Goal: Task Accomplishment & Management: Complete application form

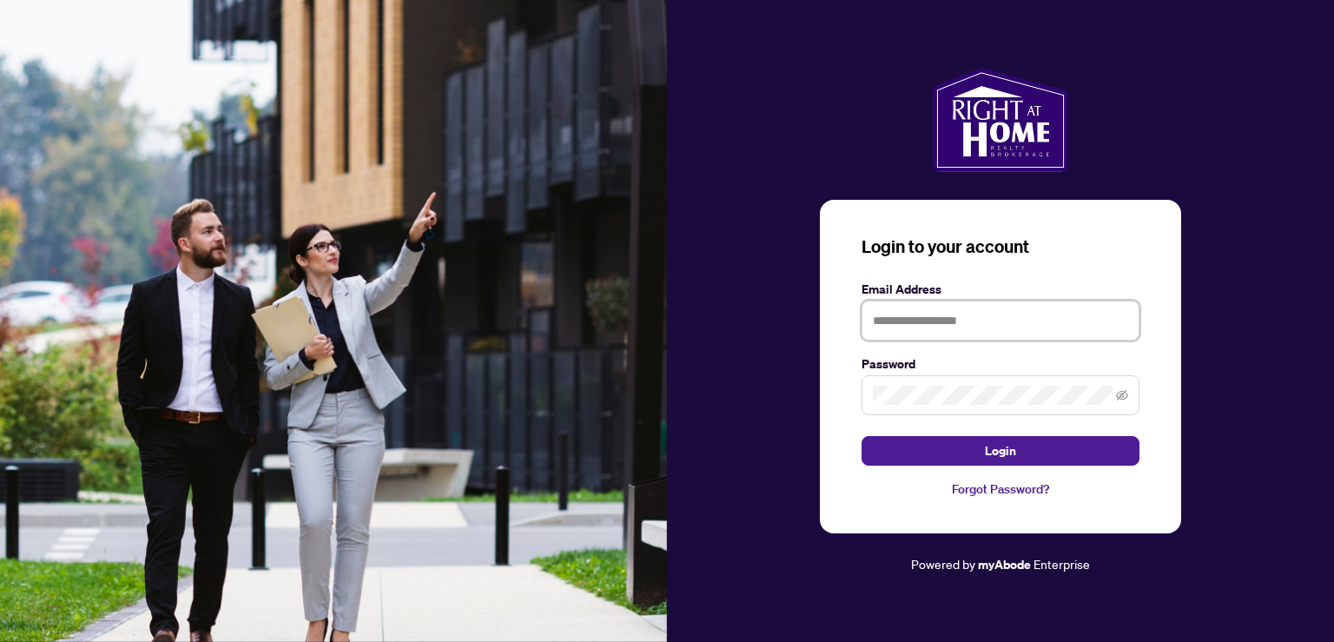
click at [938, 335] on input "text" at bounding box center [1000, 320] width 278 height 40
type input "**********"
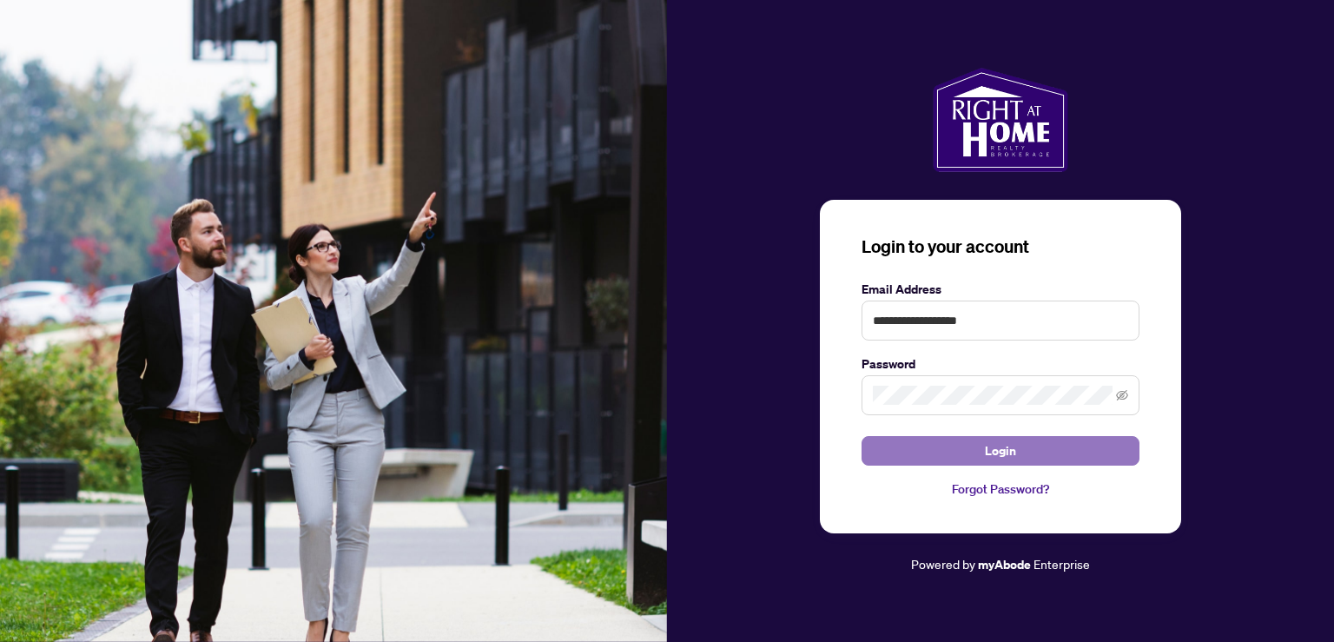
click at [1043, 452] on button "Login" at bounding box center [1000, 451] width 278 height 30
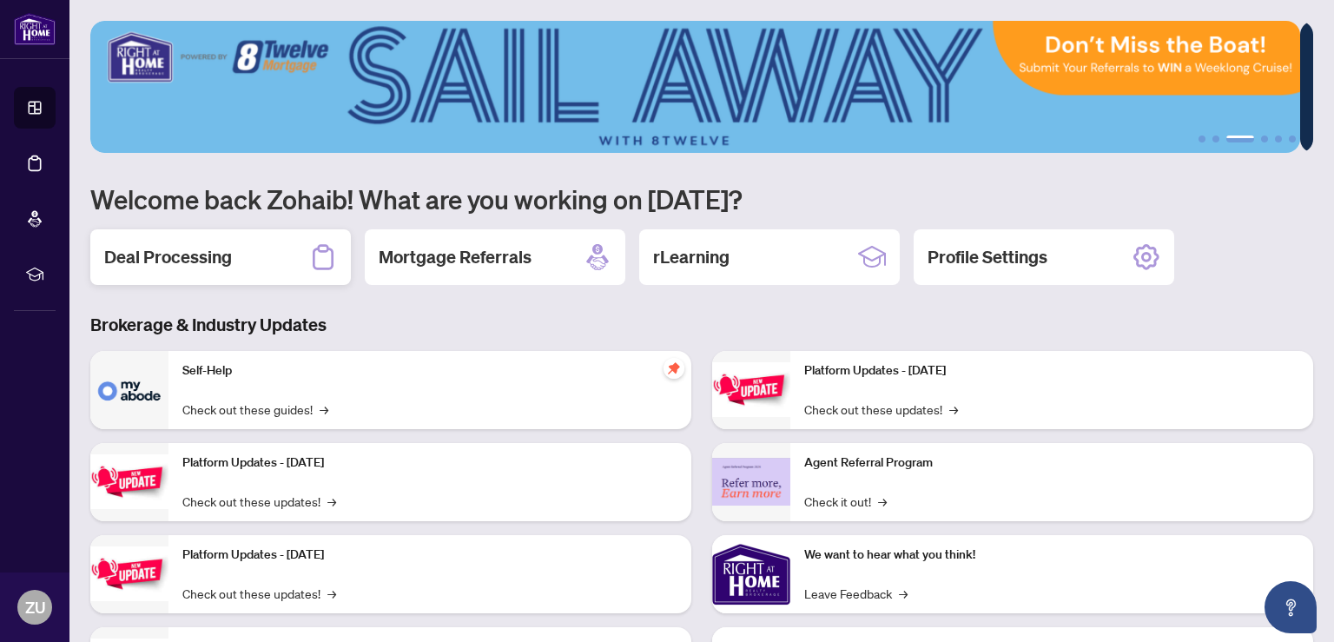
click at [241, 254] on div "Deal Processing" at bounding box center [220, 257] width 261 height 56
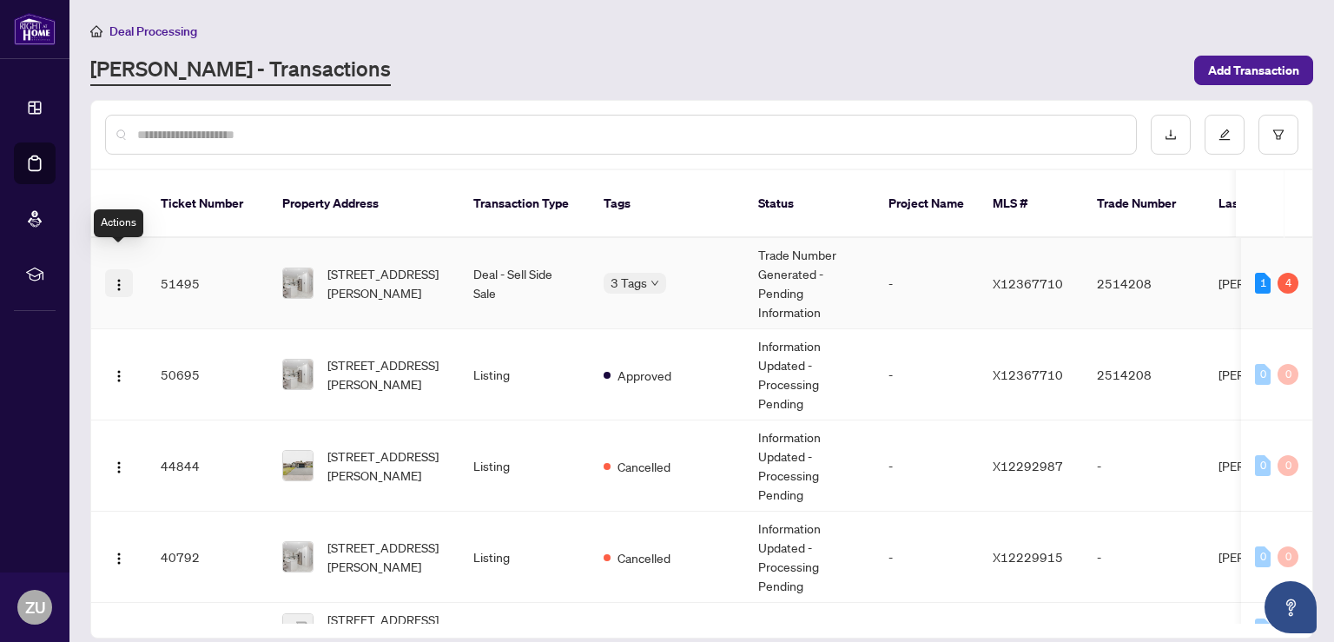
click at [115, 278] on img "button" at bounding box center [119, 285] width 14 height 14
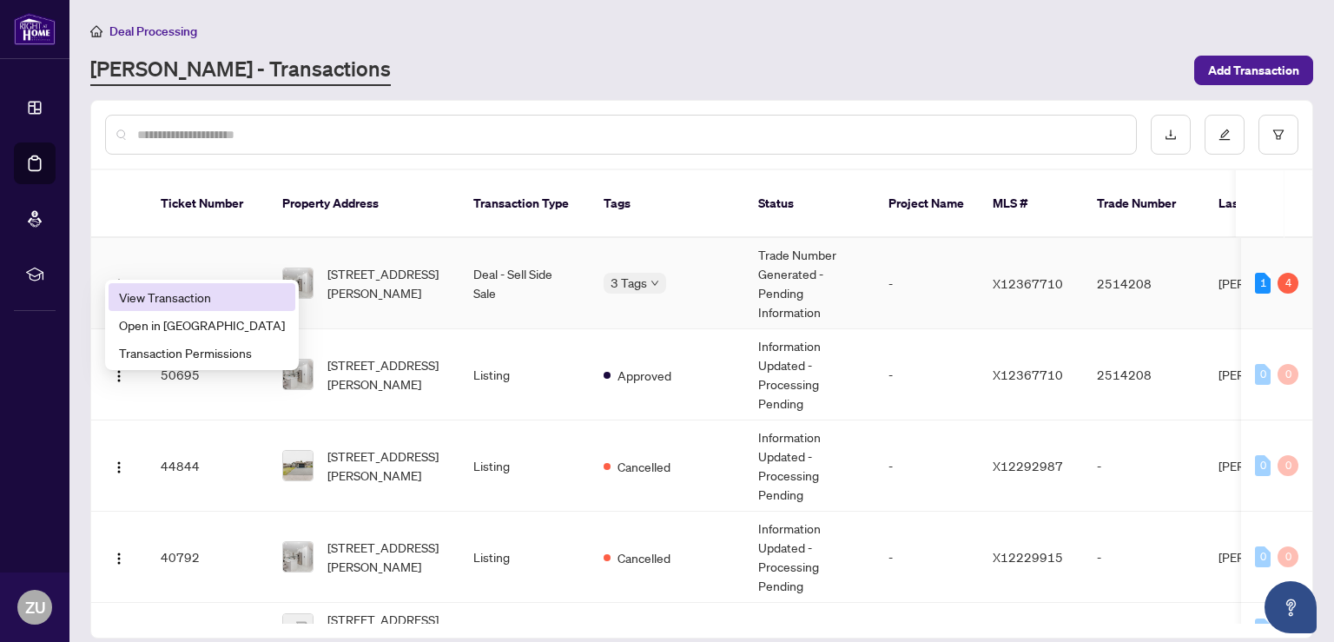
click at [187, 287] on span "View Transaction" at bounding box center [202, 296] width 166 height 19
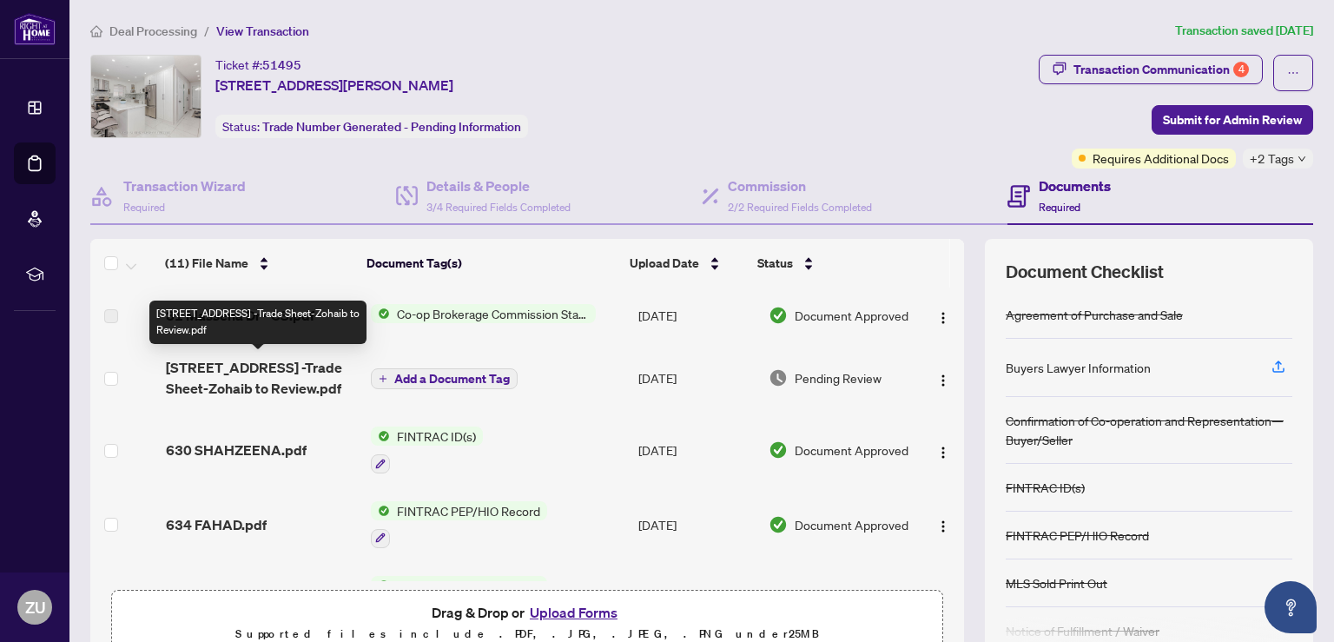
click at [257, 381] on span "[STREET_ADDRESS] -Trade Sheet-Zohaib to Review.pdf" at bounding box center [261, 378] width 190 height 42
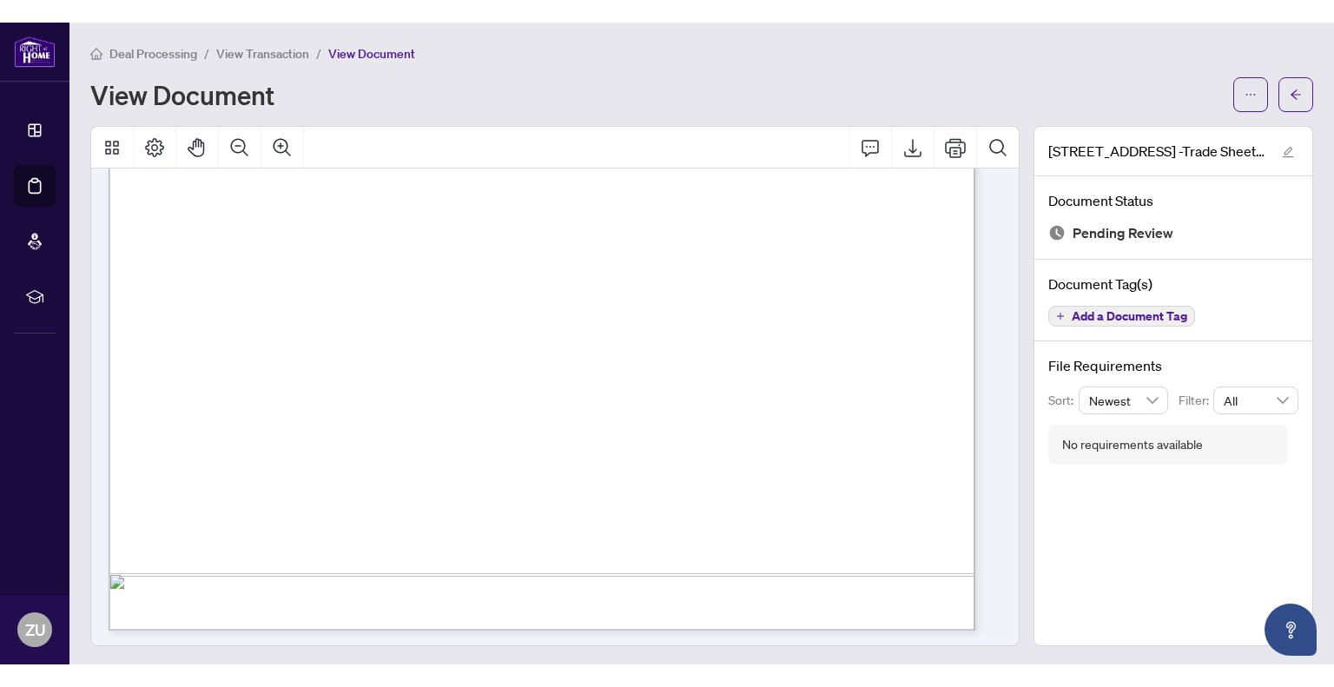
scroll to position [677, 0]
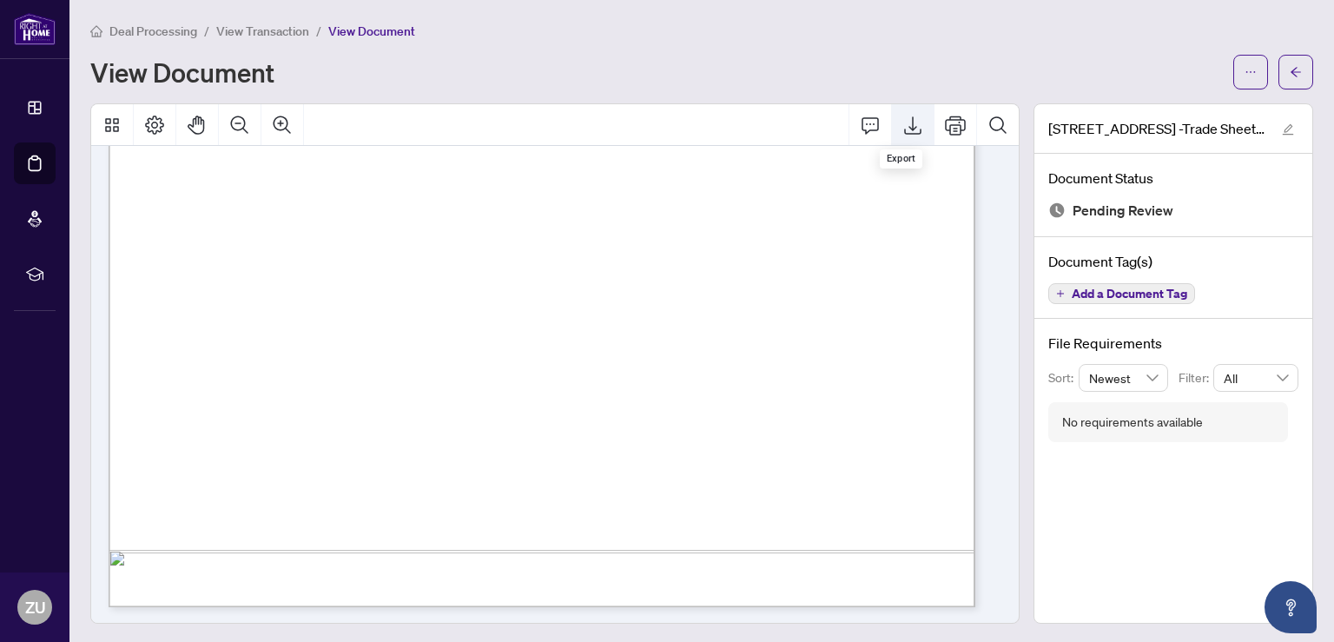
click at [902, 133] on icon "Export" at bounding box center [912, 125] width 21 height 21
click at [904, 127] on icon "Export" at bounding box center [912, 125] width 17 height 18
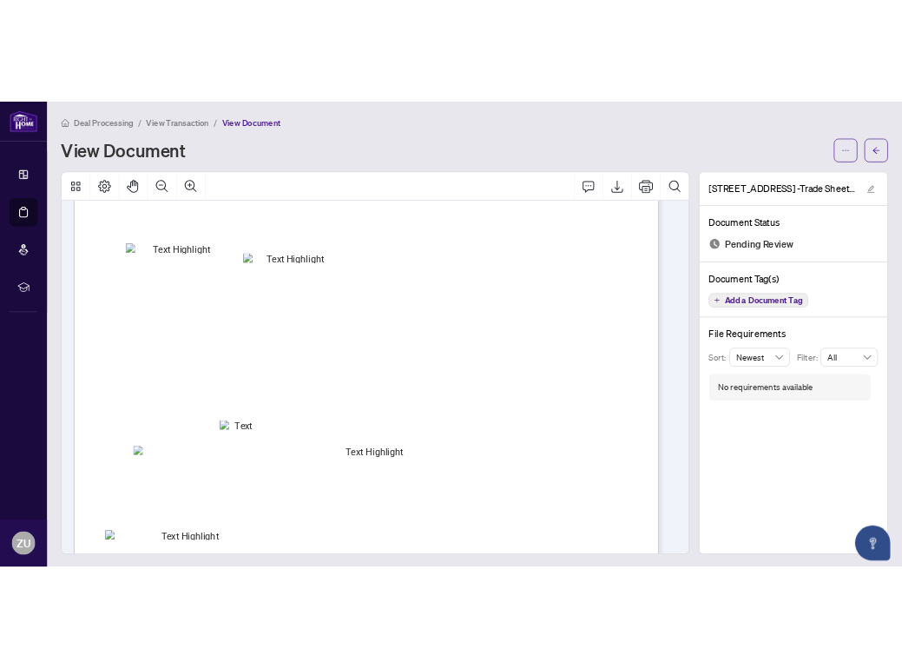
scroll to position [0, 0]
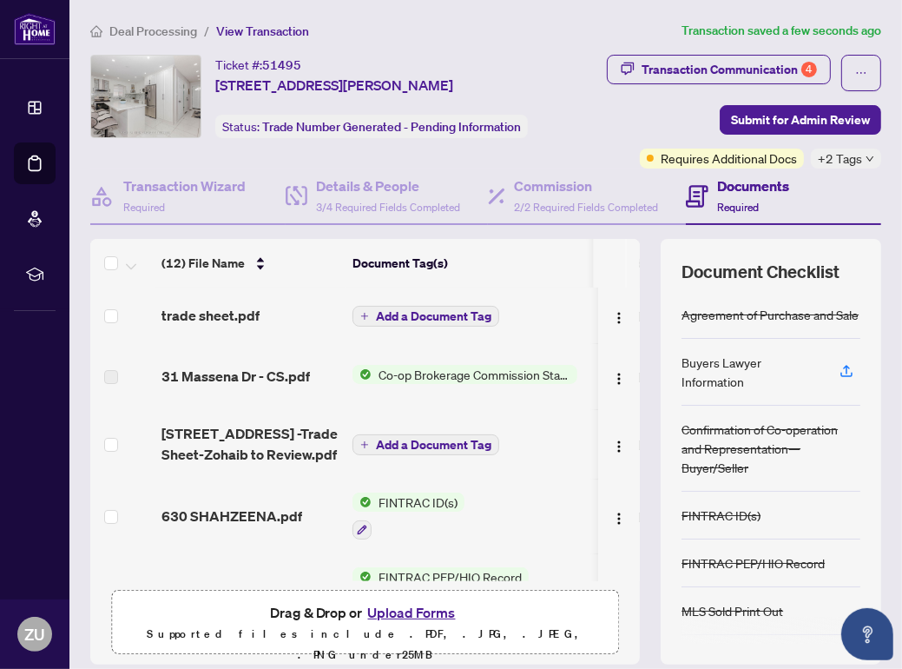
click at [461, 310] on span "Add a Document Tag" at bounding box center [433, 316] width 115 height 12
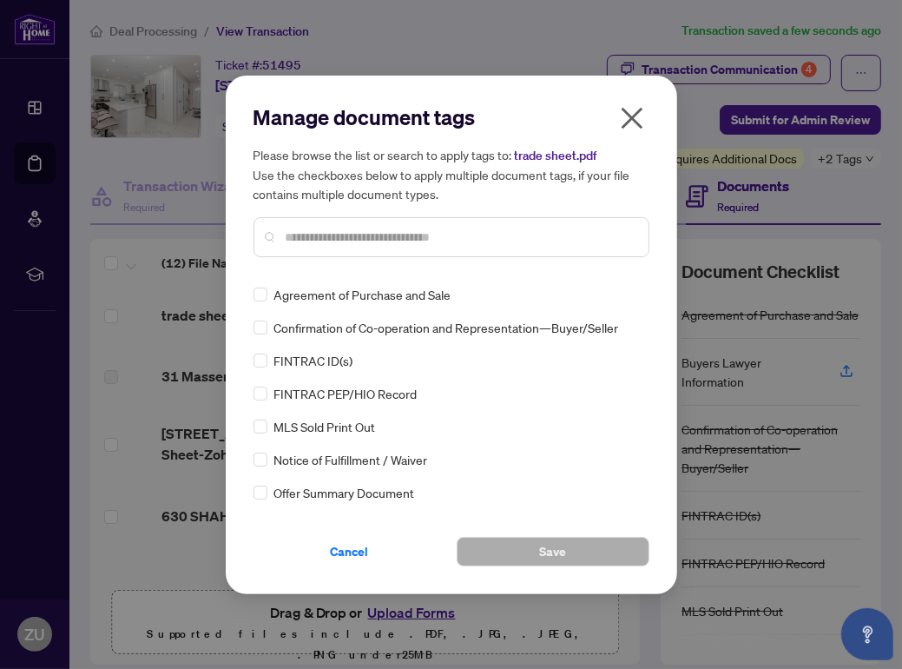
click at [463, 231] on input "text" at bounding box center [460, 237] width 349 height 19
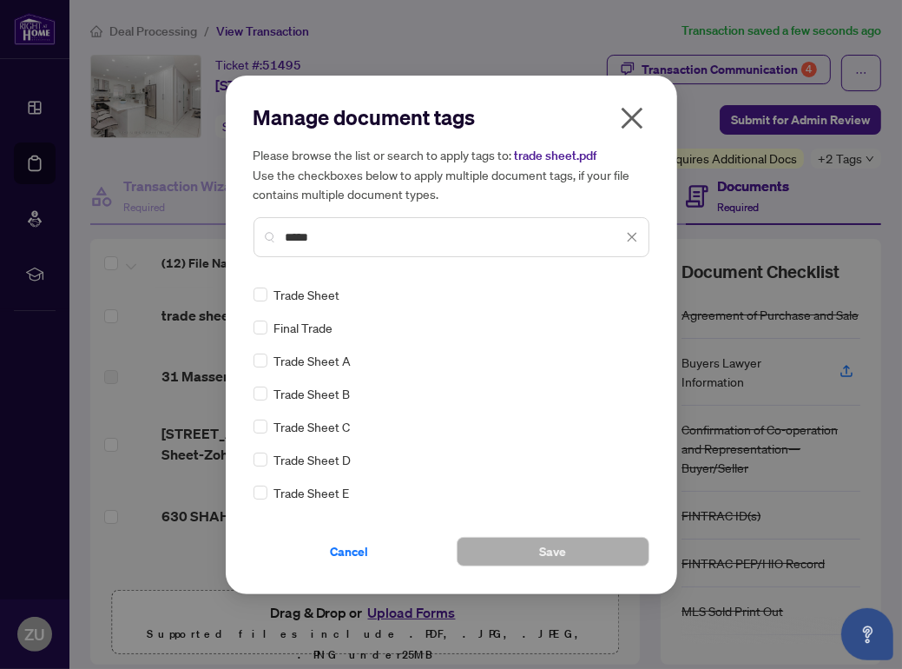
type input "*****"
click at [329, 287] on span "Trade Sheet" at bounding box center [307, 294] width 66 height 19
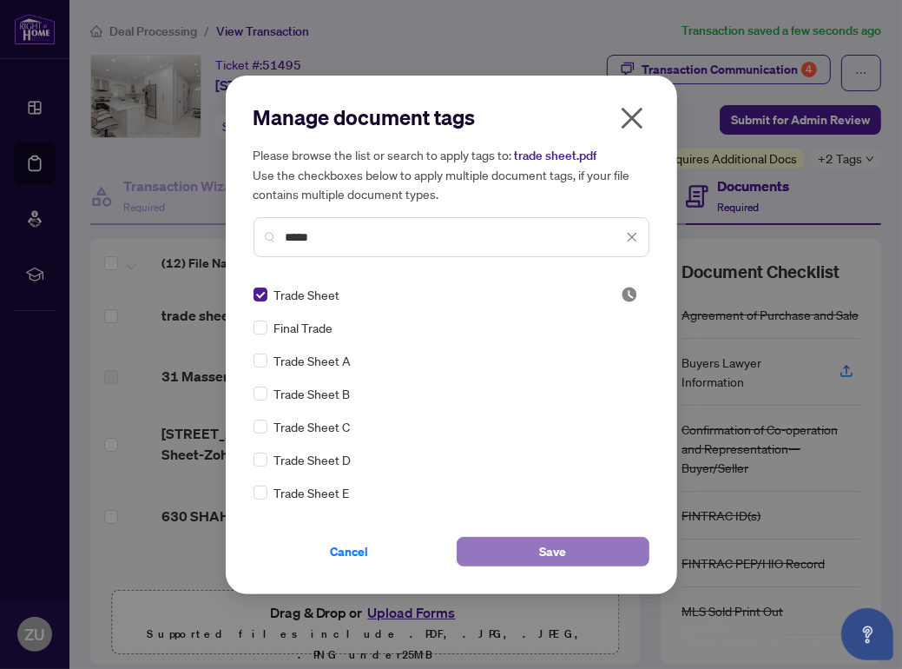
click at [500, 542] on button "Save" at bounding box center [553, 552] width 193 height 30
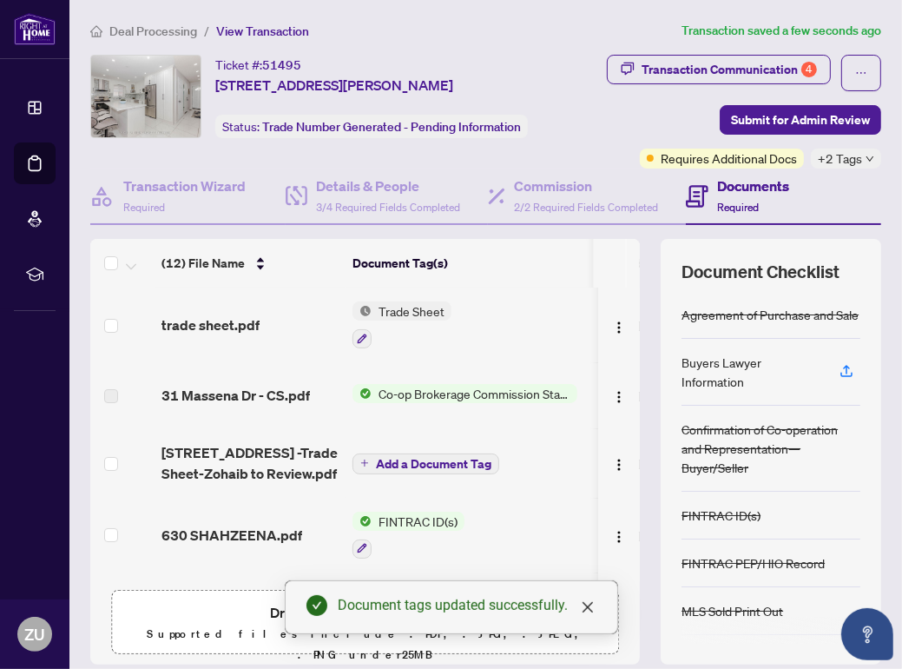
click at [228, 322] on span "trade sheet.pdf" at bounding box center [211, 324] width 98 height 21
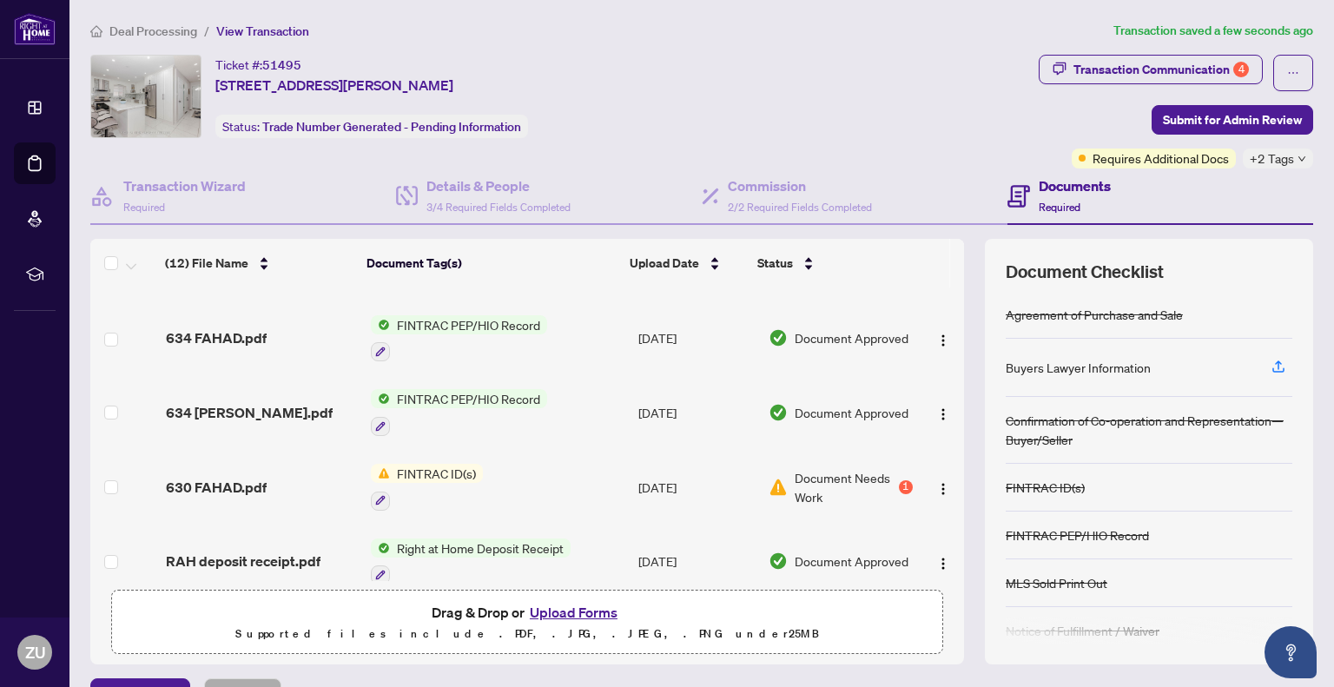
scroll to position [347, 0]
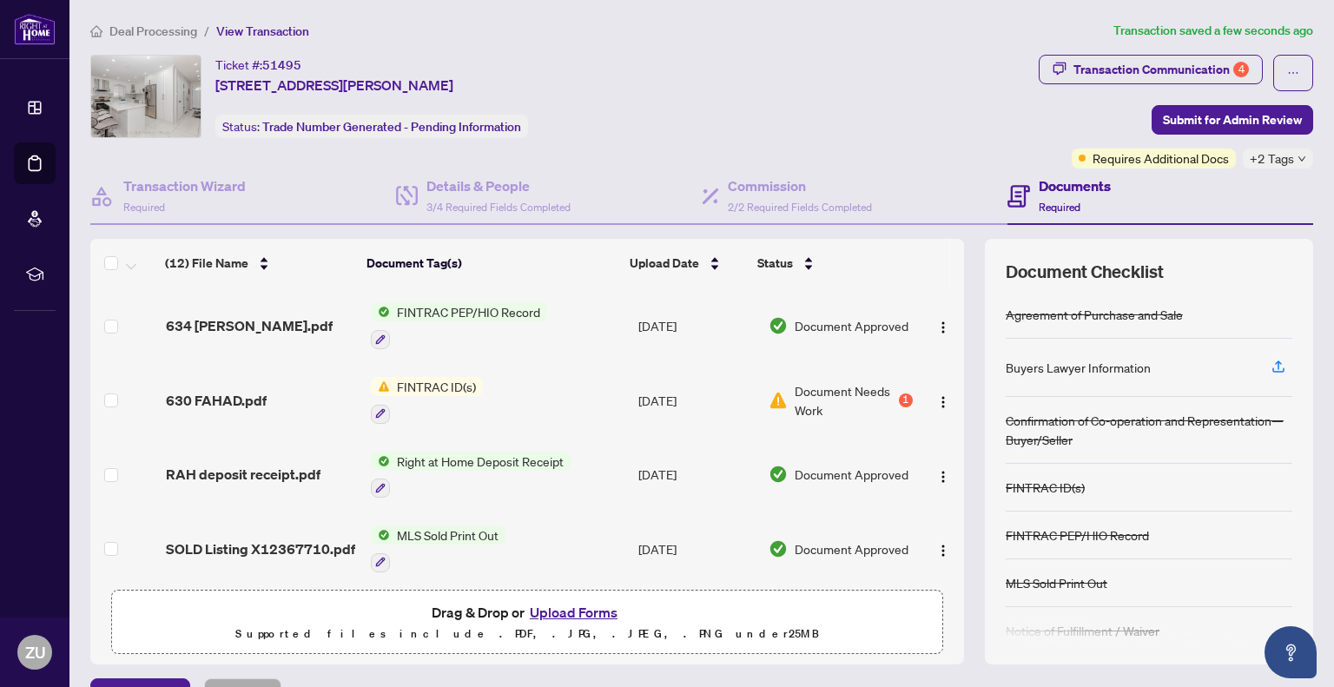
click at [809, 392] on span "Document Needs Work" at bounding box center [845, 400] width 101 height 38
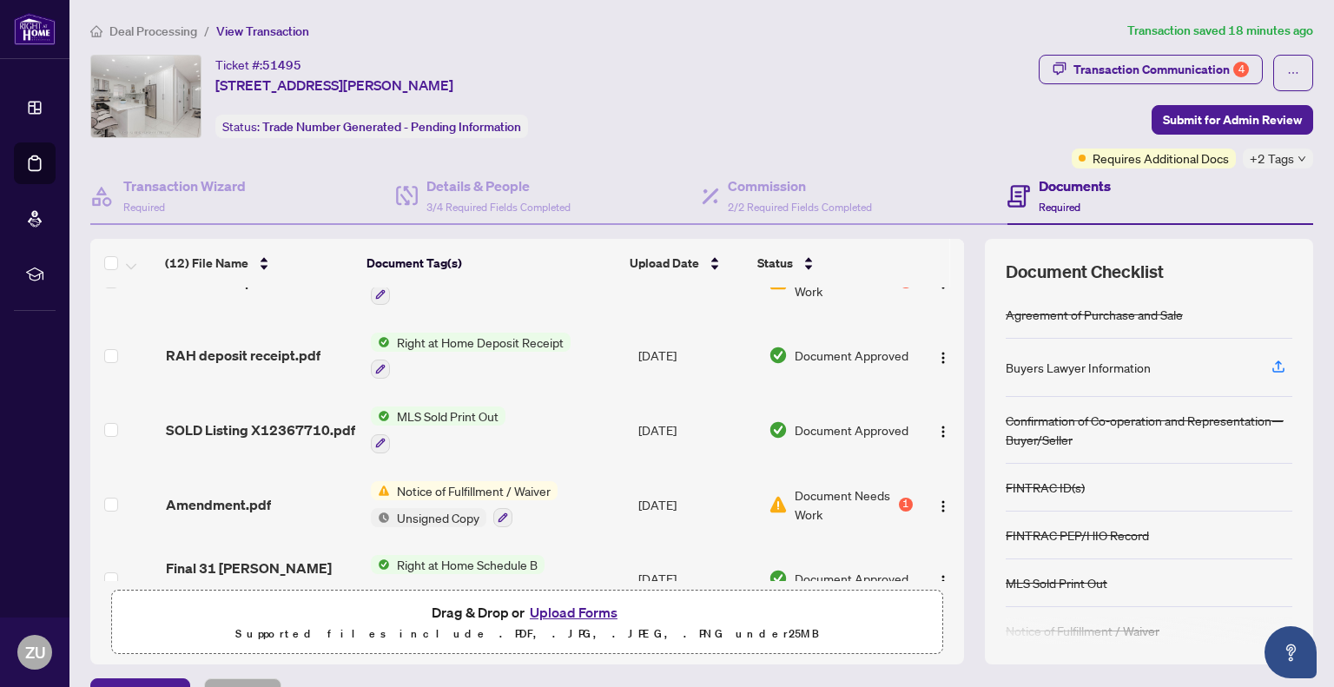
scroll to position [521, 0]
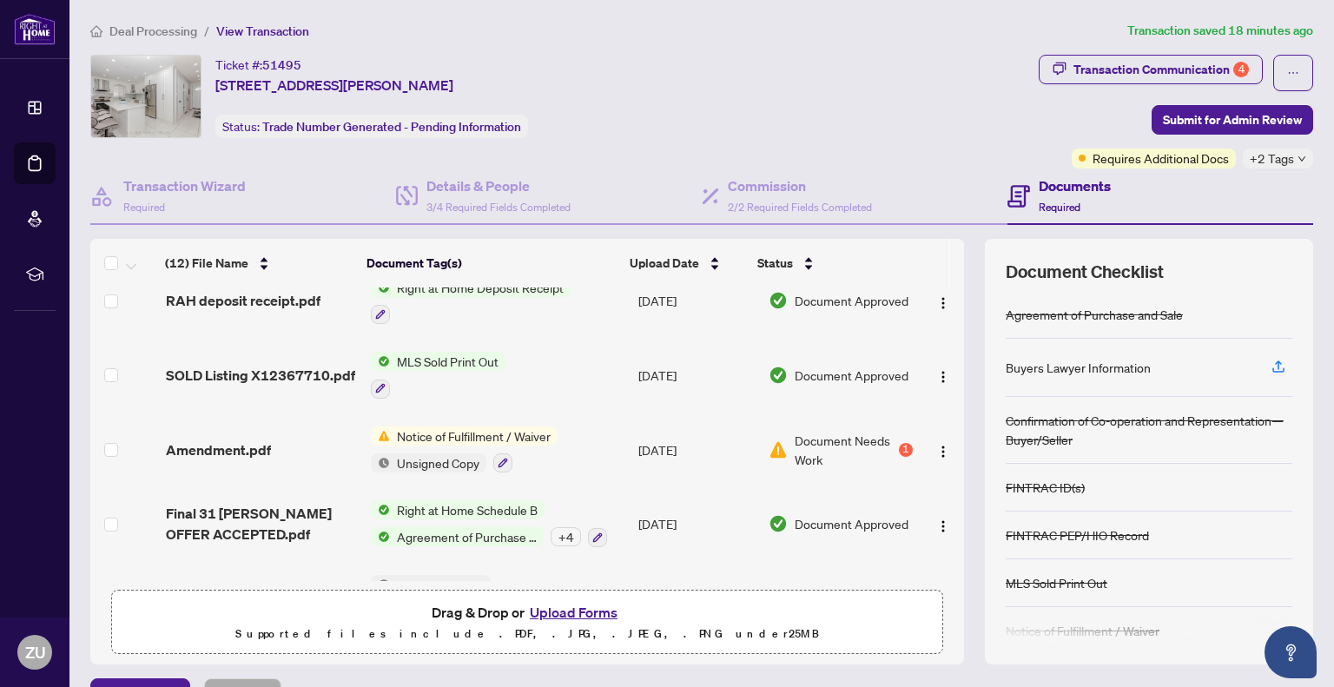
click at [268, 441] on div "Amendment.pdf" at bounding box center [261, 449] width 190 height 21
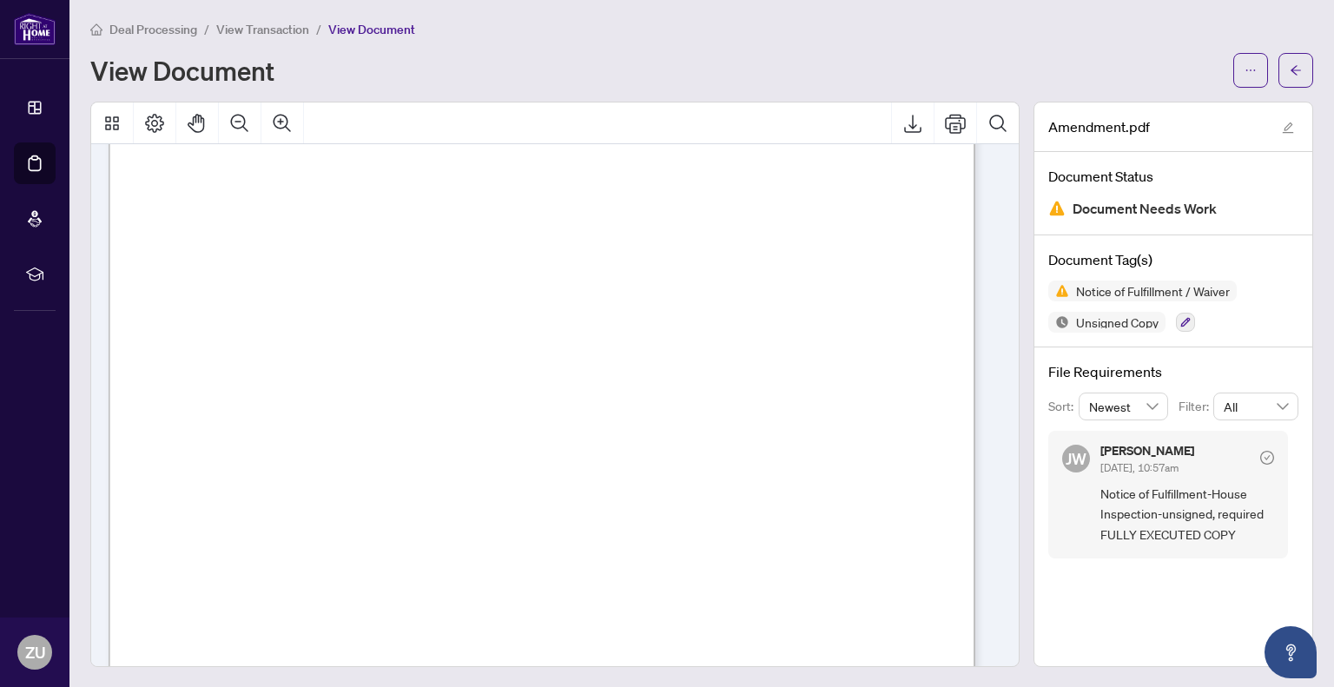
scroll to position [1174, 0]
click at [1282, 122] on icon "edit" at bounding box center [1288, 128] width 12 height 12
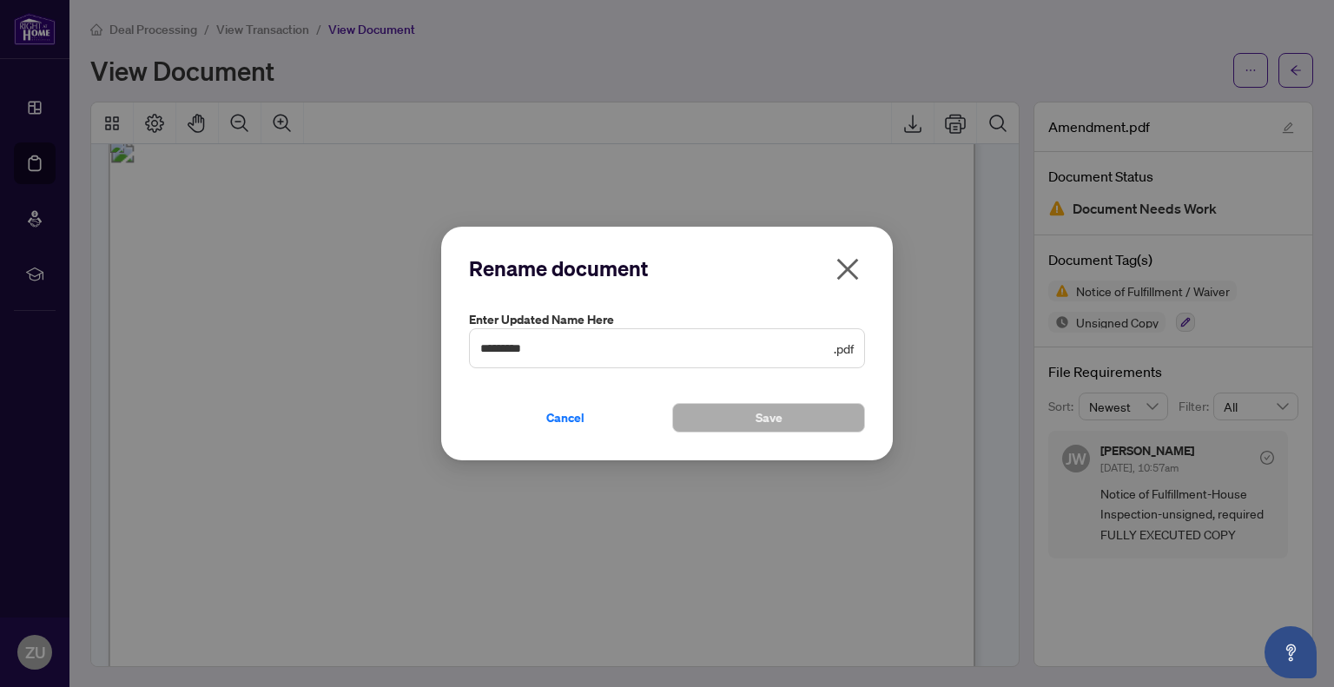
click at [830, 347] on span "********* .pdf" at bounding box center [667, 348] width 396 height 40
click at [710, 353] on input "*********" at bounding box center [655, 348] width 350 height 19
click at [844, 265] on icon "close" at bounding box center [848, 269] width 22 height 22
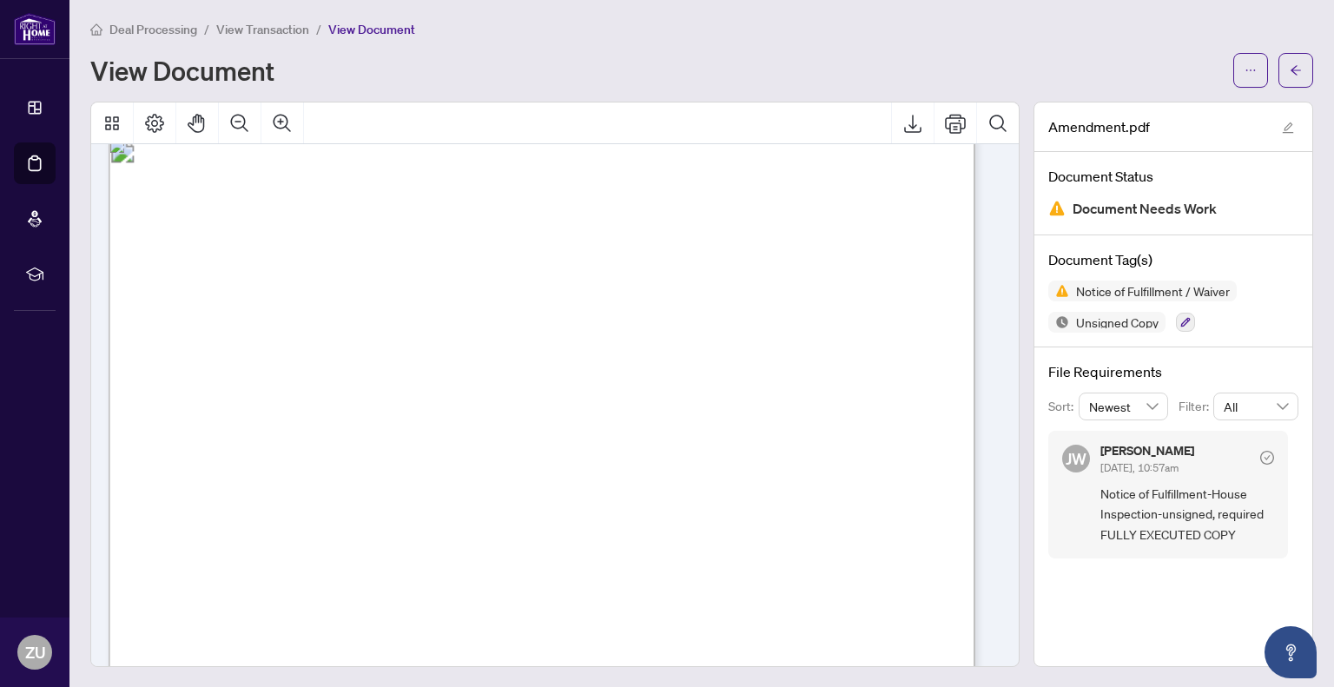
click at [1123, 201] on span "Document Needs Work" at bounding box center [1144, 208] width 144 height 23
click at [1123, 202] on span "Document Needs Work" at bounding box center [1144, 208] width 144 height 23
click at [1104, 166] on h4 "Document Status" at bounding box center [1173, 176] width 250 height 21
drag, startPoint x: 1112, startPoint y: 209, endPoint x: 1114, endPoint y: 267, distance: 57.4
click at [1112, 210] on span "Document Needs Work" at bounding box center [1144, 208] width 144 height 23
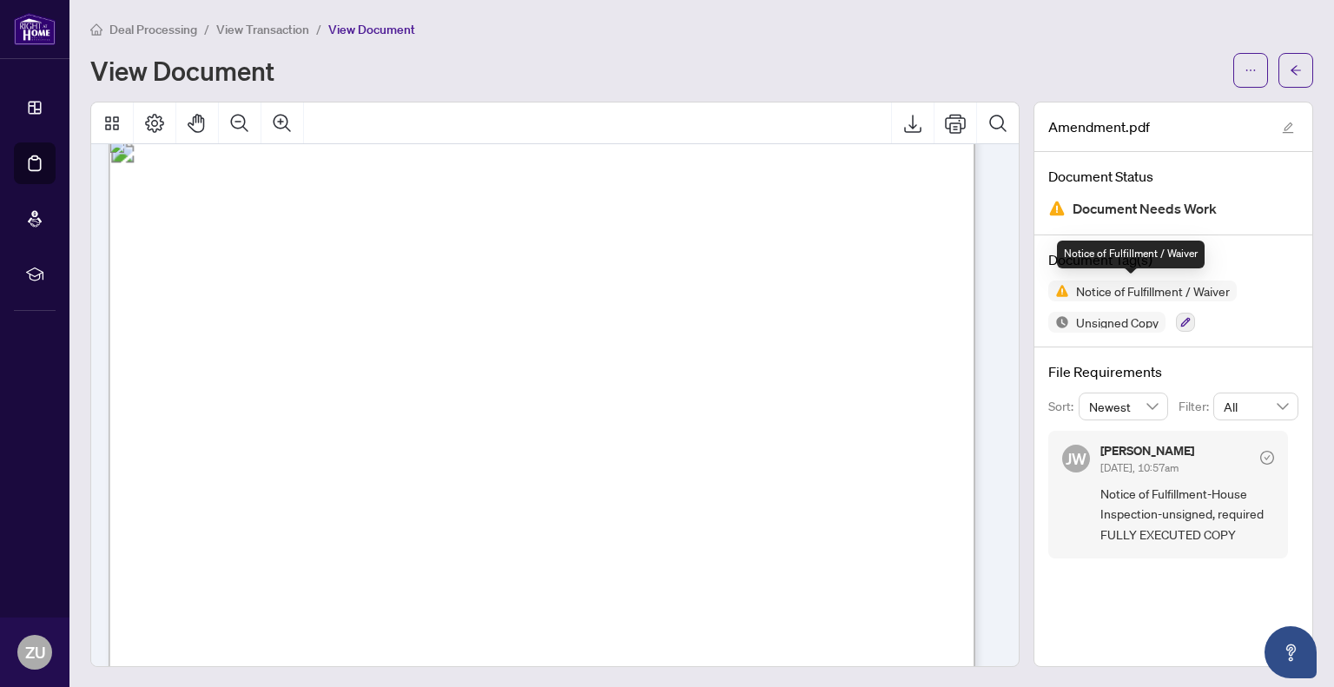
click at [1119, 297] on span "Notice of Fulfillment / Waiver" at bounding box center [1142, 290] width 188 height 21
click at [1118, 290] on span "Notice of Fulfillment / Waiver" at bounding box center [1153, 291] width 168 height 12
drag, startPoint x: 1118, startPoint y: 290, endPoint x: 1112, endPoint y: 321, distance: 31.7
click at [1118, 291] on span "Notice of Fulfillment / Waiver" at bounding box center [1153, 291] width 168 height 12
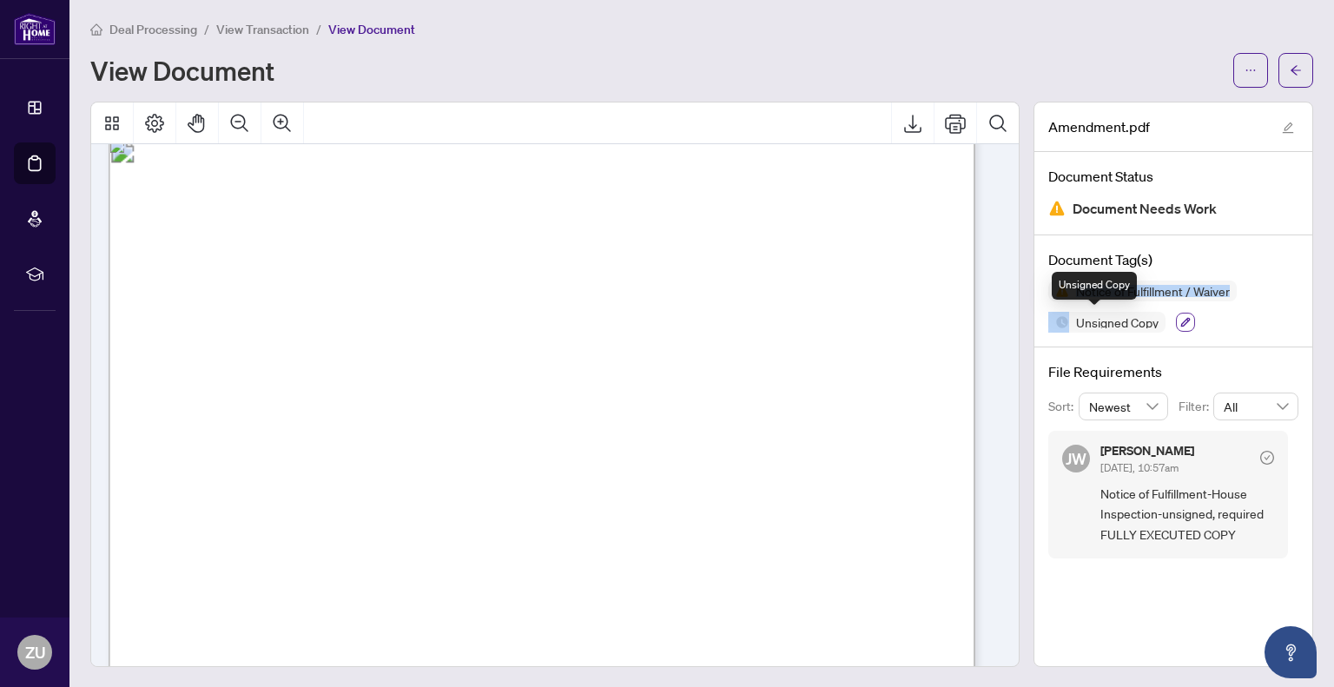
click at [1180, 323] on icon "button" at bounding box center [1185, 322] width 10 height 10
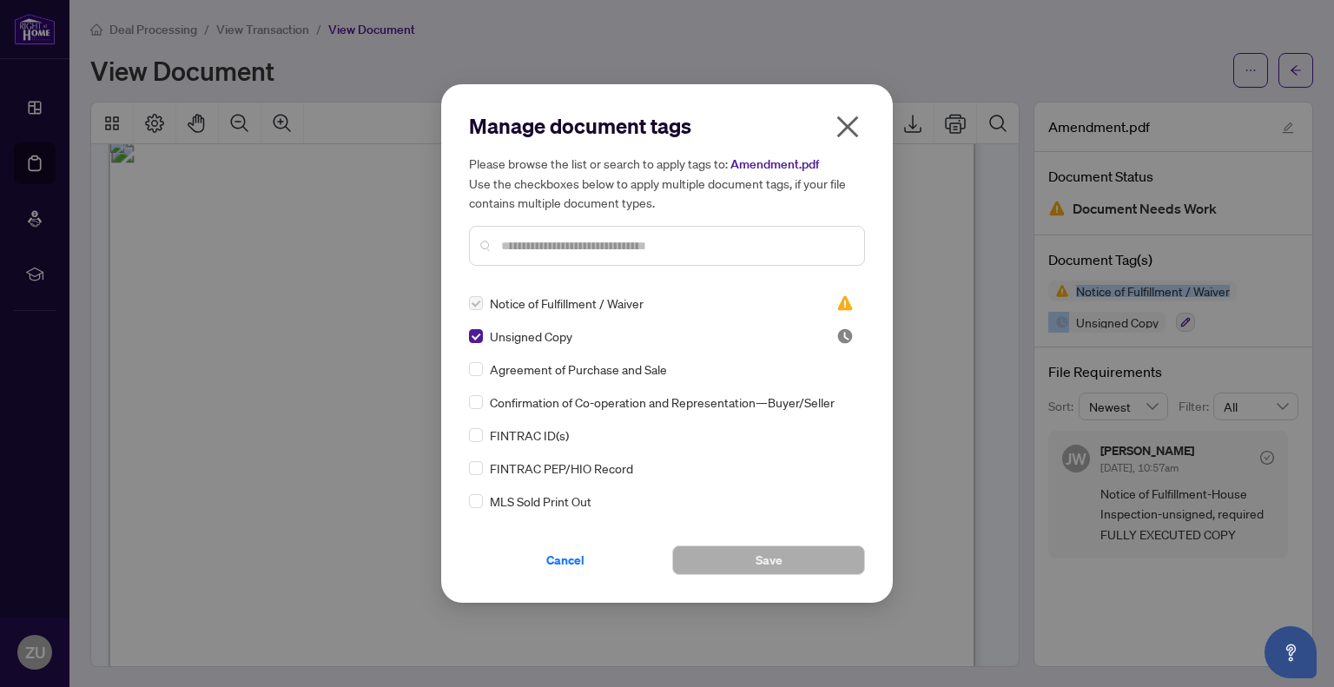
click at [849, 124] on icon "close" at bounding box center [848, 127] width 22 height 22
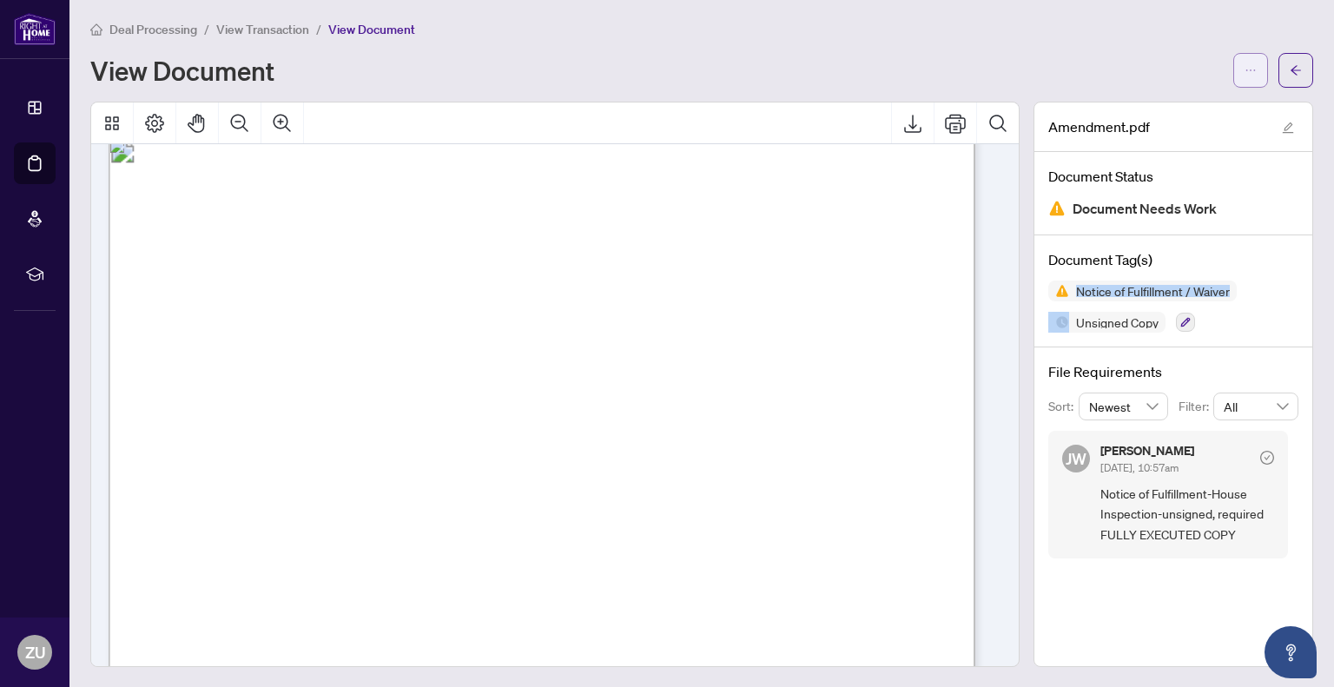
click at [1244, 76] on span "button" at bounding box center [1250, 70] width 12 height 28
drag, startPoint x: 642, startPoint y: 99, endPoint x: 660, endPoint y: 147, distance: 51.1
click at [642, 100] on div "Deal Processing / View Transaction / View Document View Document Amendment.pdf …" at bounding box center [701, 343] width 1223 height 648
click at [174, 114] on button "Page Layout" at bounding box center [155, 123] width 42 height 42
click at [113, 136] on button "Thumbnails" at bounding box center [112, 123] width 42 height 42
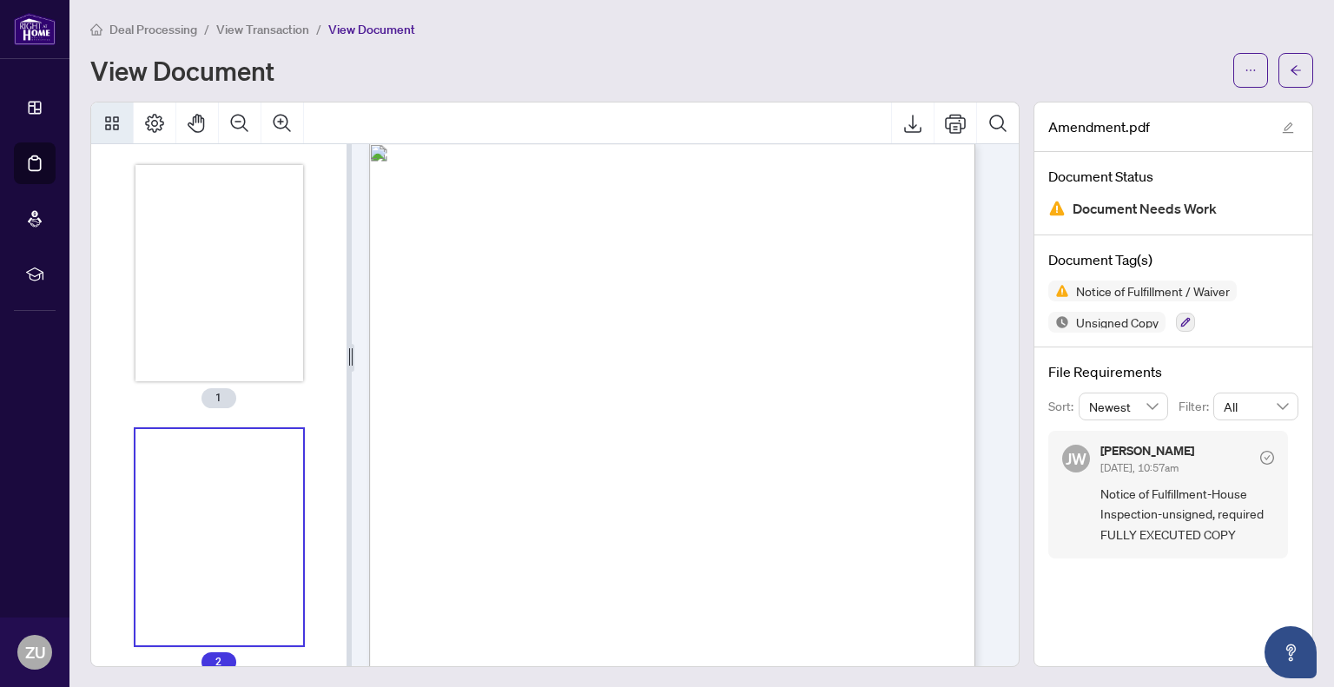
scroll to position [26, 0]
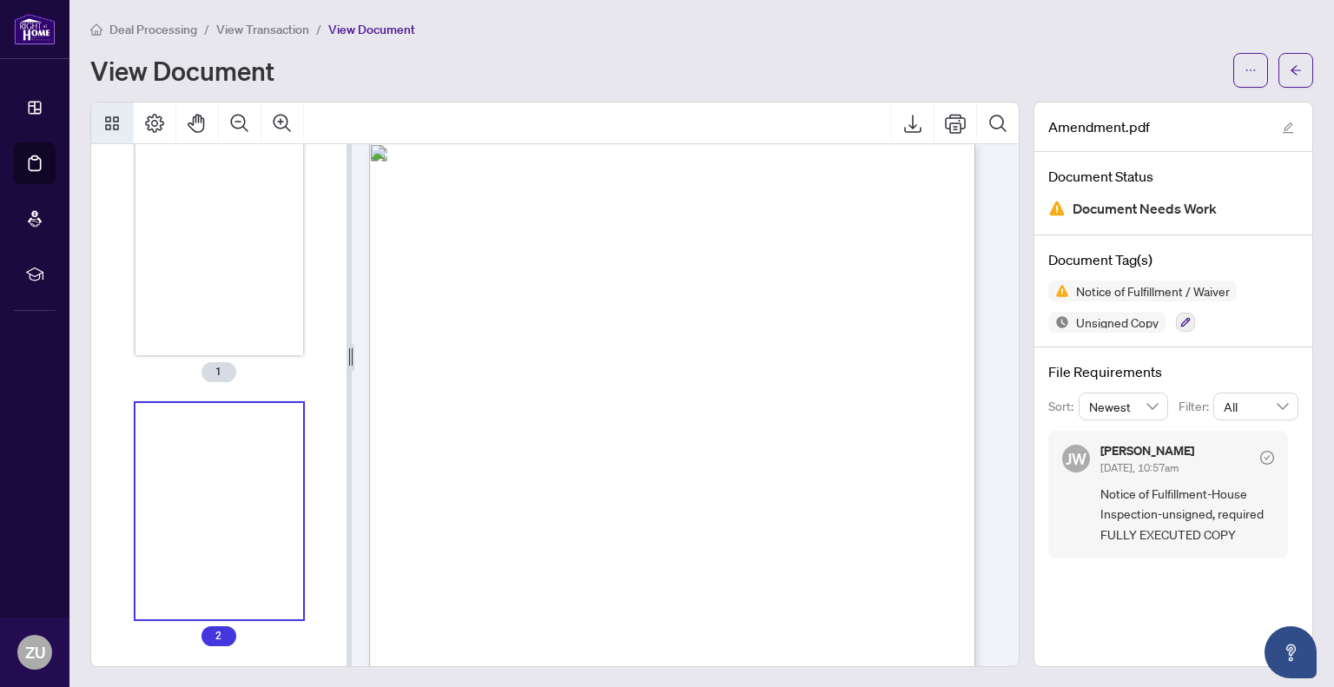
click at [113, 137] on button "Thumbnails" at bounding box center [112, 123] width 42 height 42
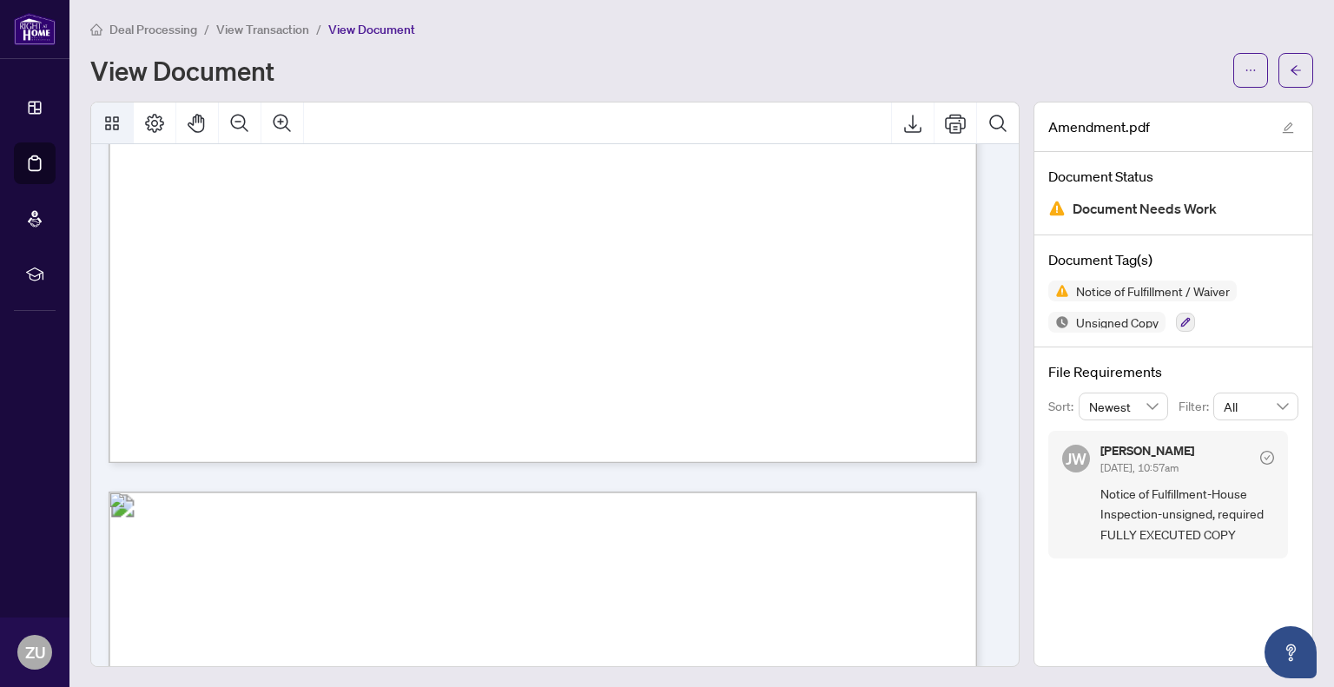
scroll to position [1178, 0]
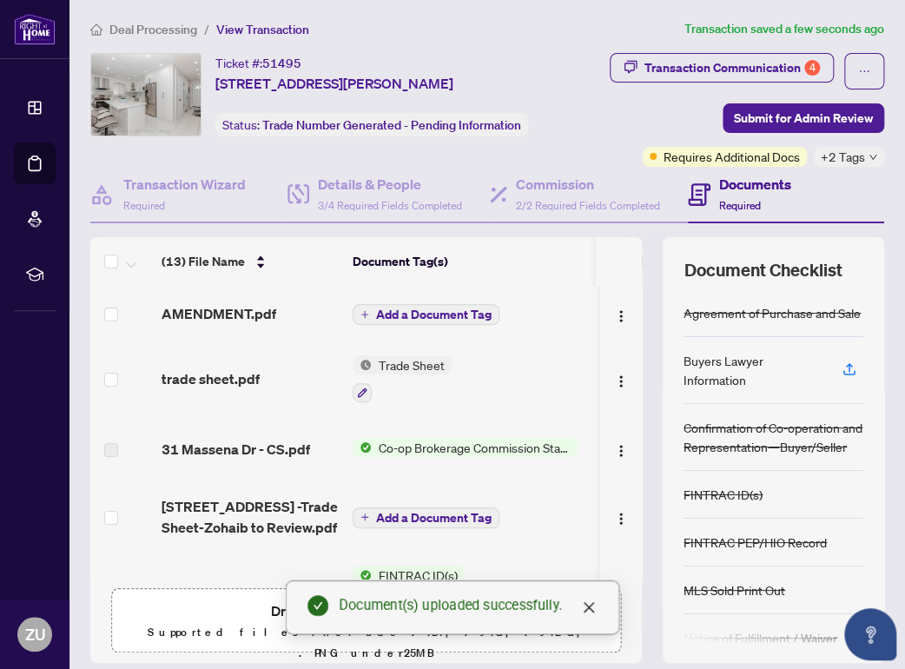
click at [441, 311] on span "Add a Document Tag" at bounding box center [433, 314] width 115 height 12
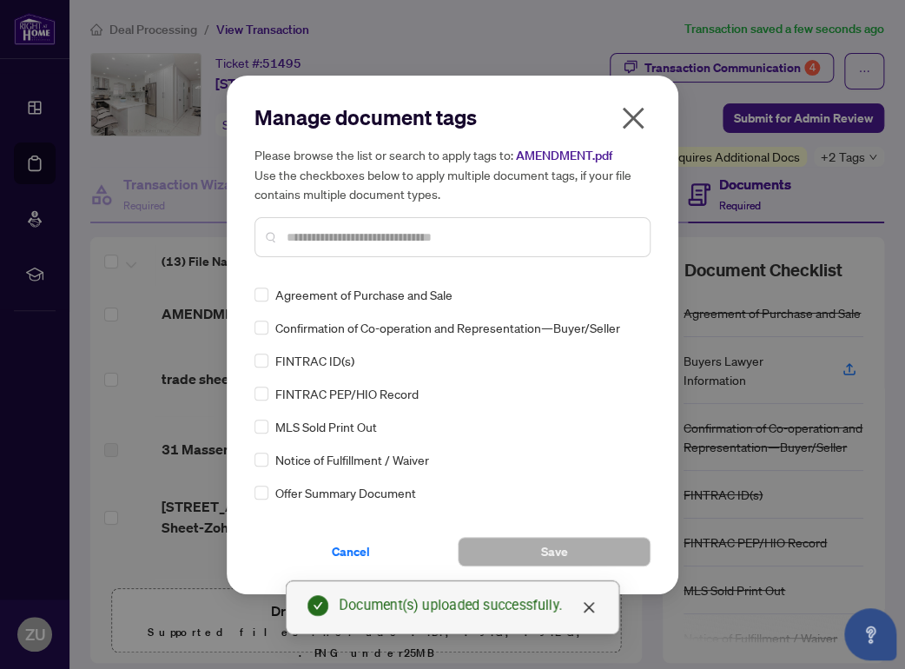
click at [424, 236] on input "text" at bounding box center [461, 237] width 349 height 19
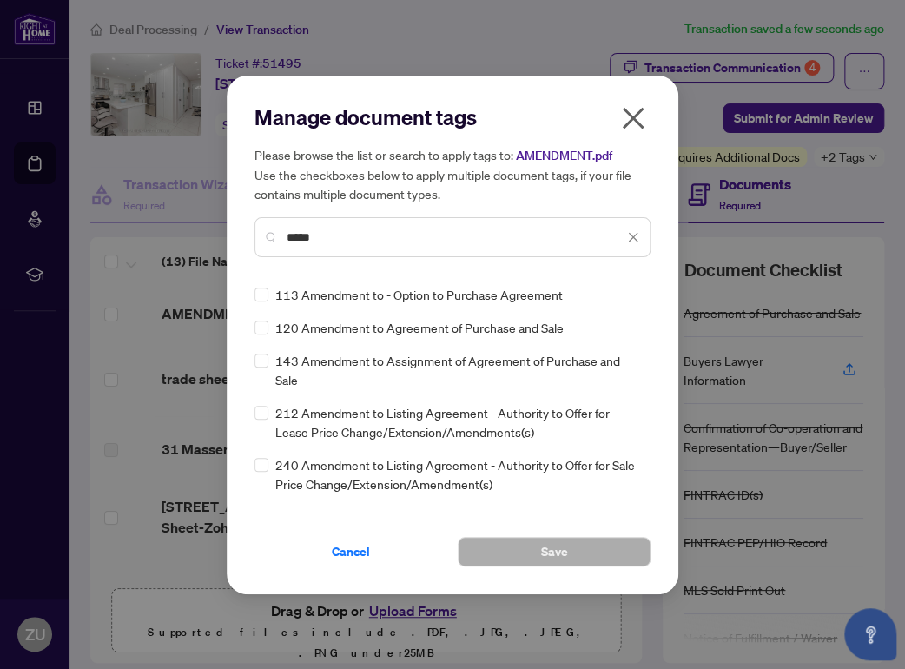
type input "*****"
click at [637, 119] on icon "close" at bounding box center [633, 118] width 28 height 28
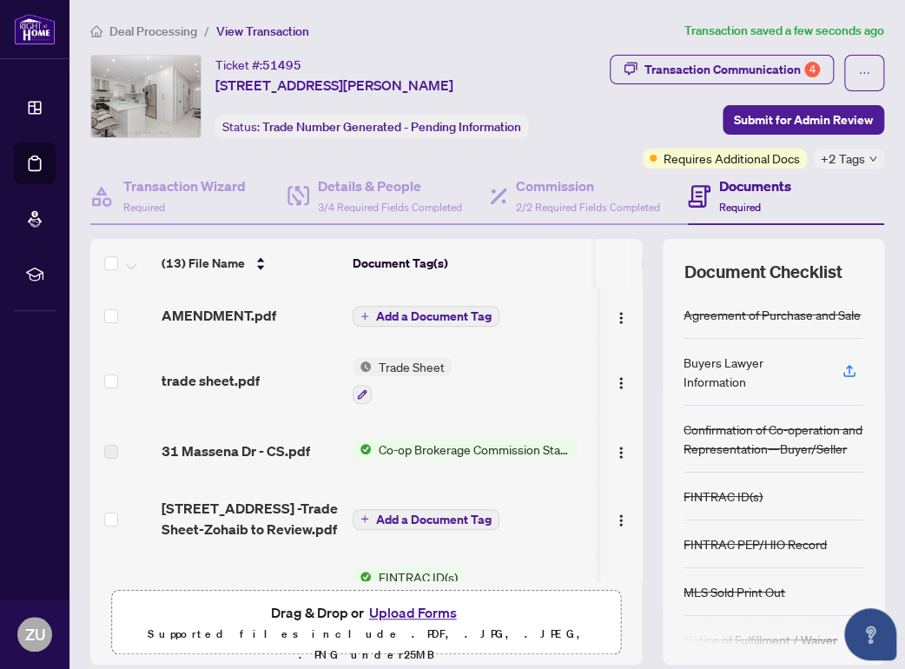
click at [436, 315] on span "Add a Document Tag" at bounding box center [433, 316] width 115 height 12
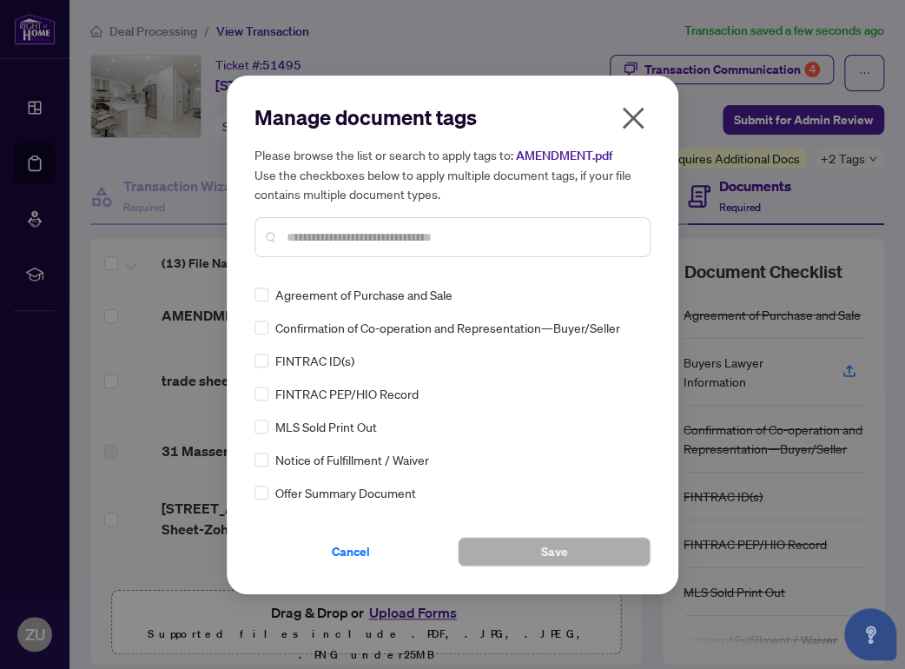
click at [431, 241] on input "text" at bounding box center [461, 237] width 349 height 19
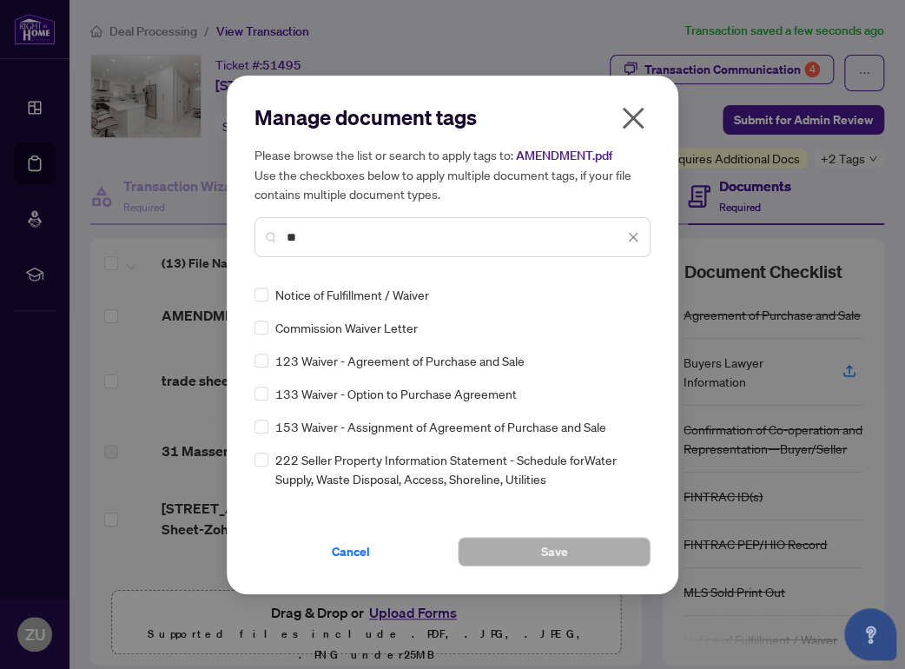
type input "**"
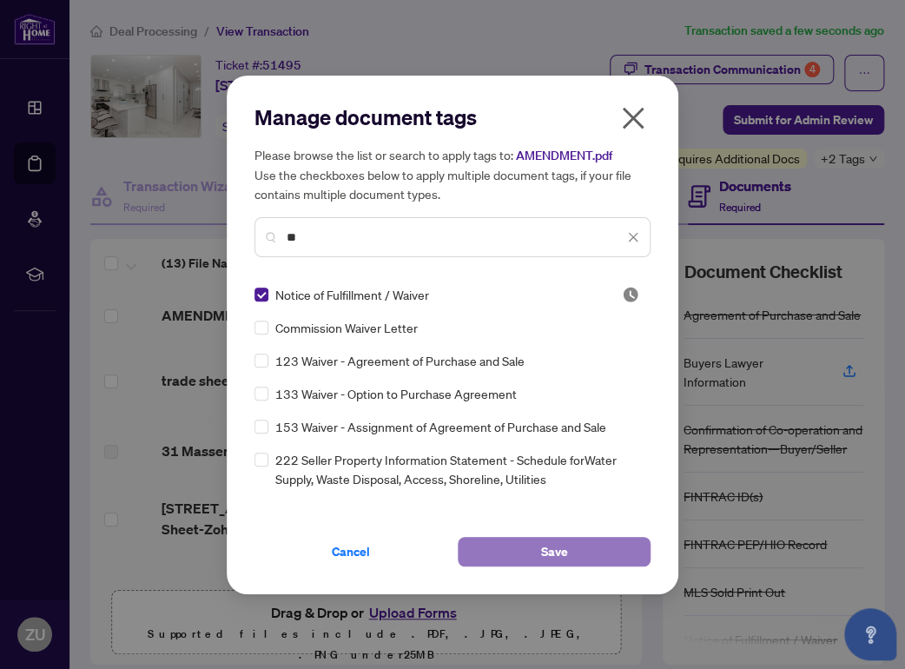
click at [548, 557] on span "Save" at bounding box center [554, 552] width 27 height 28
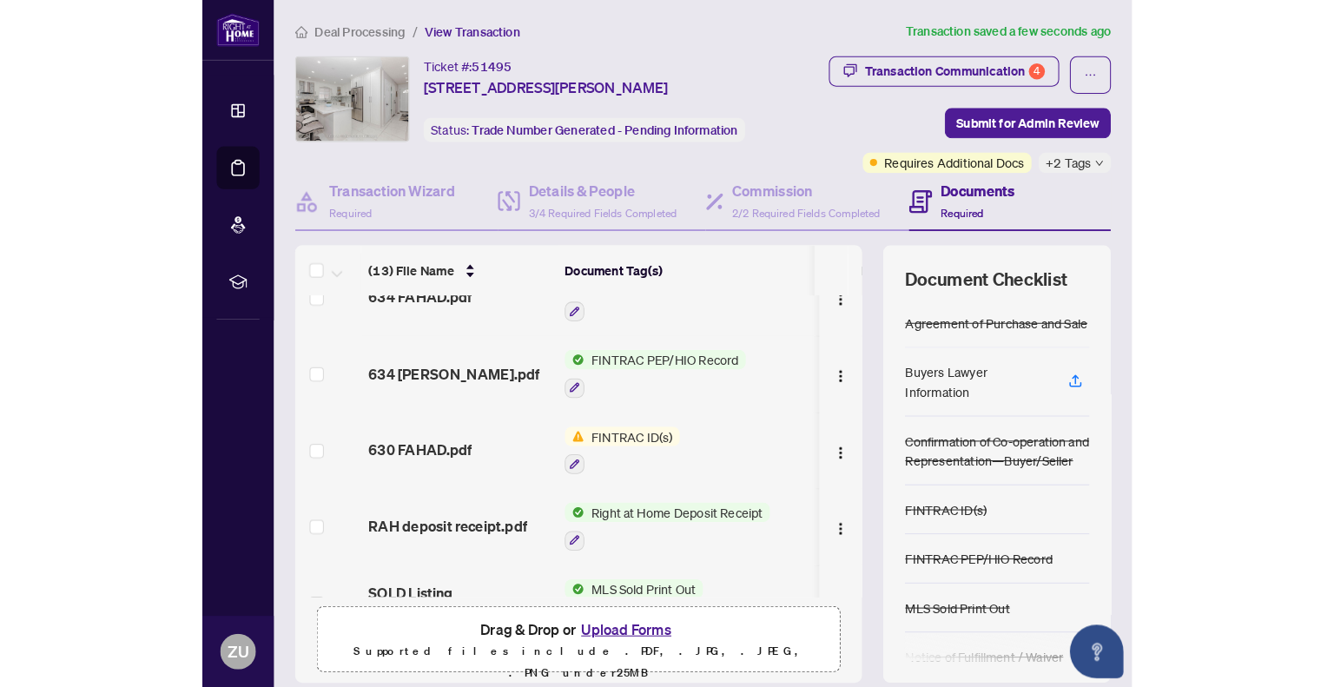
scroll to position [392, 0]
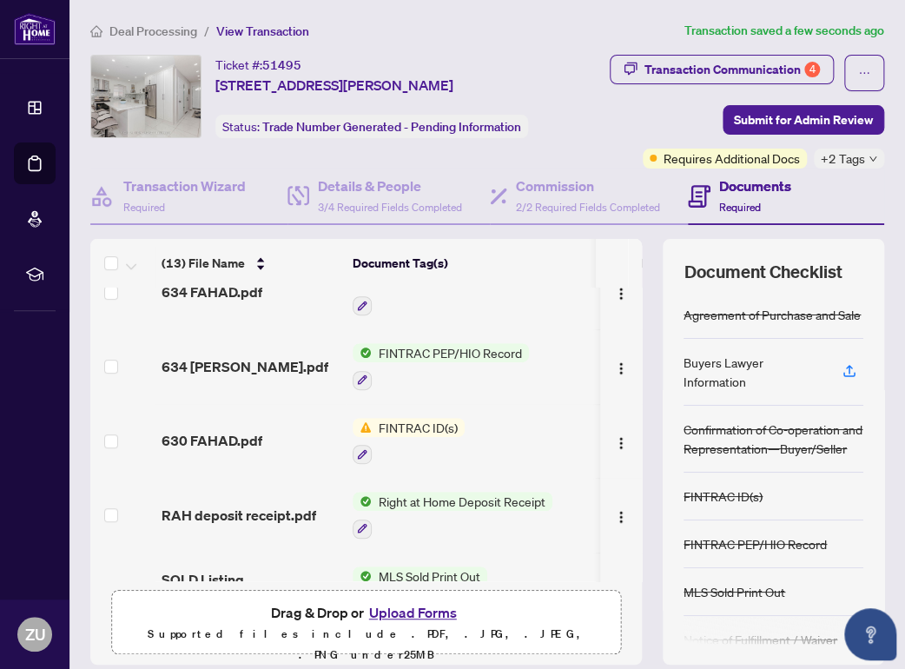
click at [254, 365] on span "634 [PERSON_NAME].pdf" at bounding box center [245, 366] width 167 height 21
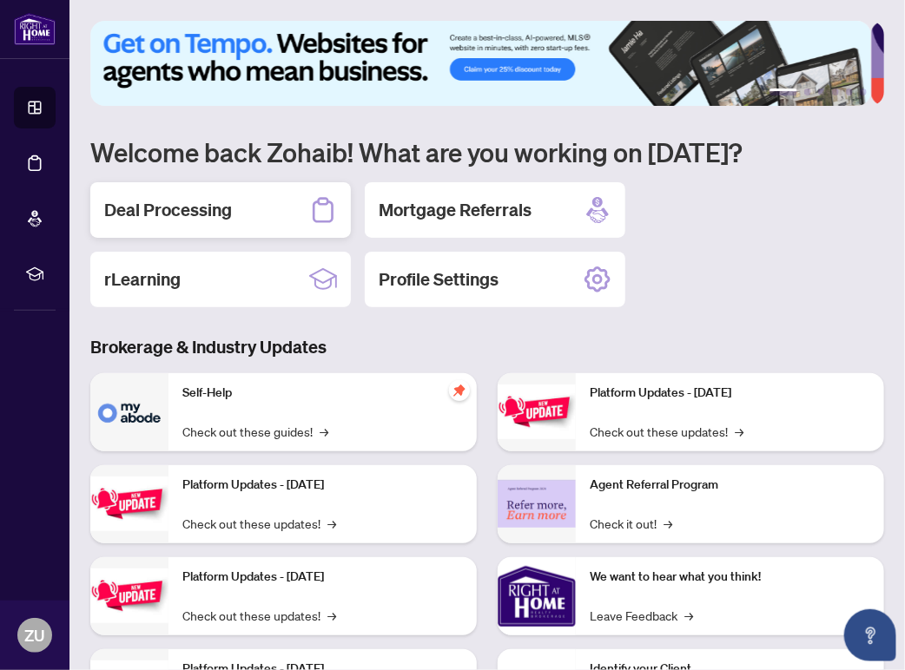
click at [226, 208] on h2 "Deal Processing" at bounding box center [168, 210] width 128 height 24
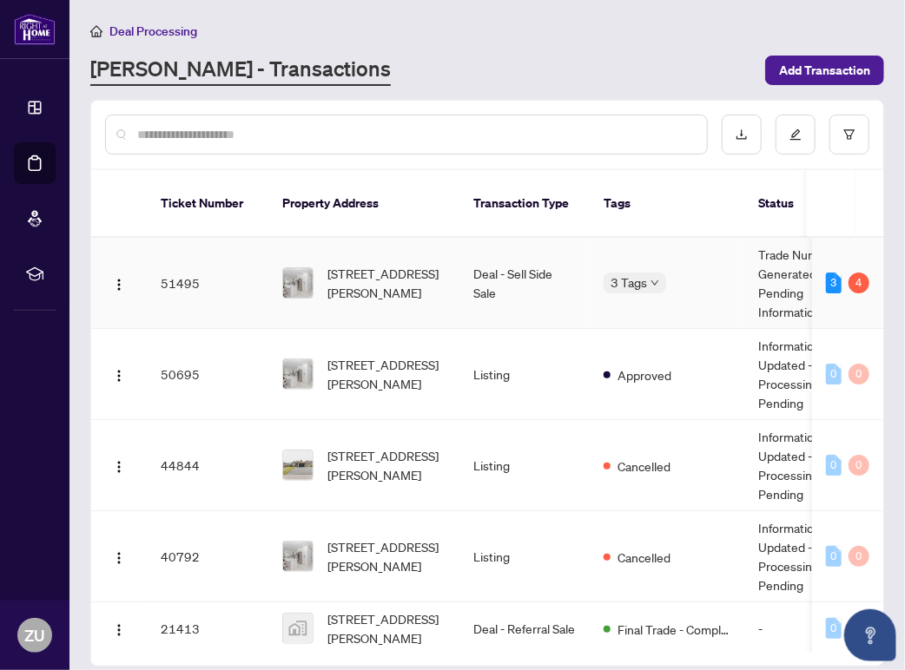
click at [181, 264] on td "51495" at bounding box center [208, 283] width 122 height 91
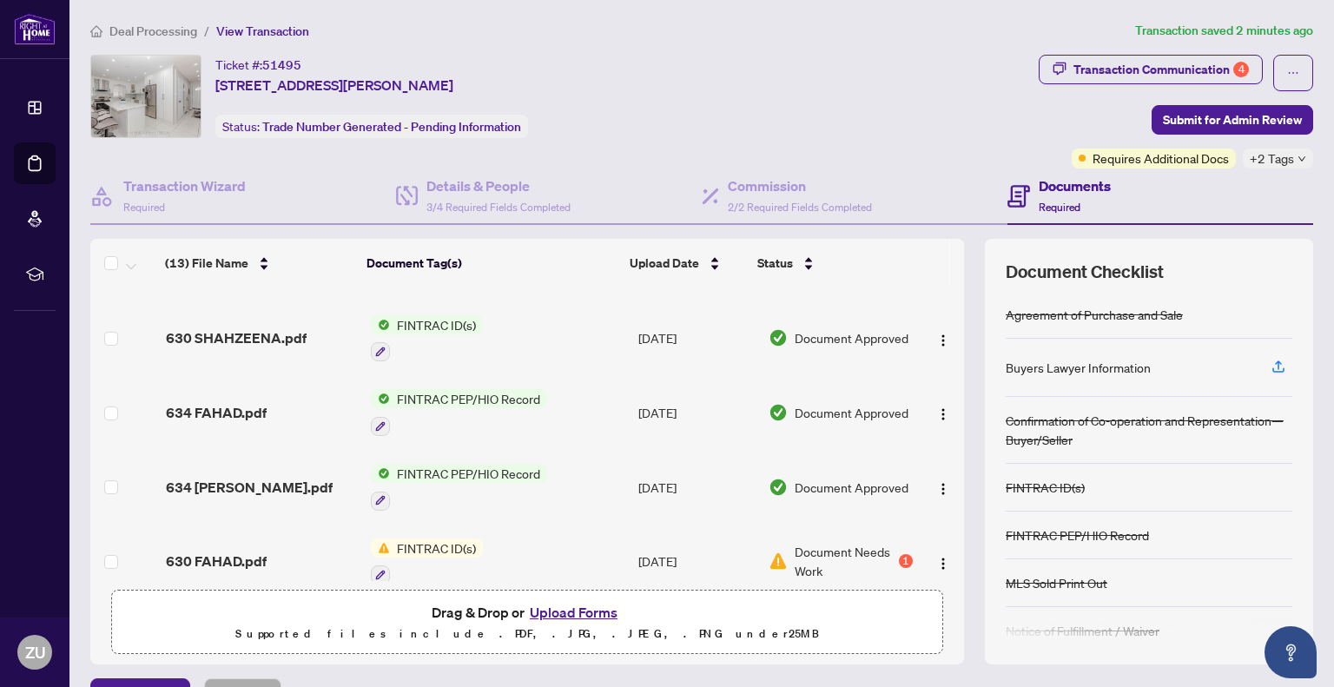
scroll to position [174, 0]
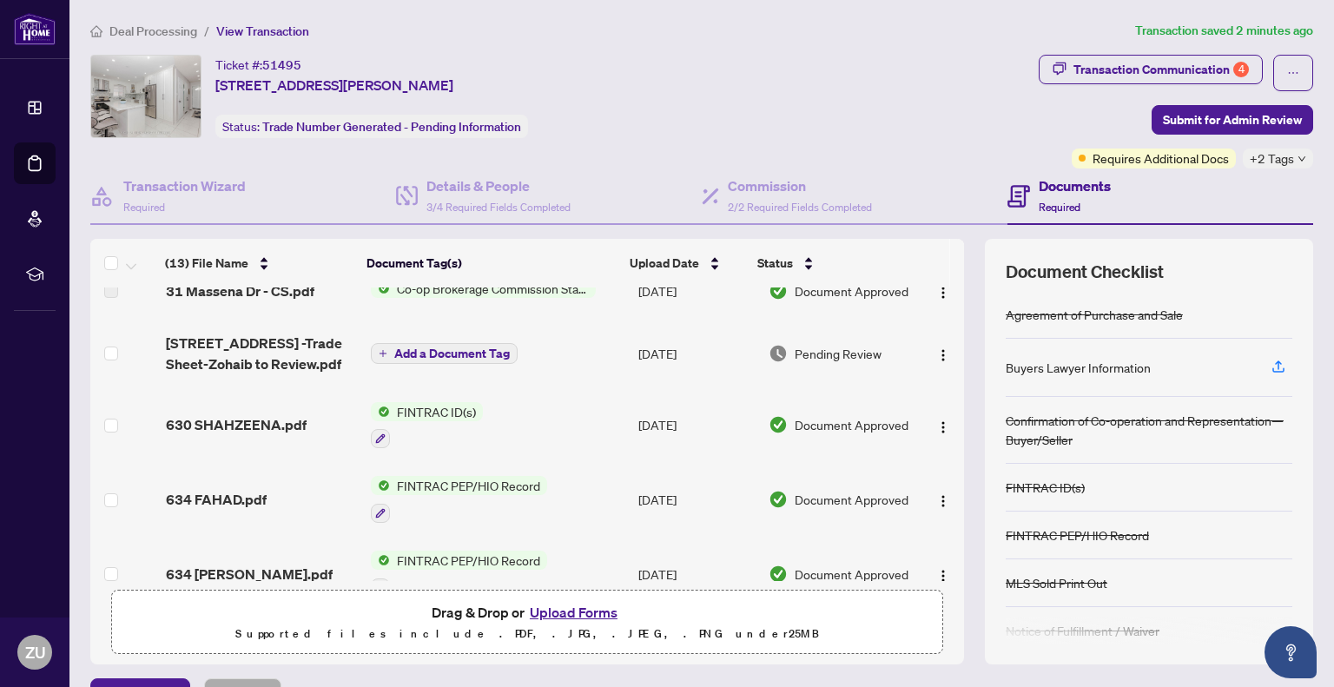
click at [254, 426] on span "630 SHAHZEENA.pdf" at bounding box center [236, 424] width 141 height 21
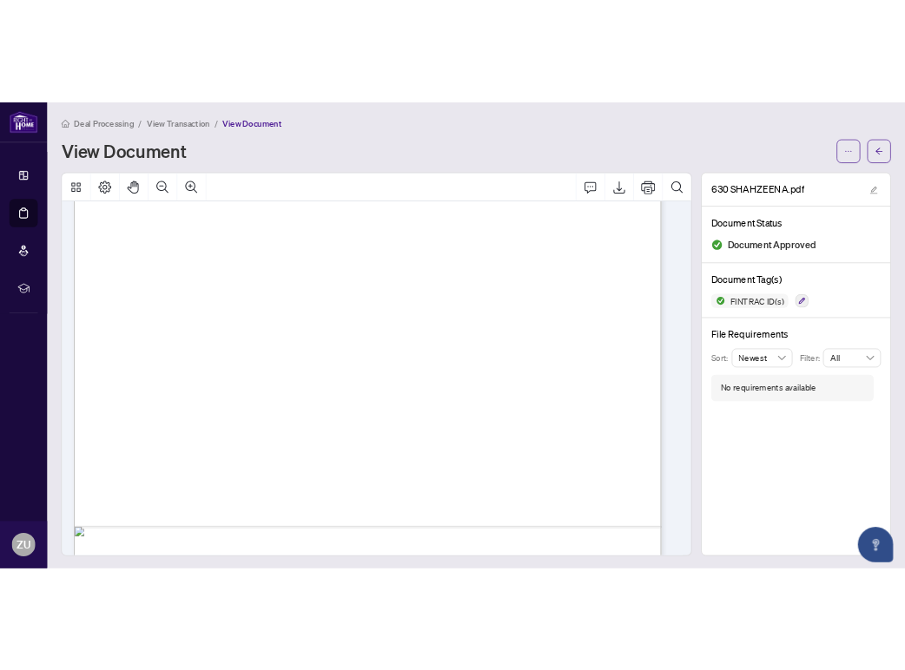
scroll to position [4082, 0]
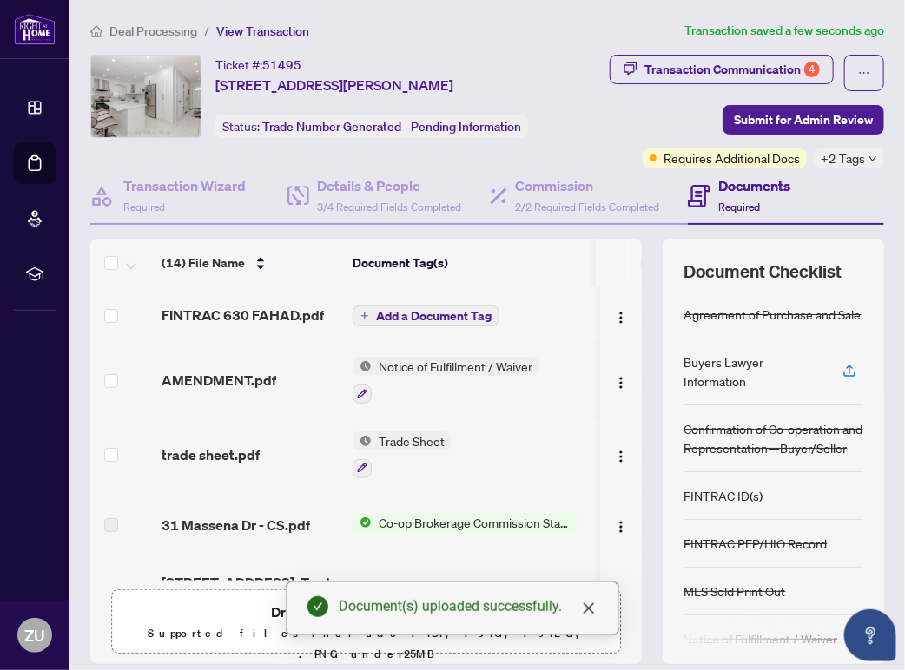
click at [467, 315] on span "Add a Document Tag" at bounding box center [433, 316] width 115 height 12
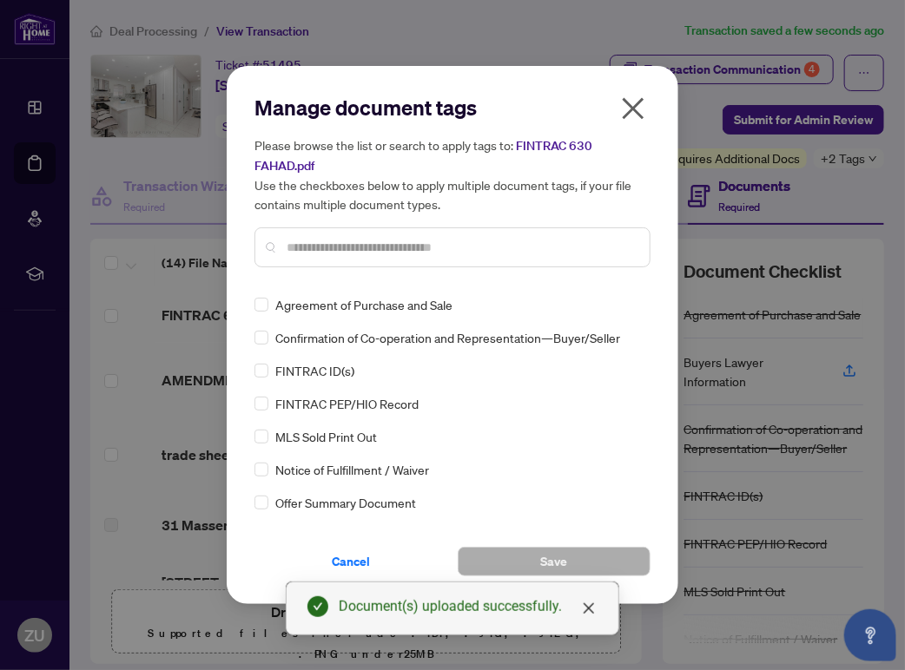
click at [439, 235] on div at bounding box center [452, 248] width 396 height 40
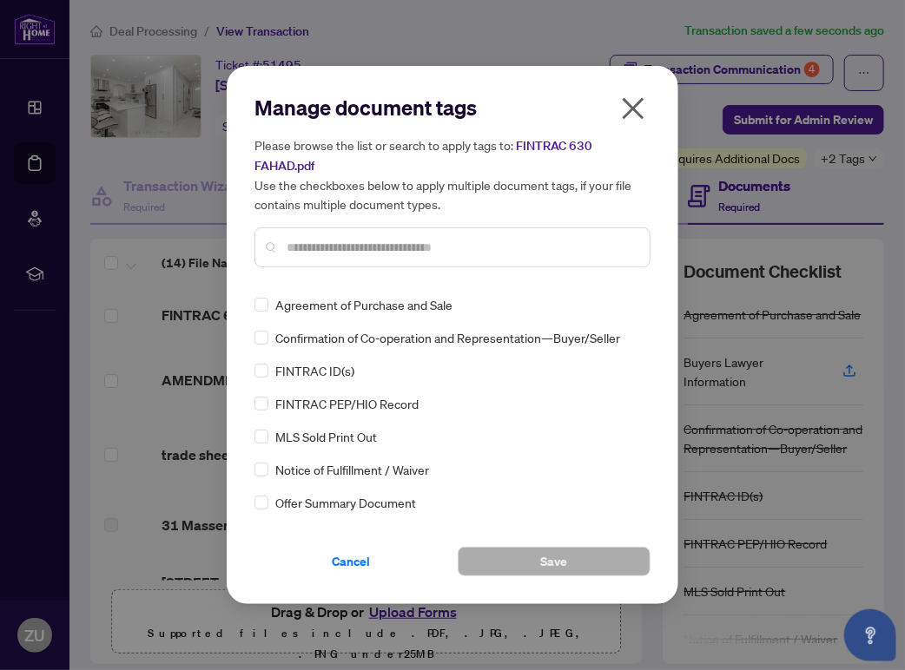
click at [440, 253] on input "text" at bounding box center [461, 247] width 349 height 19
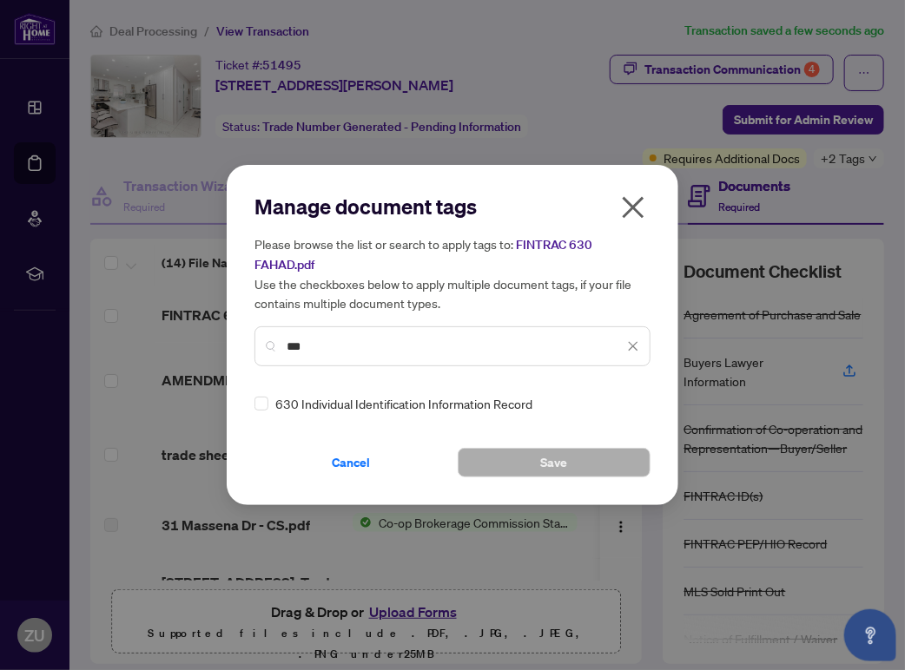
type input "***"
click at [379, 404] on span "630 Individual Identification Information Record" at bounding box center [403, 403] width 257 height 19
click at [514, 459] on button "Save" at bounding box center [554, 463] width 193 height 30
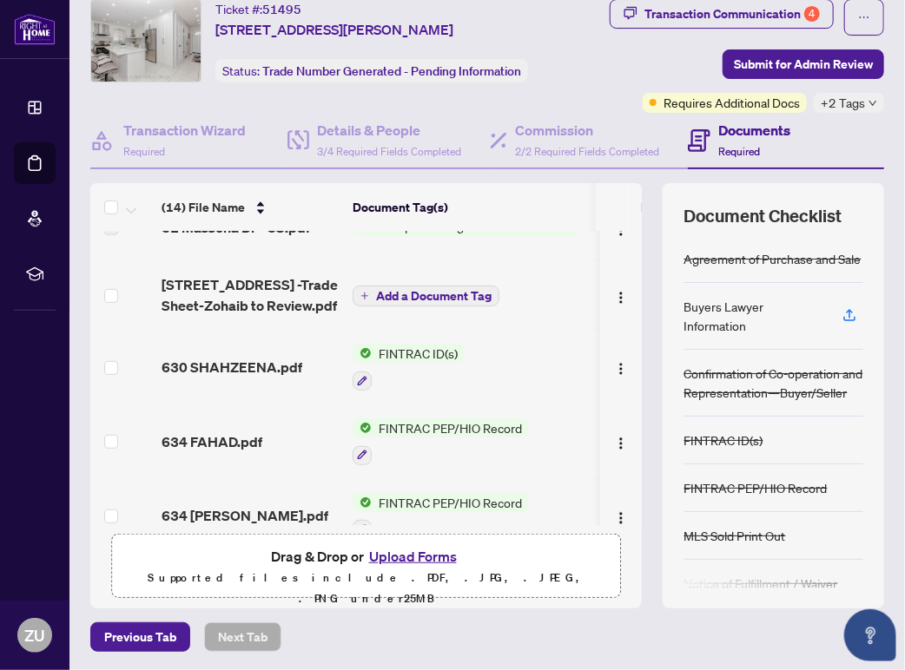
scroll to position [174, 0]
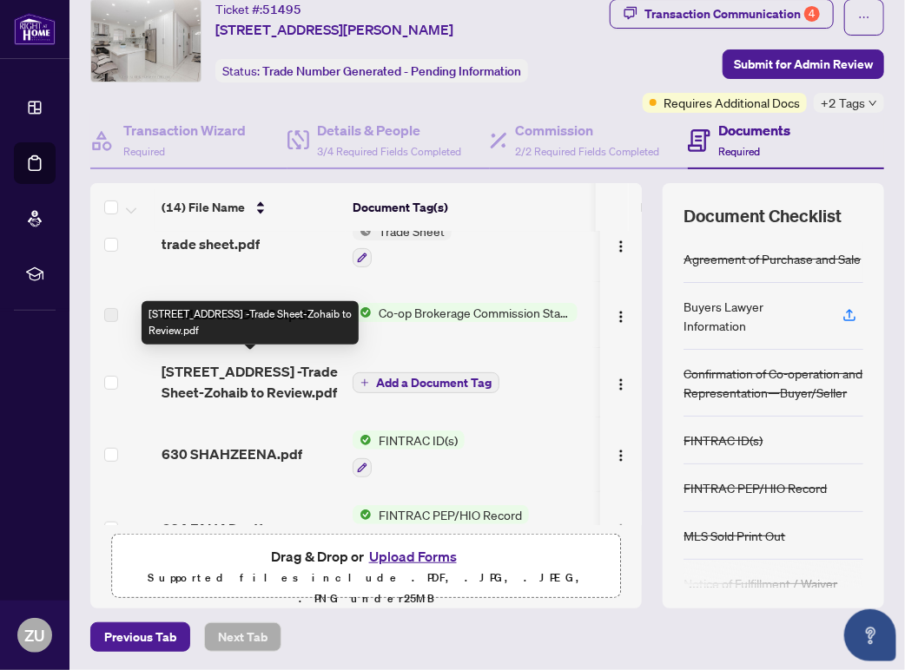
click at [264, 364] on span "[STREET_ADDRESS] -Trade Sheet-Zohaib to Review.pdf" at bounding box center [250, 382] width 177 height 42
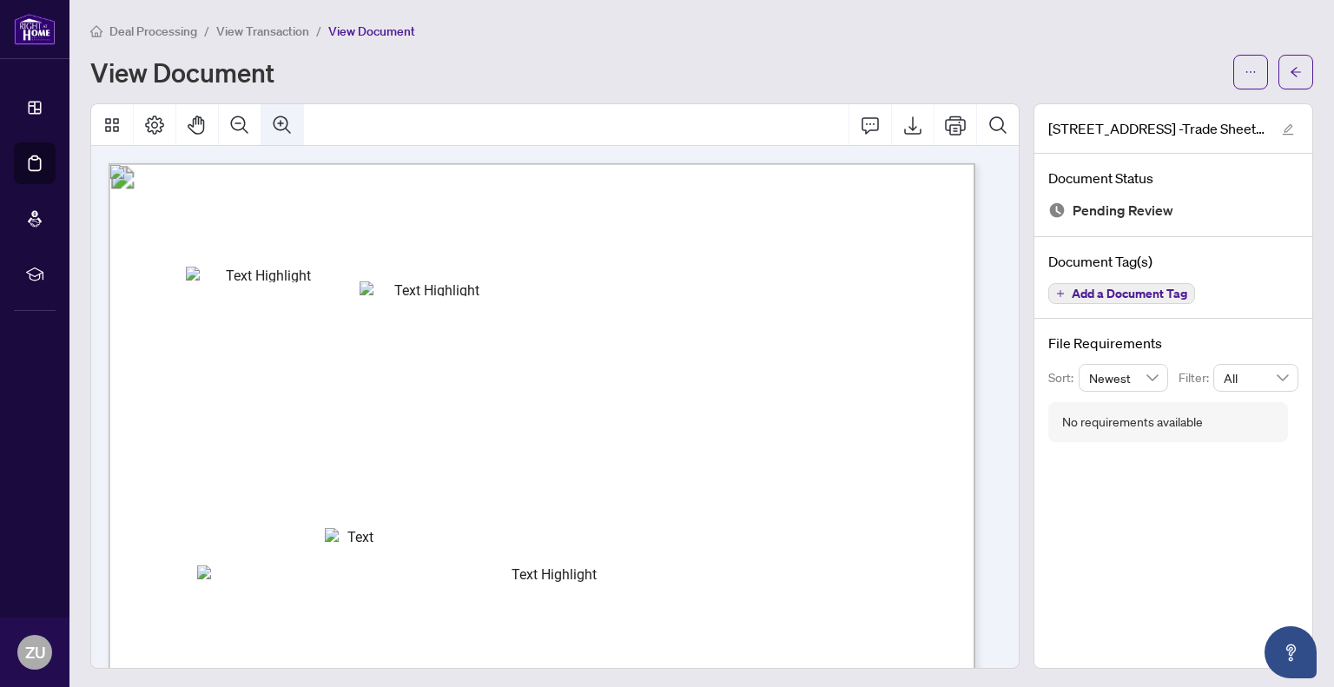
click at [272, 123] on icon "Zoom In" at bounding box center [282, 125] width 21 height 21
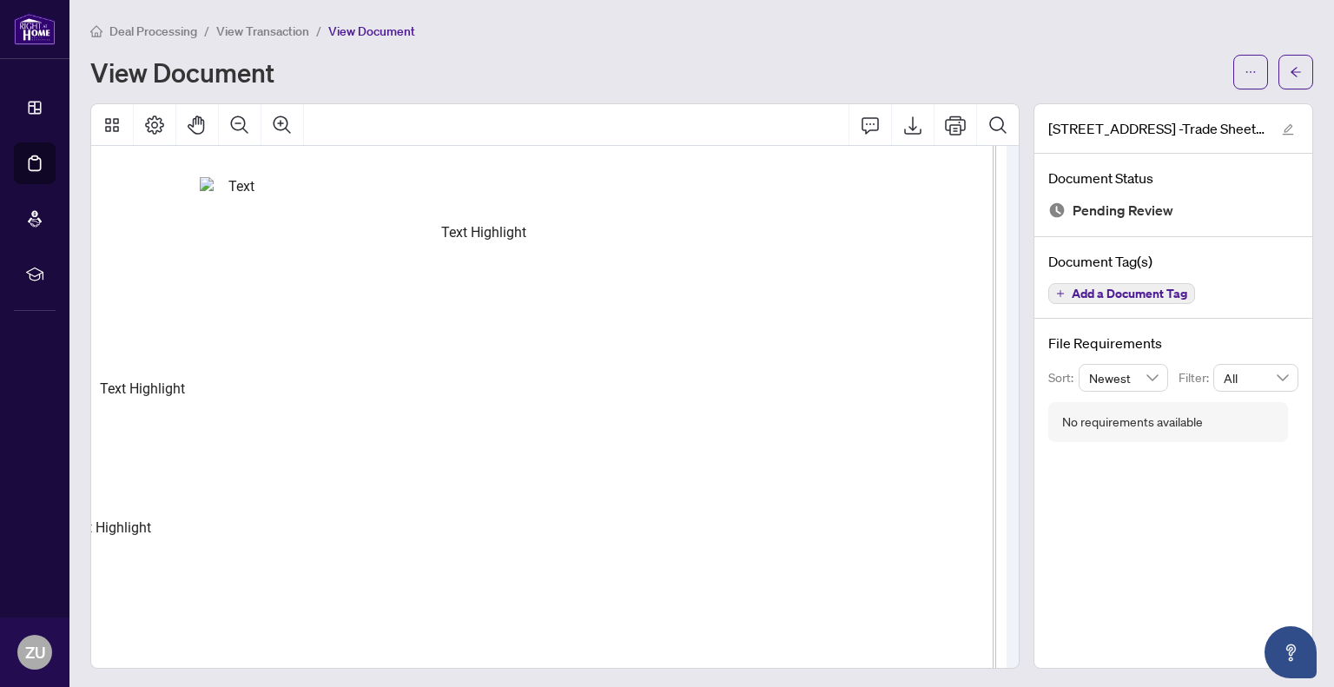
scroll to position [443, 215]
click at [192, 494] on span "End Cnt: 1.00" at bounding box center [156, 493] width 72 height 11
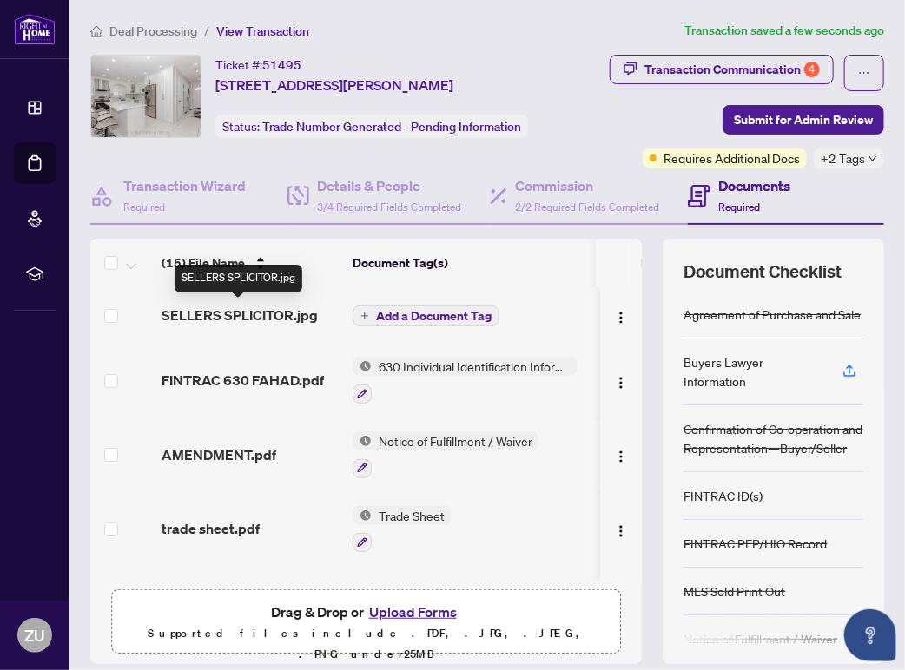
click at [212, 315] on span "SELLERS SPLICITOR.jpg" at bounding box center [240, 315] width 156 height 21
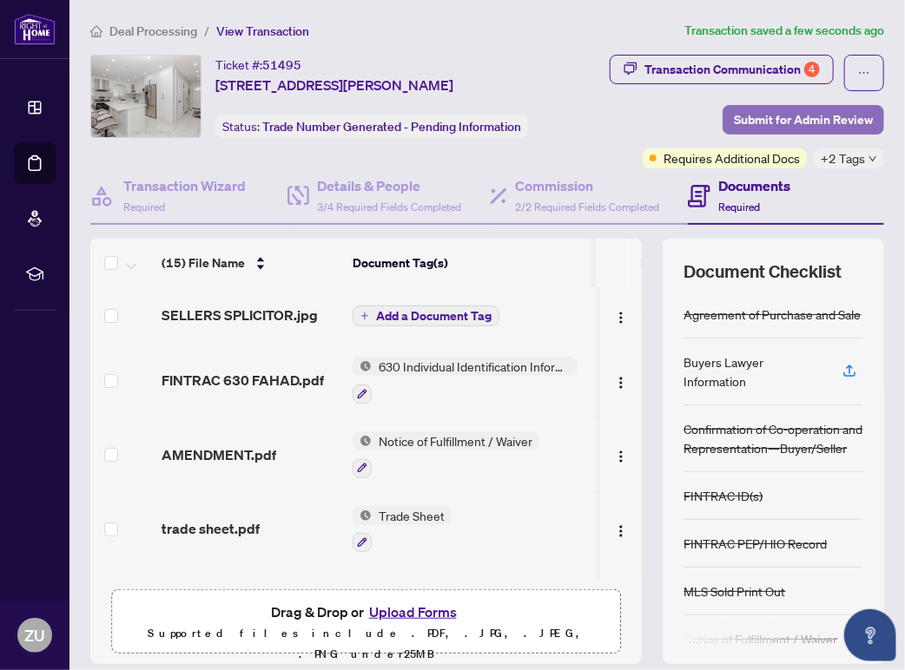
click at [782, 119] on span "Submit for Admin Review" at bounding box center [803, 120] width 139 height 28
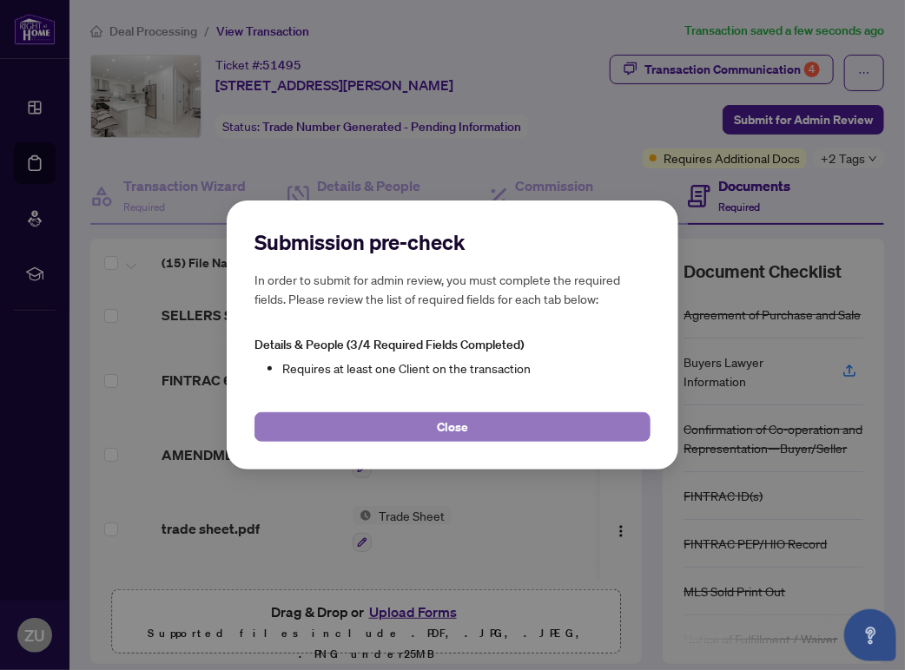
click at [560, 425] on button "Close" at bounding box center [452, 427] width 396 height 30
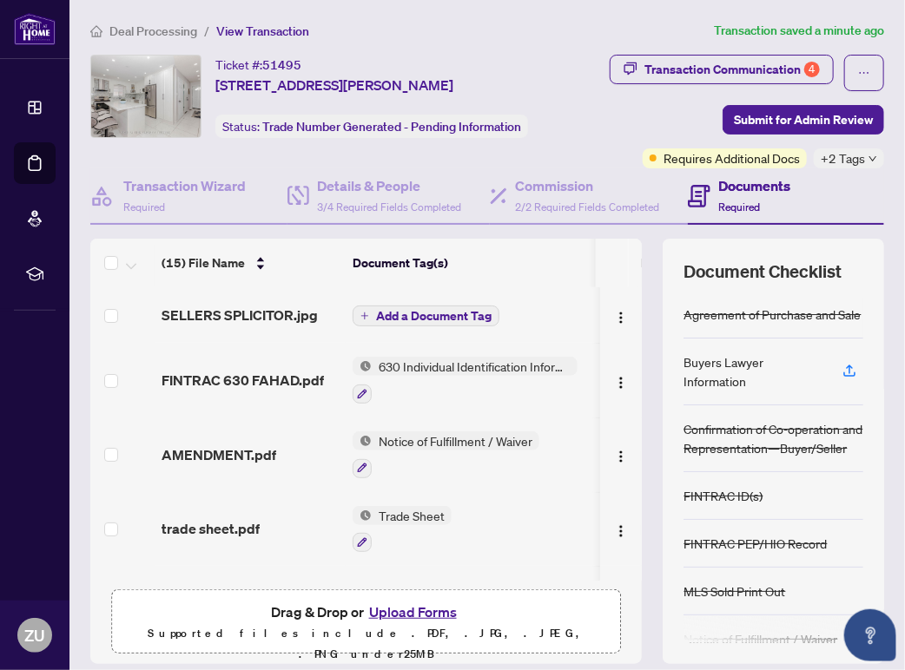
click at [868, 161] on icon "down" at bounding box center [872, 159] width 9 height 9
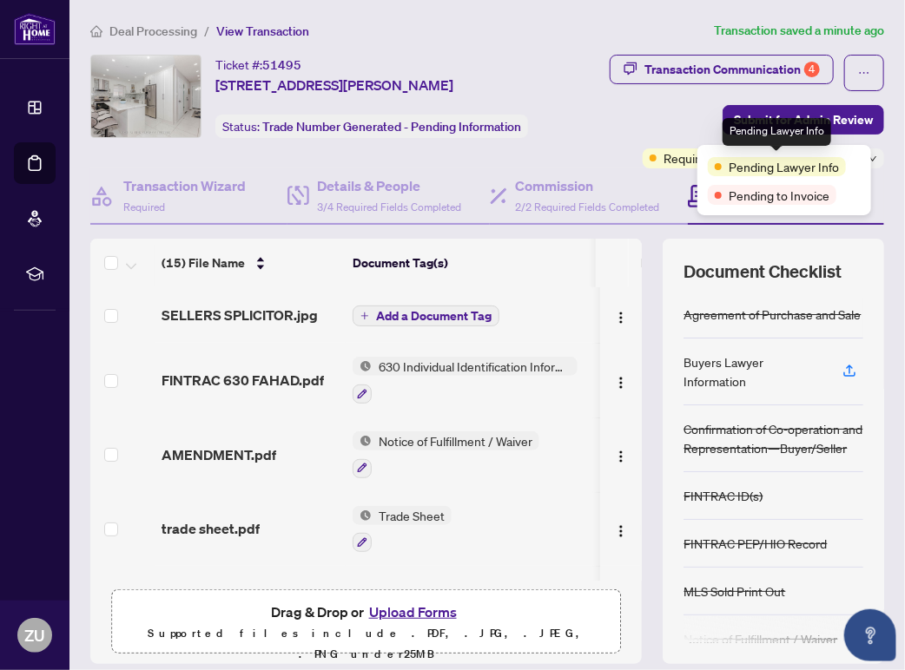
click at [767, 169] on span "Pending Lawyer Info" at bounding box center [784, 166] width 110 height 19
click at [786, 197] on span "Pending to Invoice" at bounding box center [779, 195] width 101 height 19
click at [799, 198] on span "Pending to Invoice" at bounding box center [779, 195] width 101 height 19
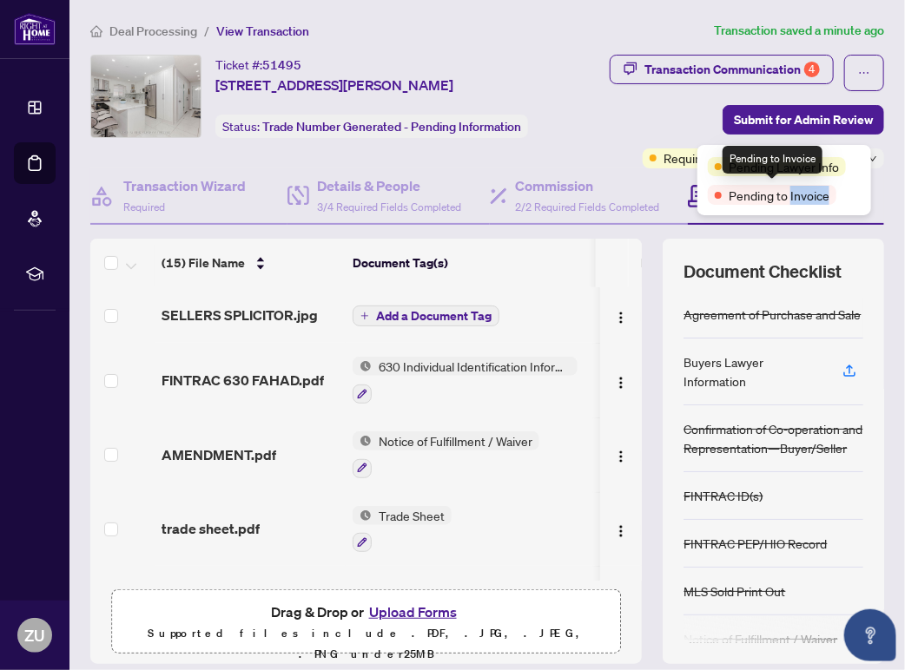
click at [799, 197] on span "Pending to Invoice" at bounding box center [779, 195] width 101 height 19
click at [610, 127] on div "Transaction Communication 4 Submit for Admin Review Requires Additional Docs +2…" at bounding box center [728, 112] width 312 height 114
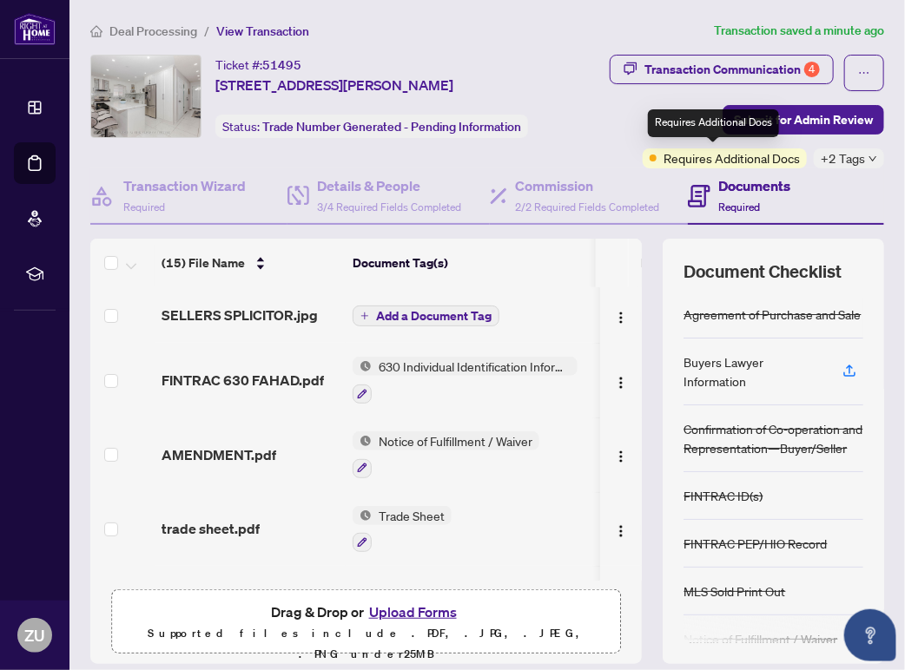
click at [704, 152] on span "Requires Additional Docs" at bounding box center [731, 157] width 136 height 19
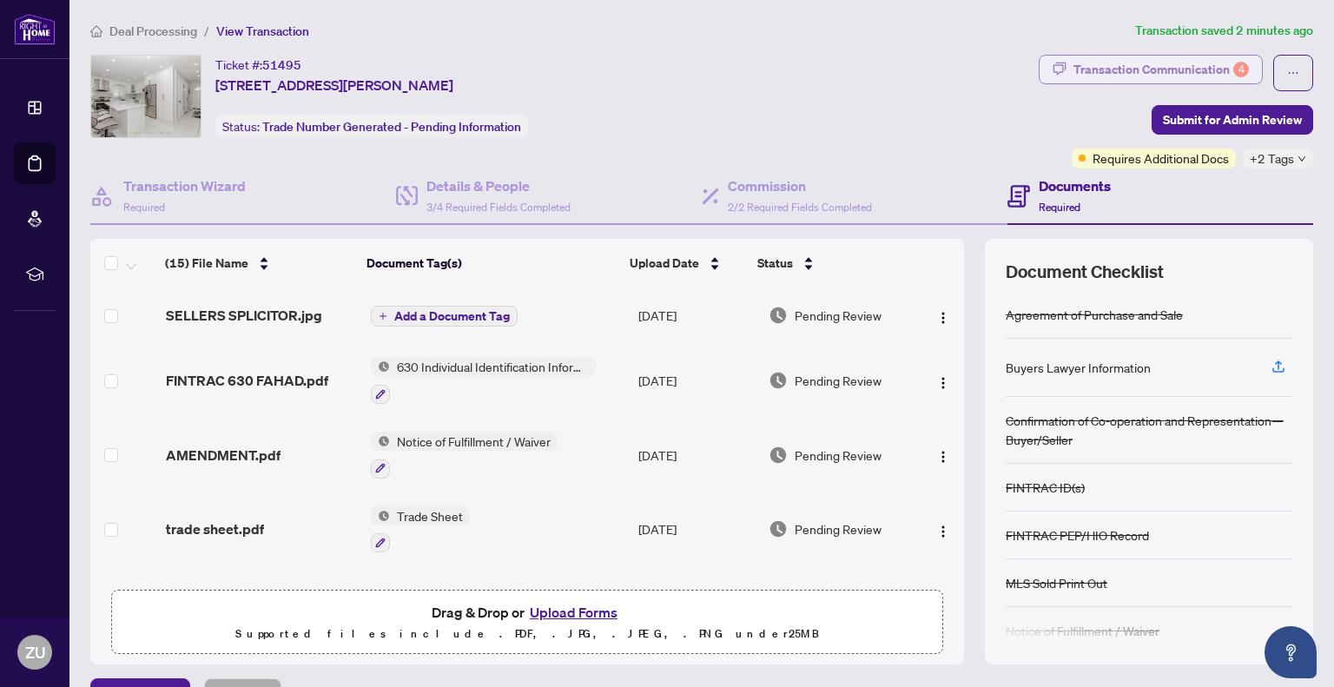
click at [904, 69] on div "Transaction Communication 4" at bounding box center [1160, 70] width 175 height 28
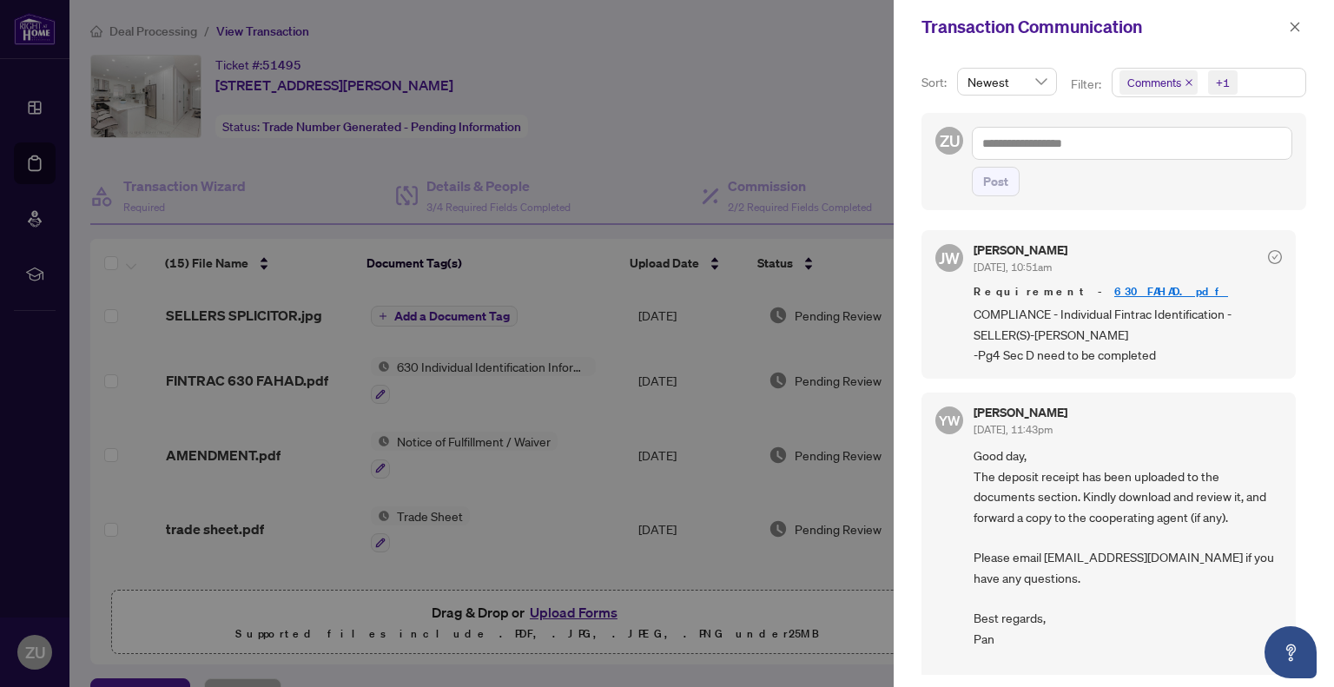
scroll to position [708, 0]
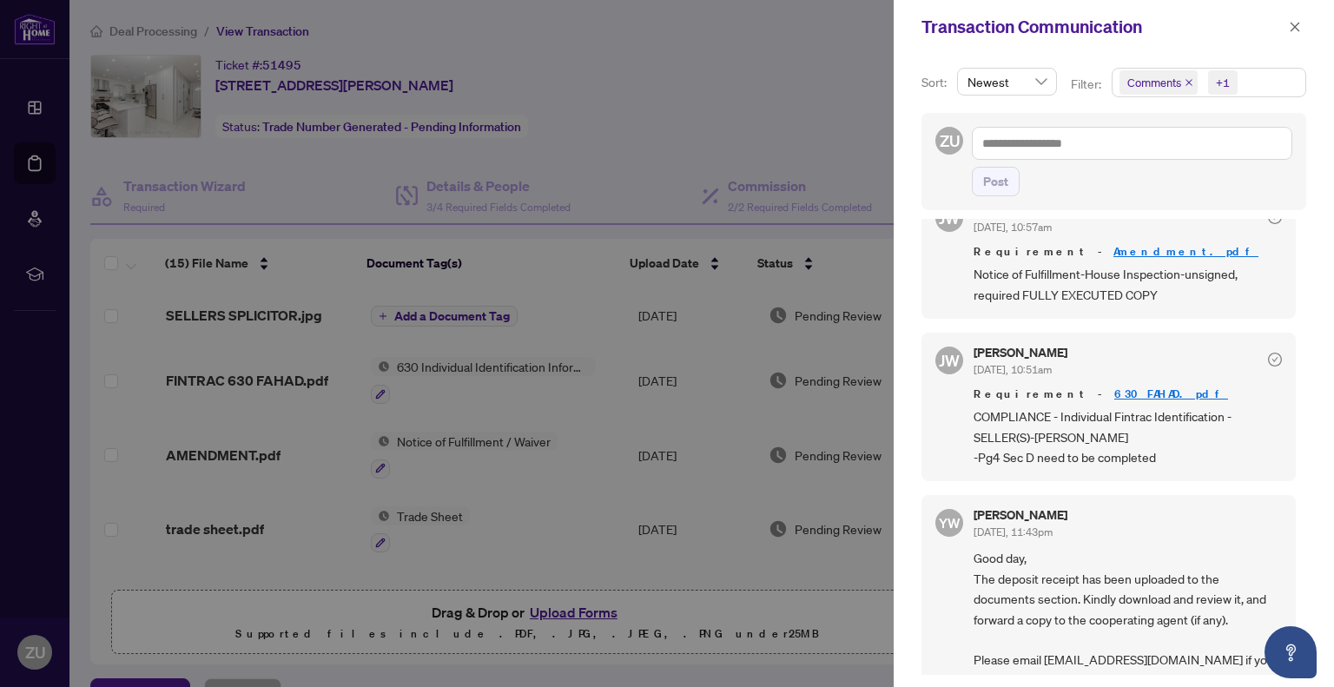
click at [904, 357] on icon "check-circle" at bounding box center [1275, 359] width 6 height 5
click at [904, 386] on link "630 FAHAD.pdf" at bounding box center [1171, 393] width 114 height 15
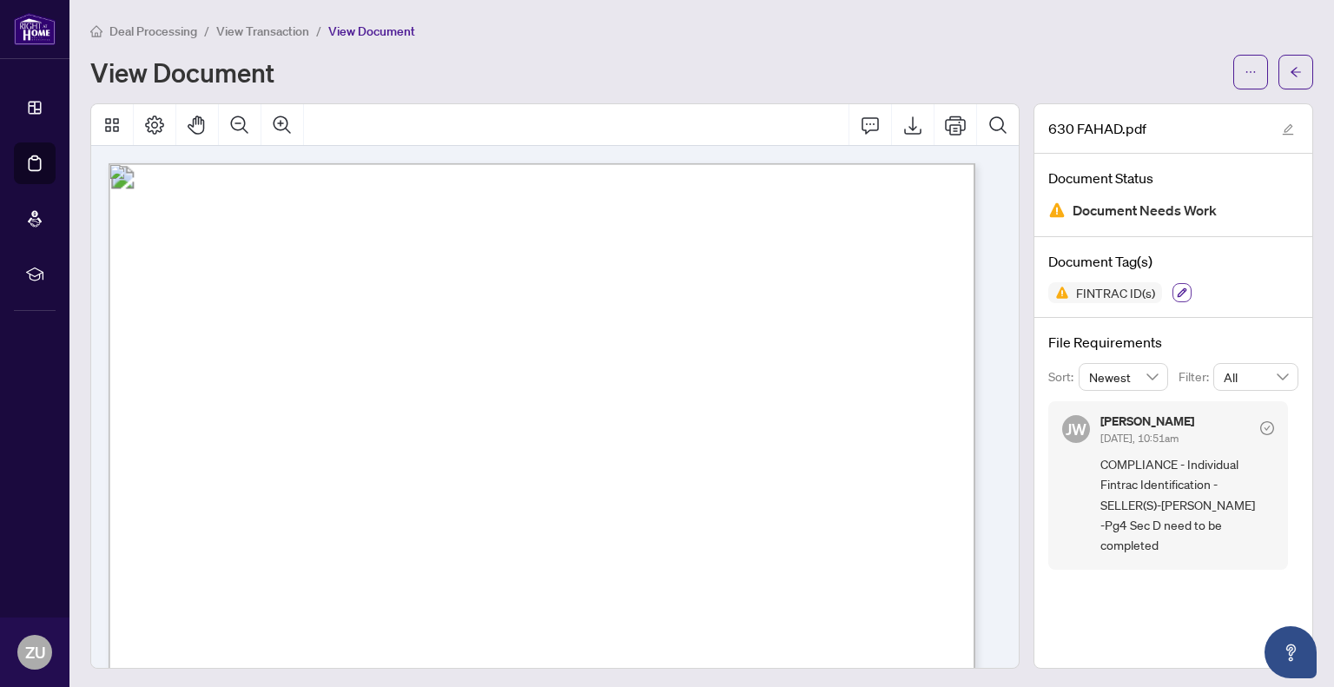
click at [1177, 292] on icon "button" at bounding box center [1182, 292] width 10 height 10
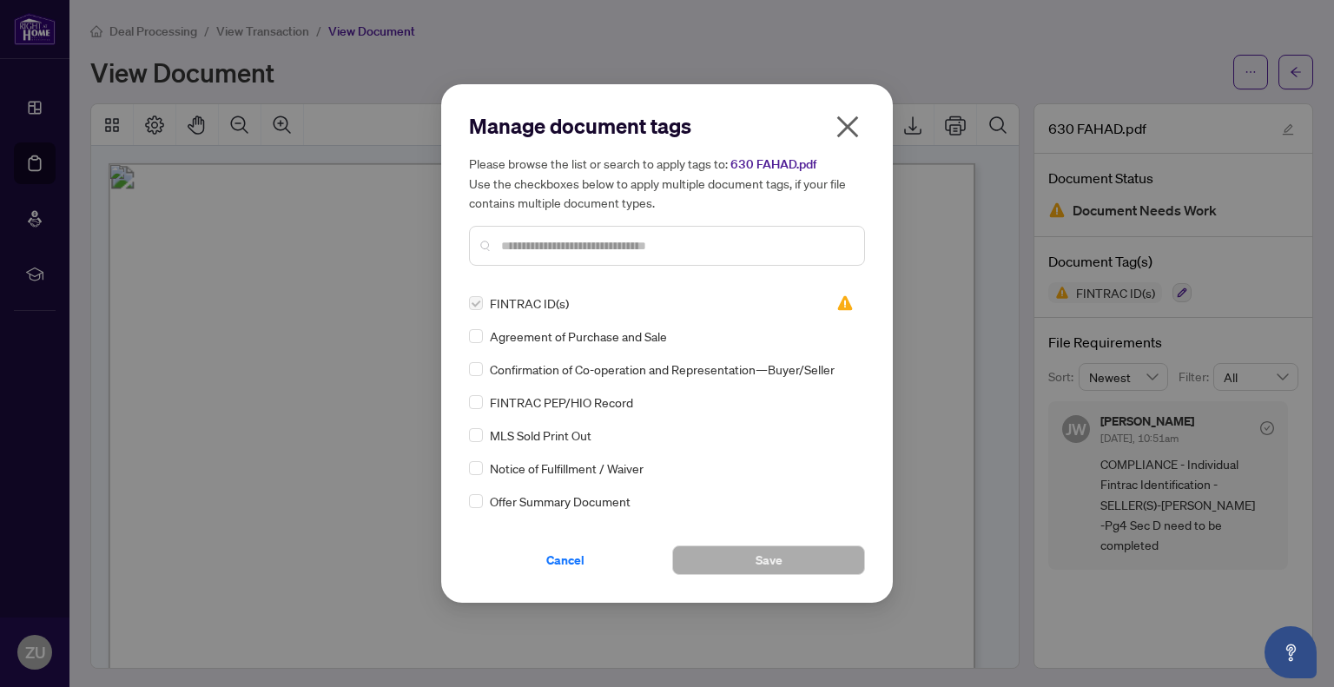
click at [847, 129] on icon "close" at bounding box center [848, 127] width 22 height 22
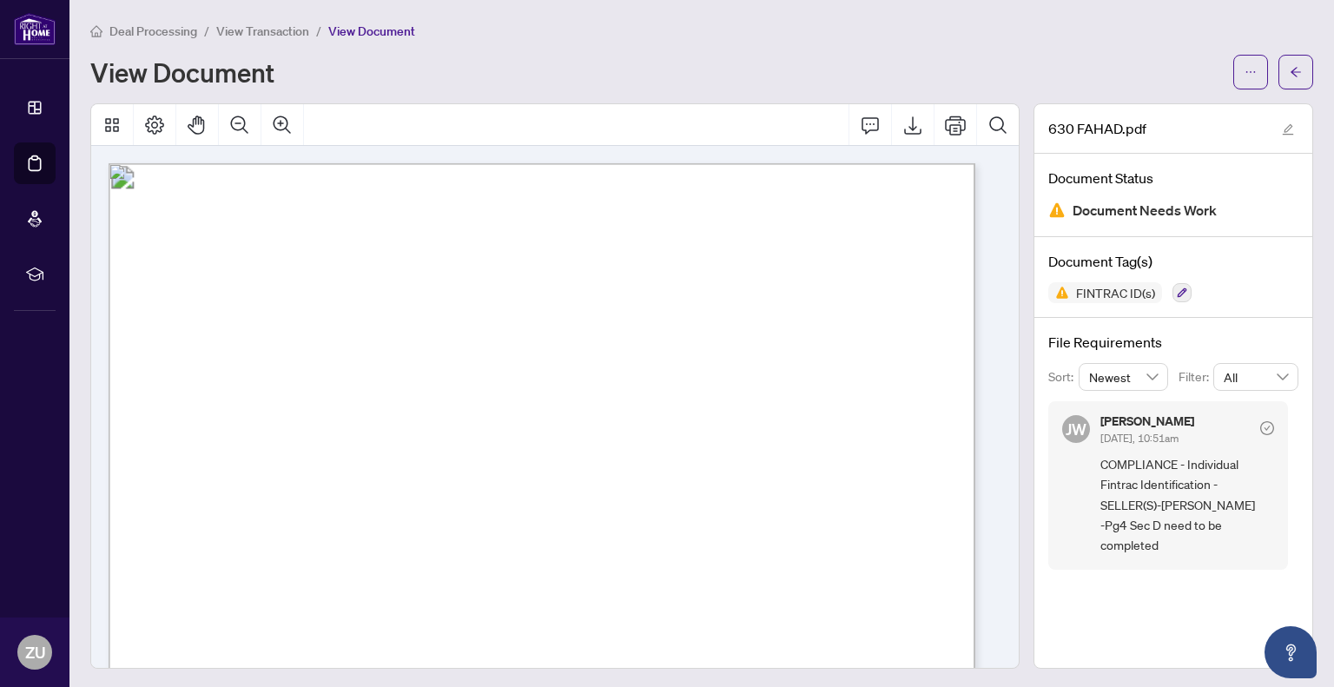
click at [1205, 456] on span "COMPLIANCE - Individual Fintrac Identification - SELLER(S)-[PERSON_NAME] -Pg4 S…" at bounding box center [1187, 505] width 174 height 102
drag, startPoint x: 1202, startPoint y: 456, endPoint x: 1202, endPoint y: 540, distance: 84.2
click at [1202, 540] on span "COMPLIANCE - Individual Fintrac Identification - SELLER(S)-[PERSON_NAME] -Pg4 S…" at bounding box center [1187, 505] width 174 height 102
click at [1223, 552] on div "JW Jocelyne Wong Oct/01/2025, 10:51am COMPLIANCE - Individual Fintrac Identific…" at bounding box center [1168, 485] width 240 height 168
click at [1174, 211] on span "Document Needs Work" at bounding box center [1144, 210] width 144 height 23
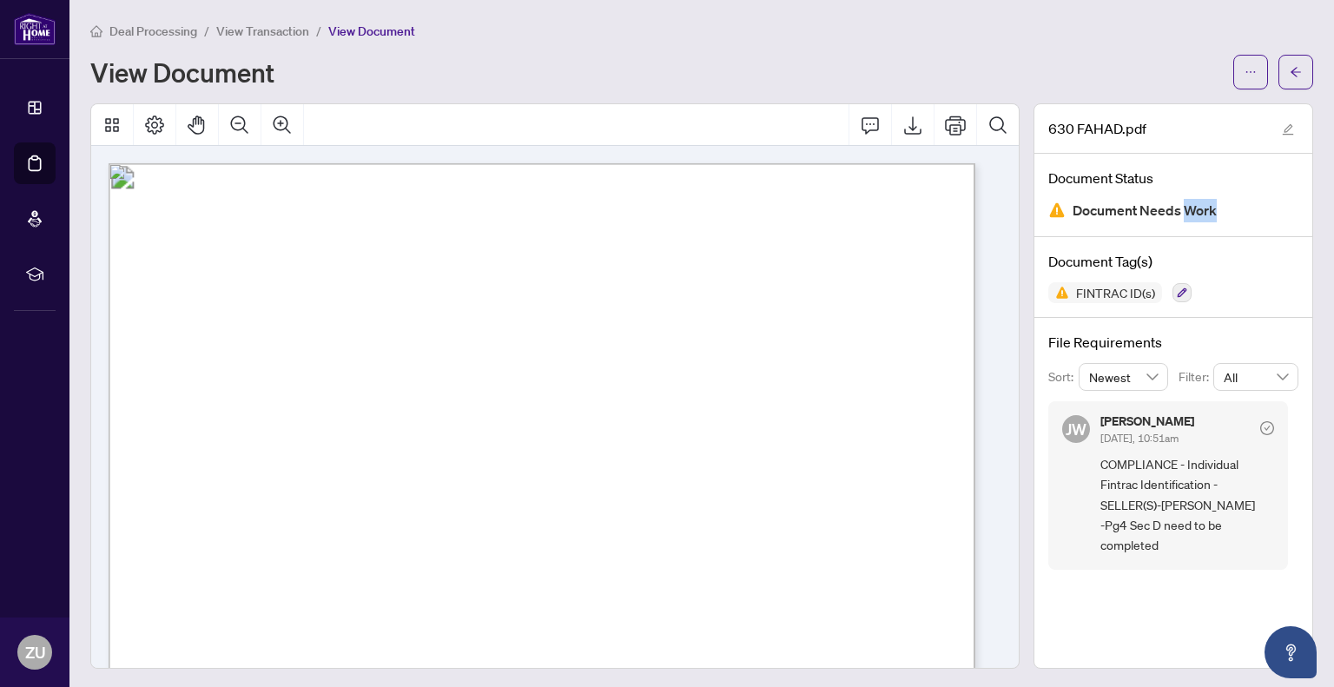
click at [1174, 214] on span "Document Needs Work" at bounding box center [1144, 210] width 144 height 23
click at [1290, 63] on span "button" at bounding box center [1296, 72] width 12 height 28
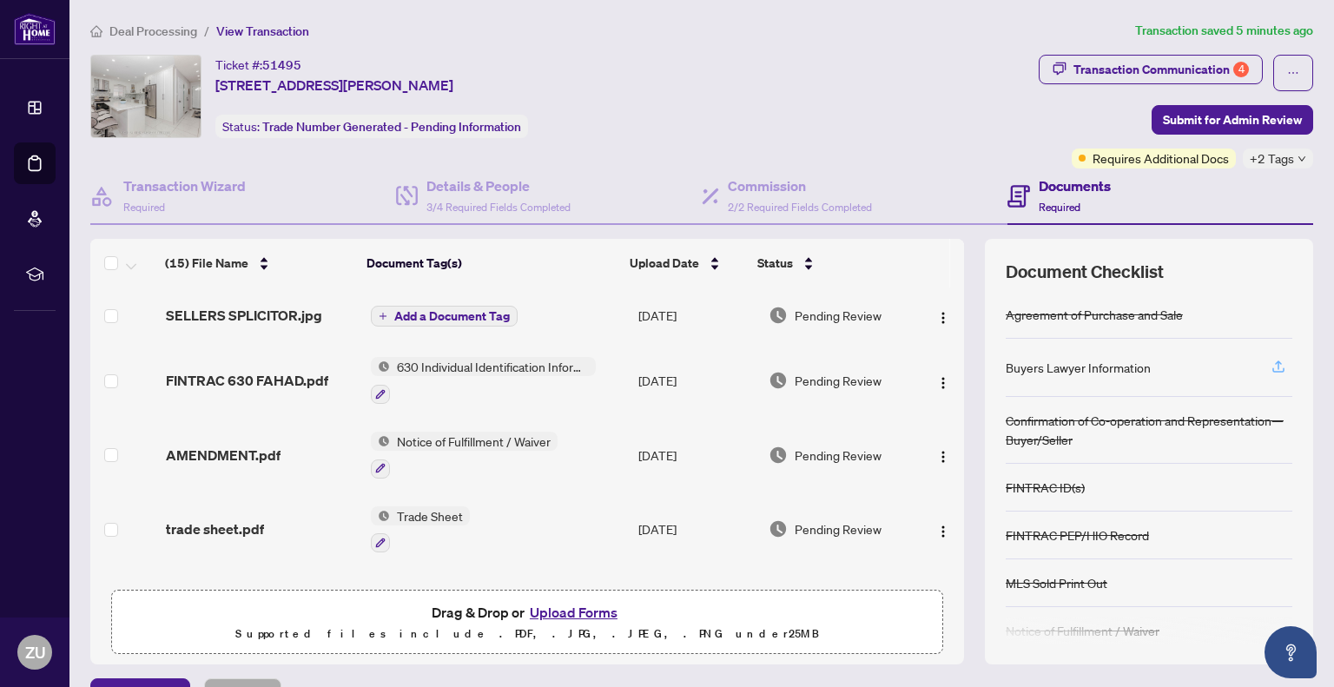
click at [1272, 368] on icon "button" at bounding box center [1278, 369] width 12 height 4
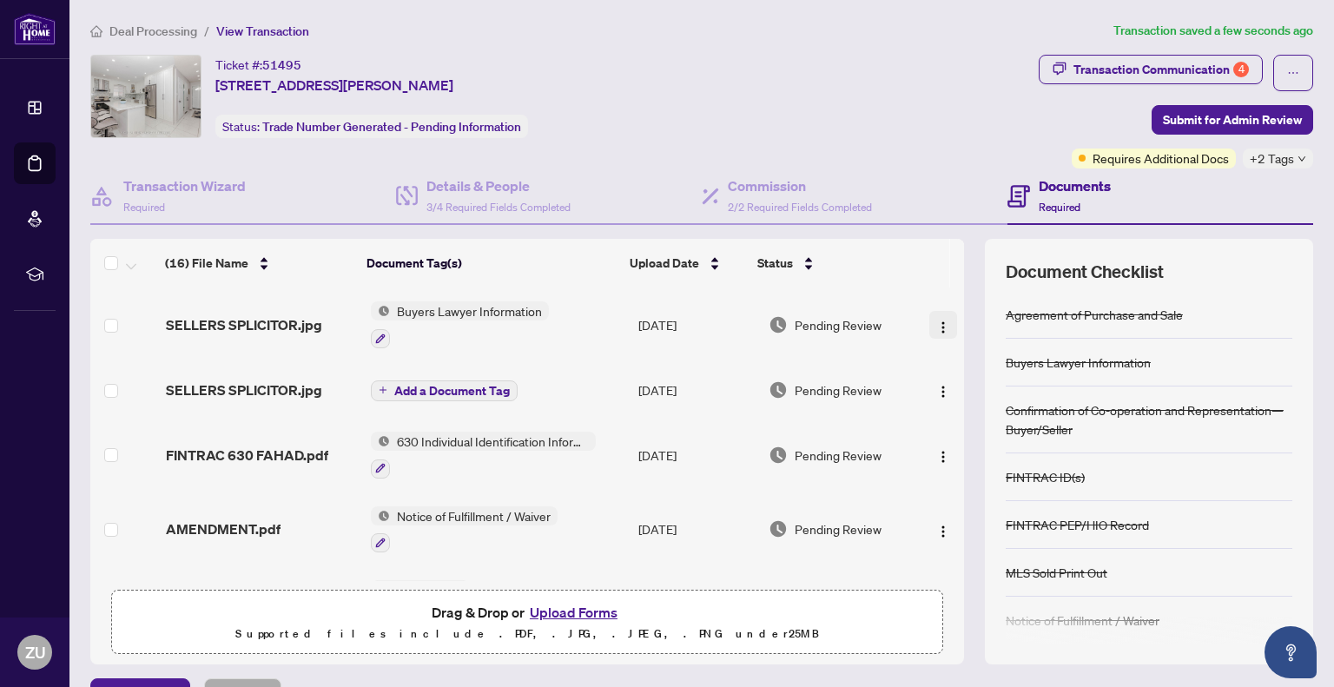
click at [936, 321] on img "button" at bounding box center [943, 327] width 14 height 14
click at [573, 332] on td "Buyers Lawyer Information" at bounding box center [497, 324] width 267 height 75
click at [936, 323] on img "button" at bounding box center [943, 327] width 14 height 14
drag, startPoint x: 254, startPoint y: 327, endPoint x: 934, endPoint y: 256, distance: 683.7
click at [934, 256] on th at bounding box center [928, 263] width 44 height 49
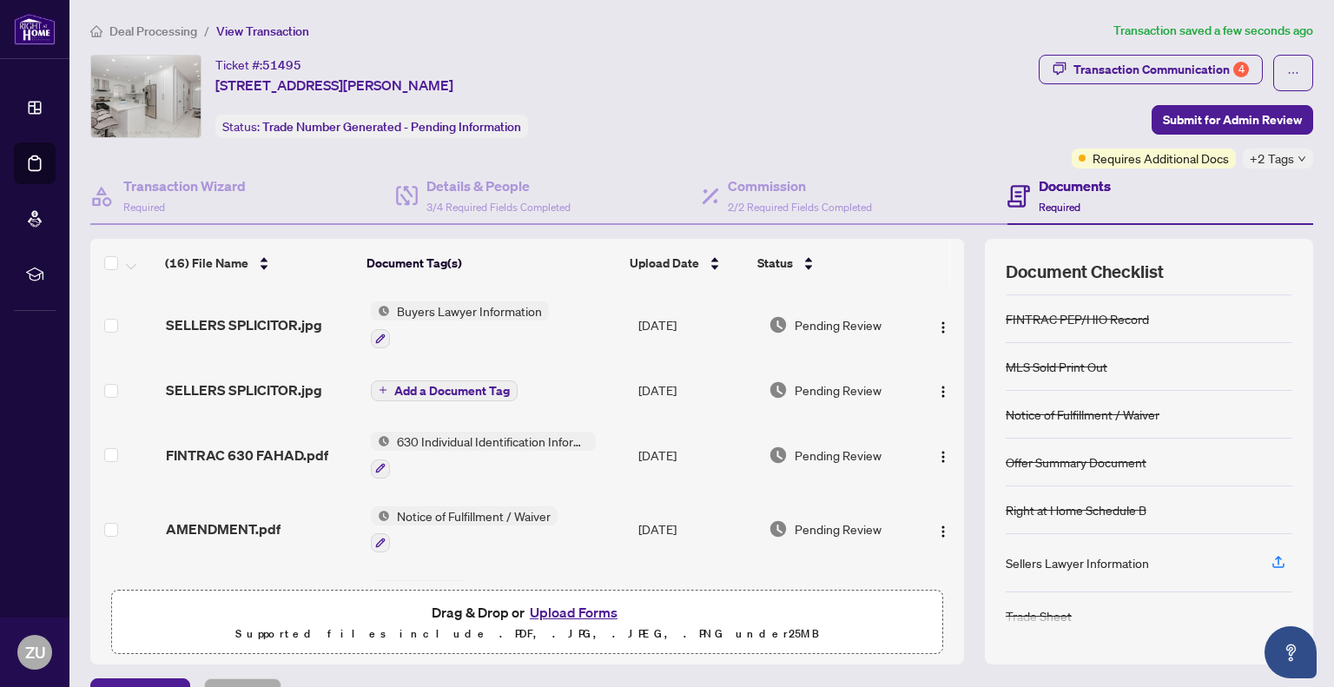
scroll to position [38, 0]
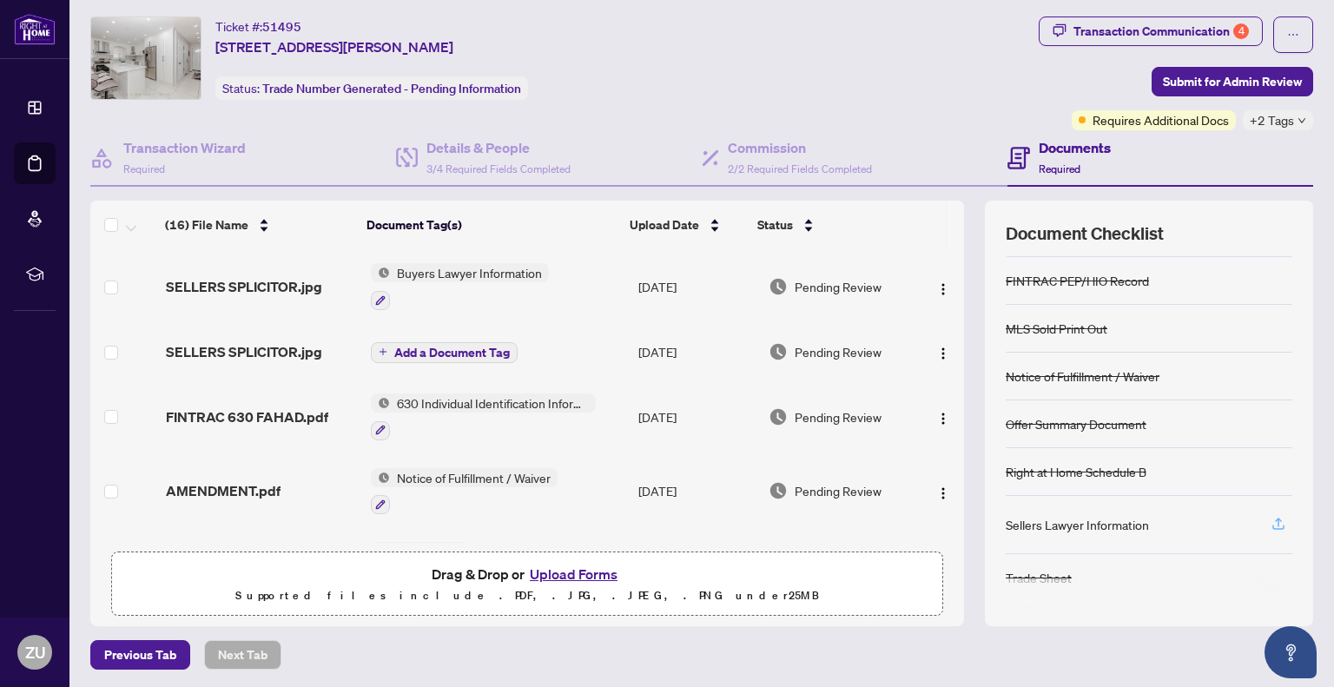
click at [1270, 519] on icon "button" at bounding box center [1278, 524] width 16 height 16
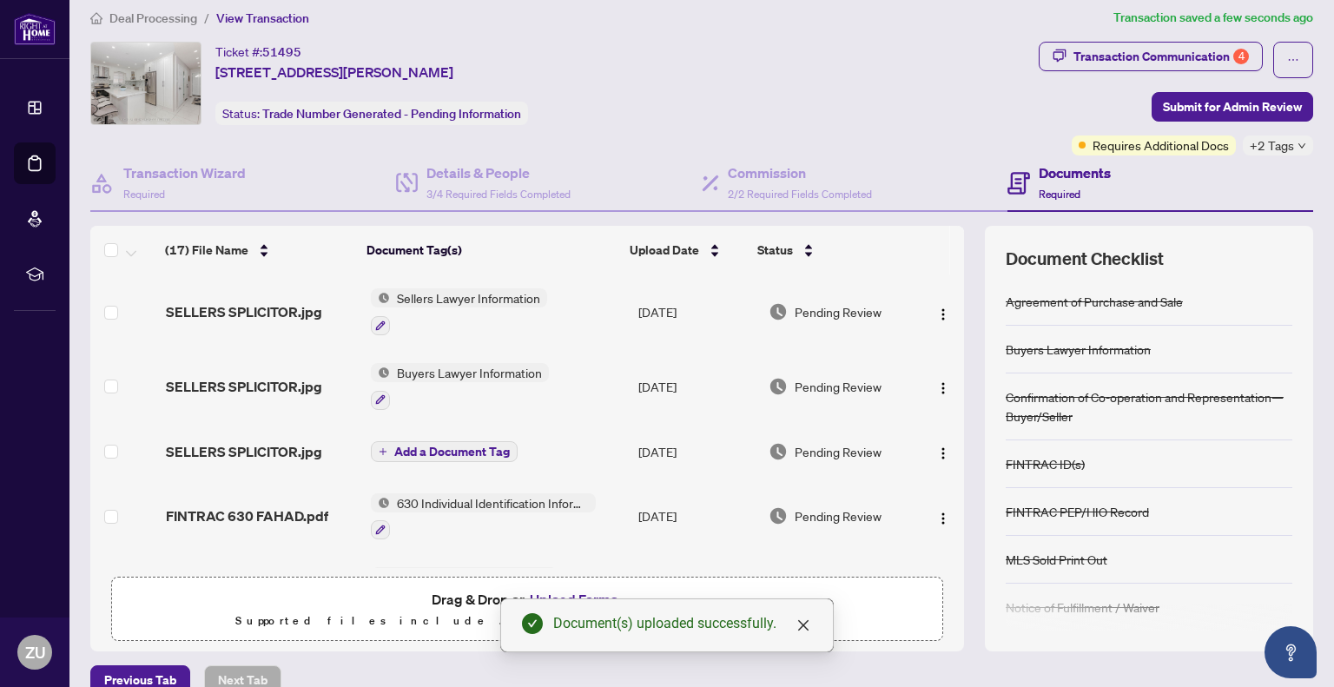
scroll to position [0, 0]
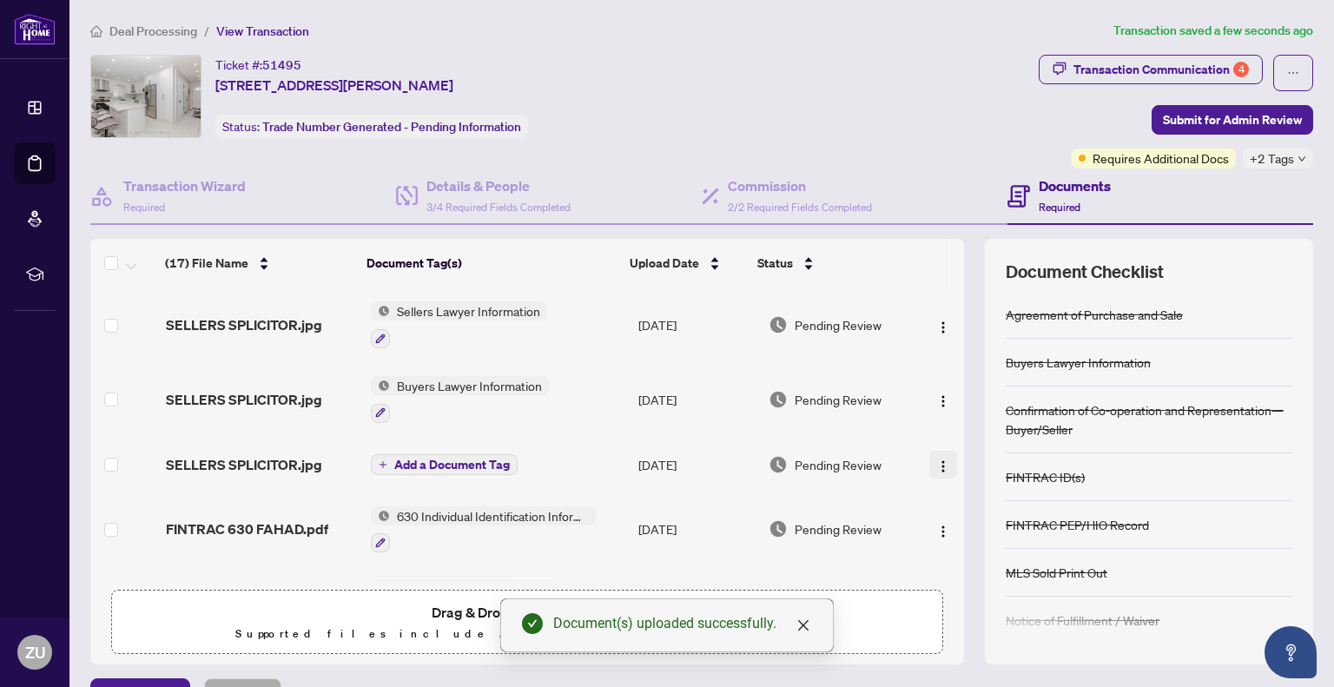
click at [936, 463] on img "button" at bounding box center [943, 466] width 14 height 14
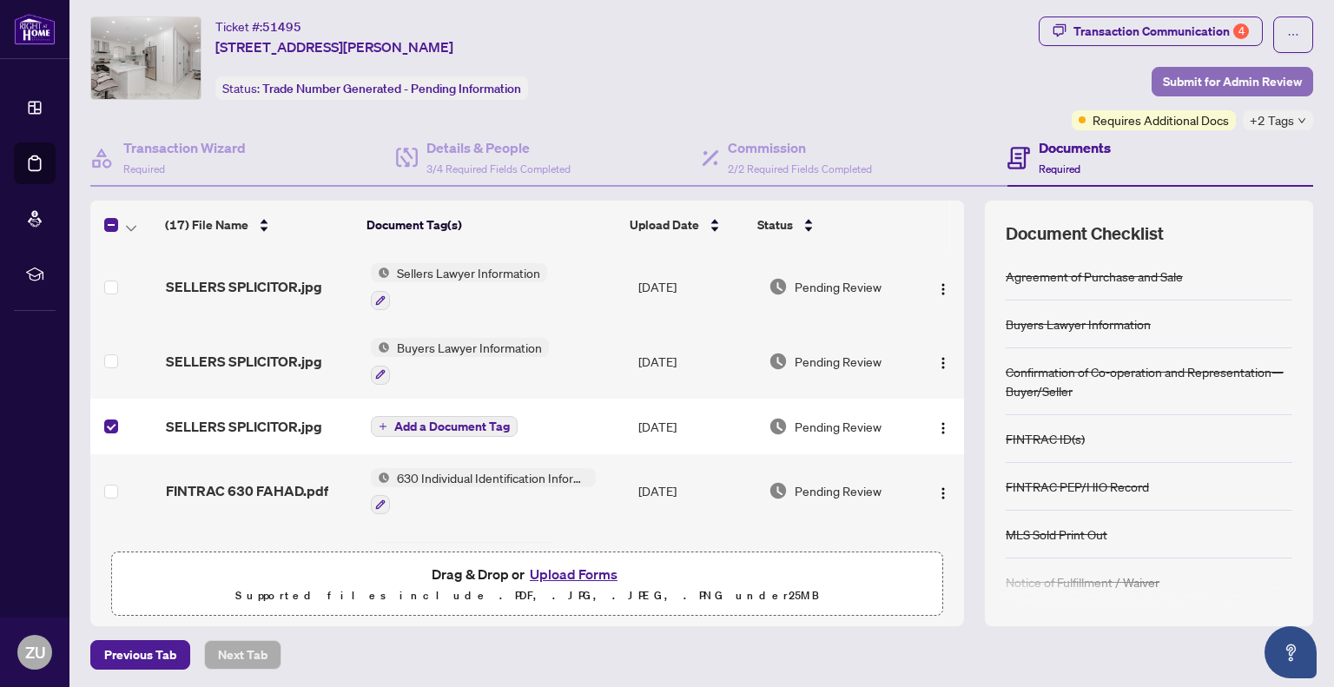
click at [1212, 85] on span "Submit for Admin Review" at bounding box center [1232, 82] width 139 height 28
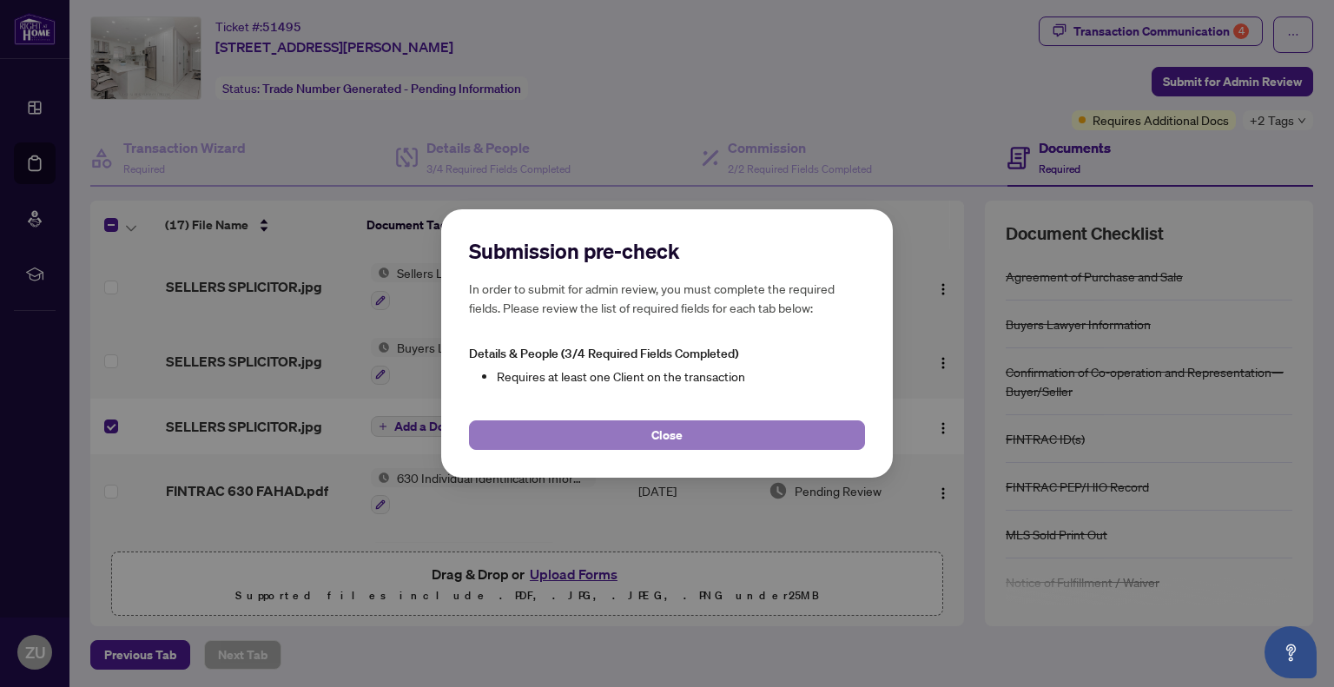
click at [809, 438] on button "Close" at bounding box center [667, 435] width 396 height 30
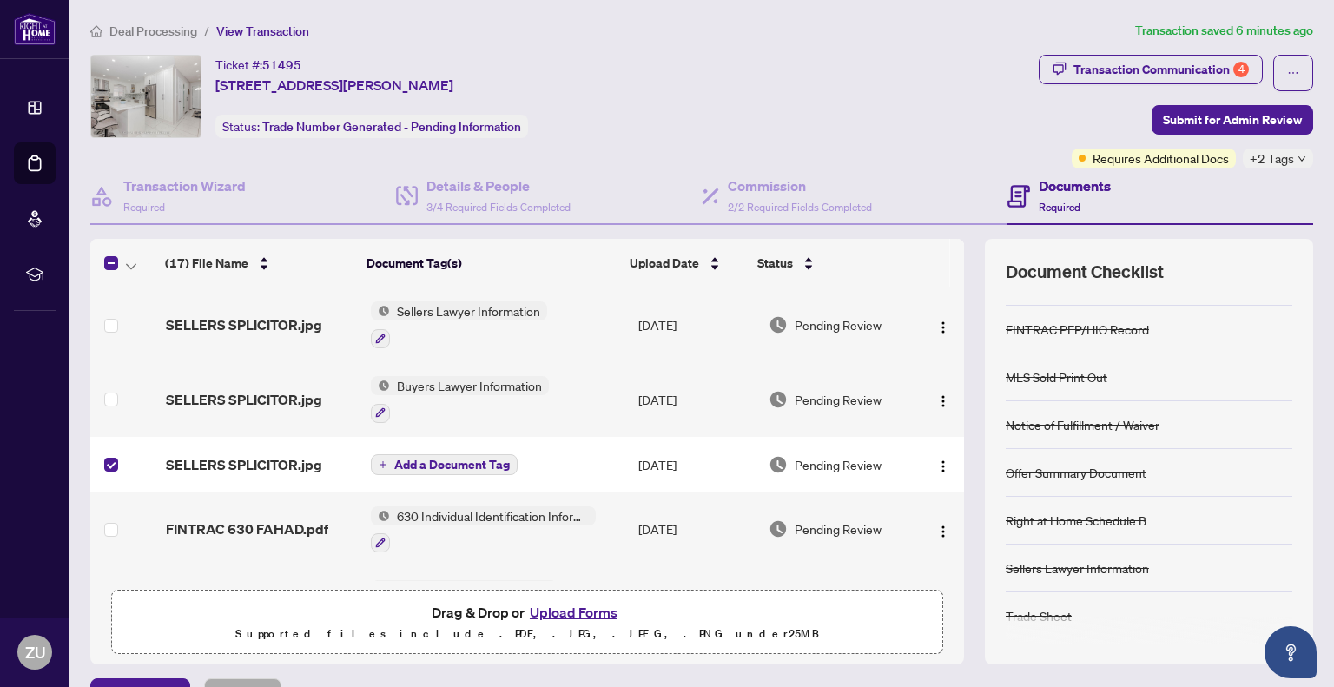
click at [1198, 162] on span "Requires Additional Docs" at bounding box center [1160, 157] width 136 height 19
click at [1297, 157] on icon "down" at bounding box center [1301, 159] width 9 height 9
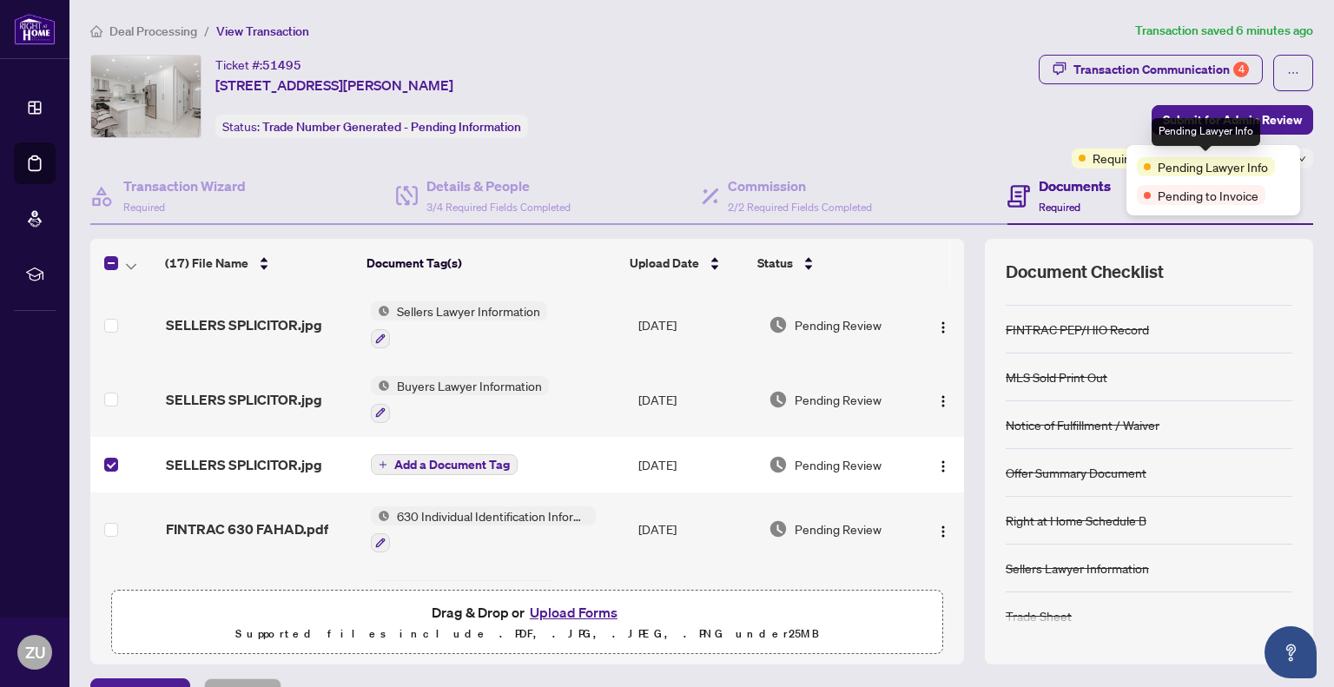
click at [1244, 164] on span "Pending Lawyer Info" at bounding box center [1213, 166] width 110 height 19
click at [1226, 206] on div "Pending Lawyer Info Pending to Invoice" at bounding box center [1213, 180] width 174 height 70
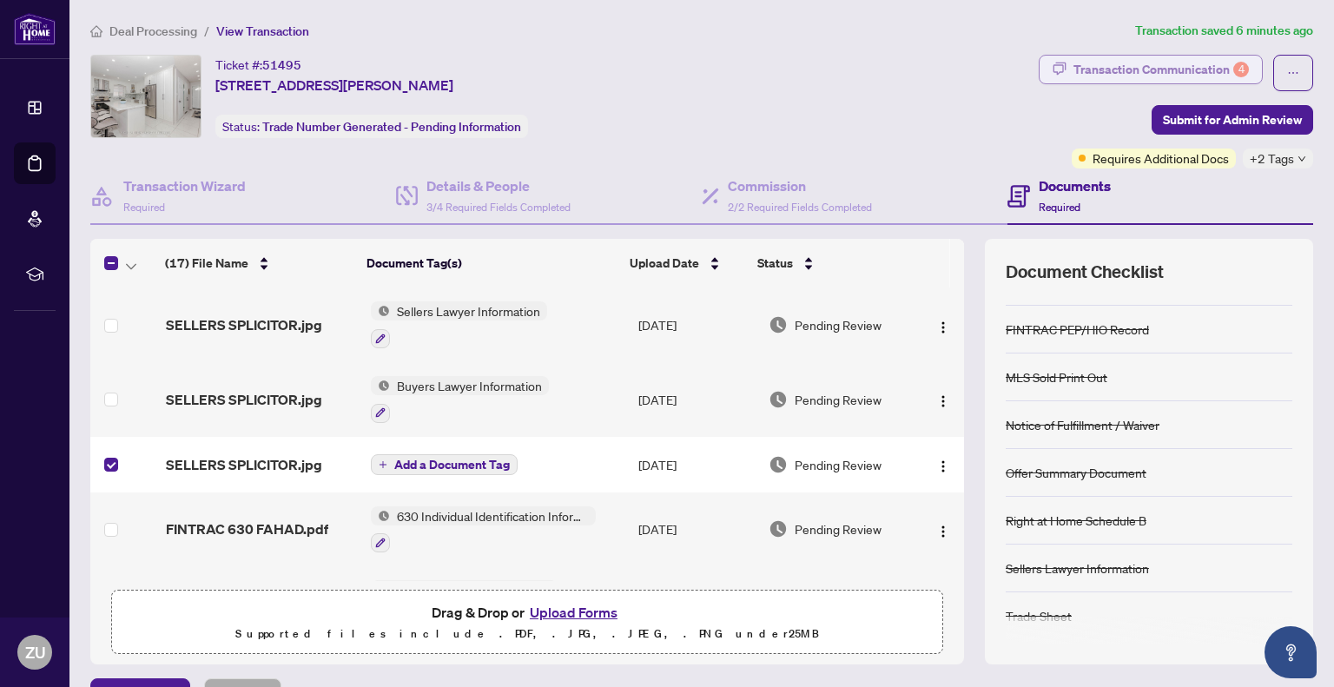
click at [1195, 64] on div "Transaction Communication 4" at bounding box center [1160, 70] width 175 height 28
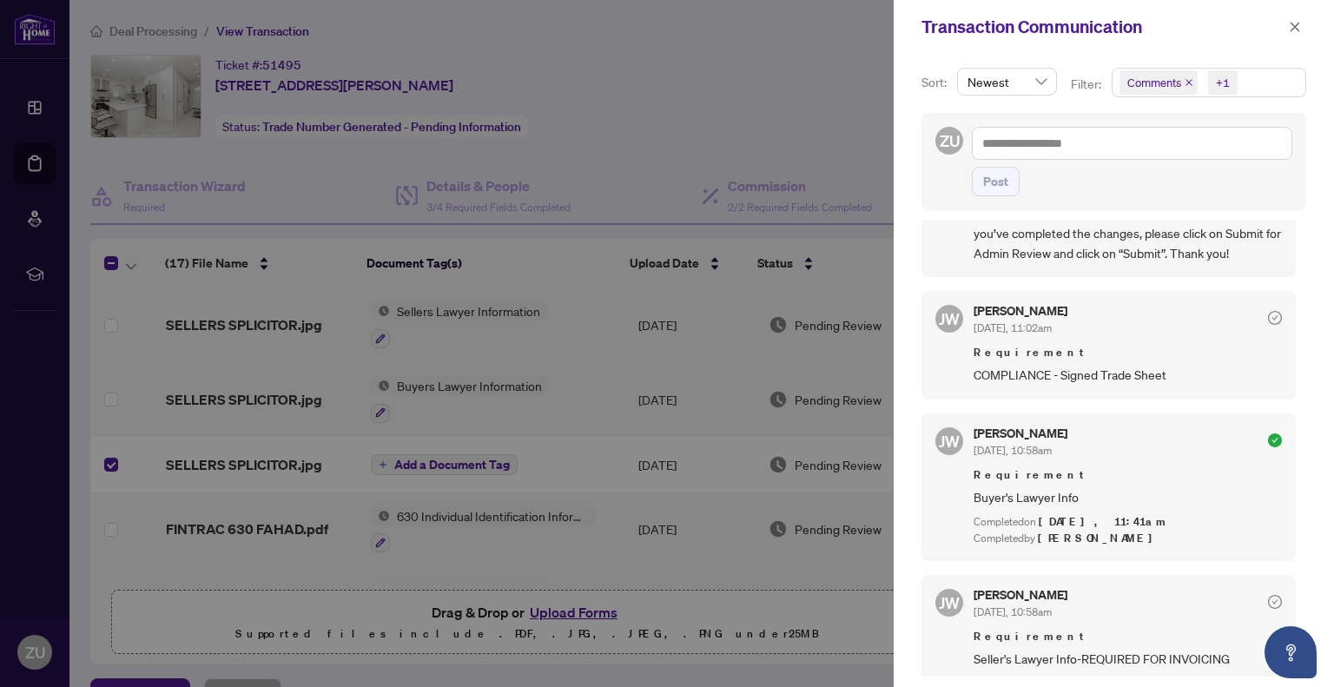
scroll to position [174, 0]
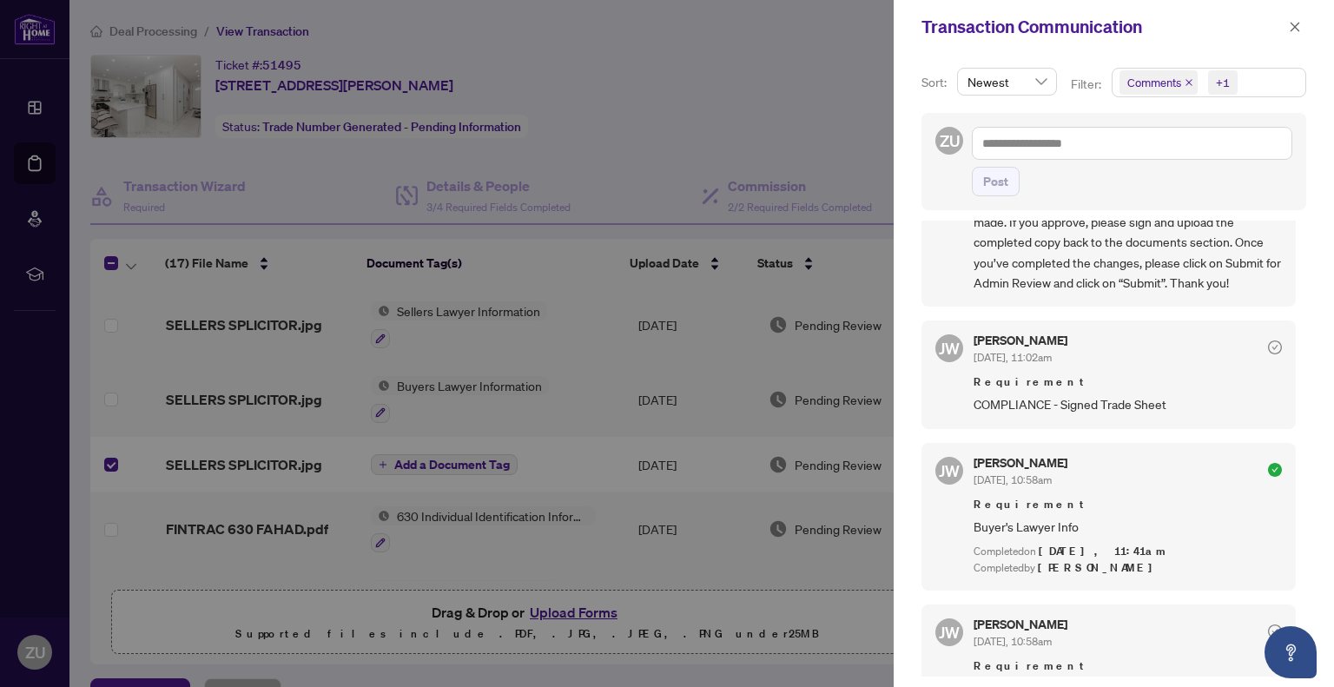
click at [1268, 348] on icon "check-circle" at bounding box center [1275, 347] width 14 height 14
click at [1268, 347] on icon "check-circle" at bounding box center [1275, 347] width 14 height 14
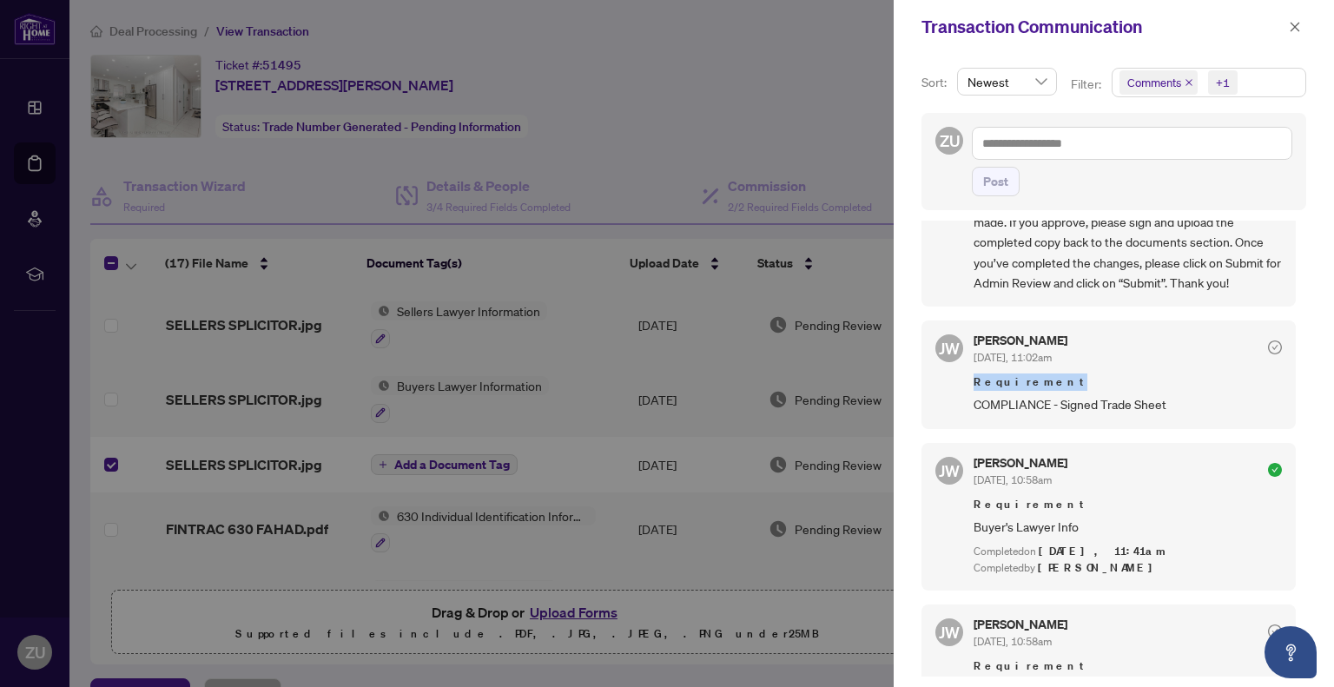
click at [1268, 347] on icon "check-circle" at bounding box center [1275, 347] width 14 height 14
click at [806, 79] on div at bounding box center [667, 343] width 1334 height 687
click at [1297, 21] on icon "close" at bounding box center [1295, 27] width 12 height 12
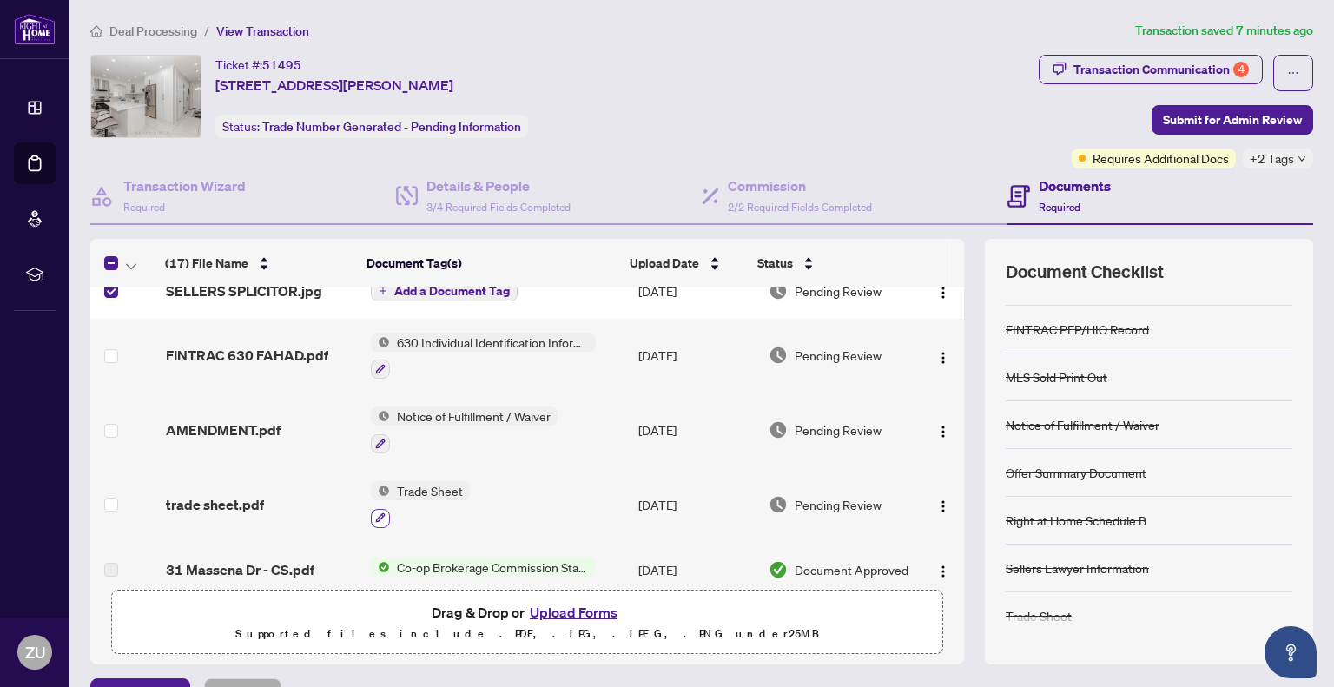
click at [376, 513] on icon "button" at bounding box center [380, 517] width 10 height 10
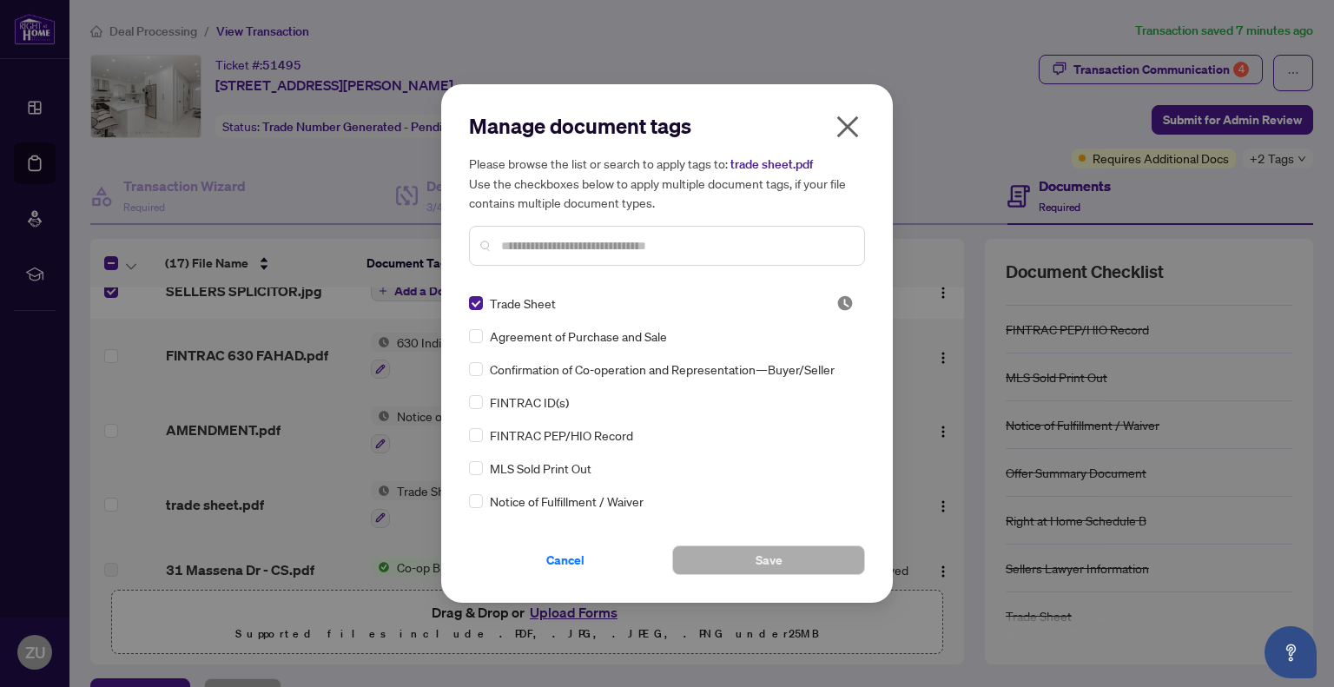
click at [563, 243] on input "text" at bounding box center [675, 245] width 349 height 19
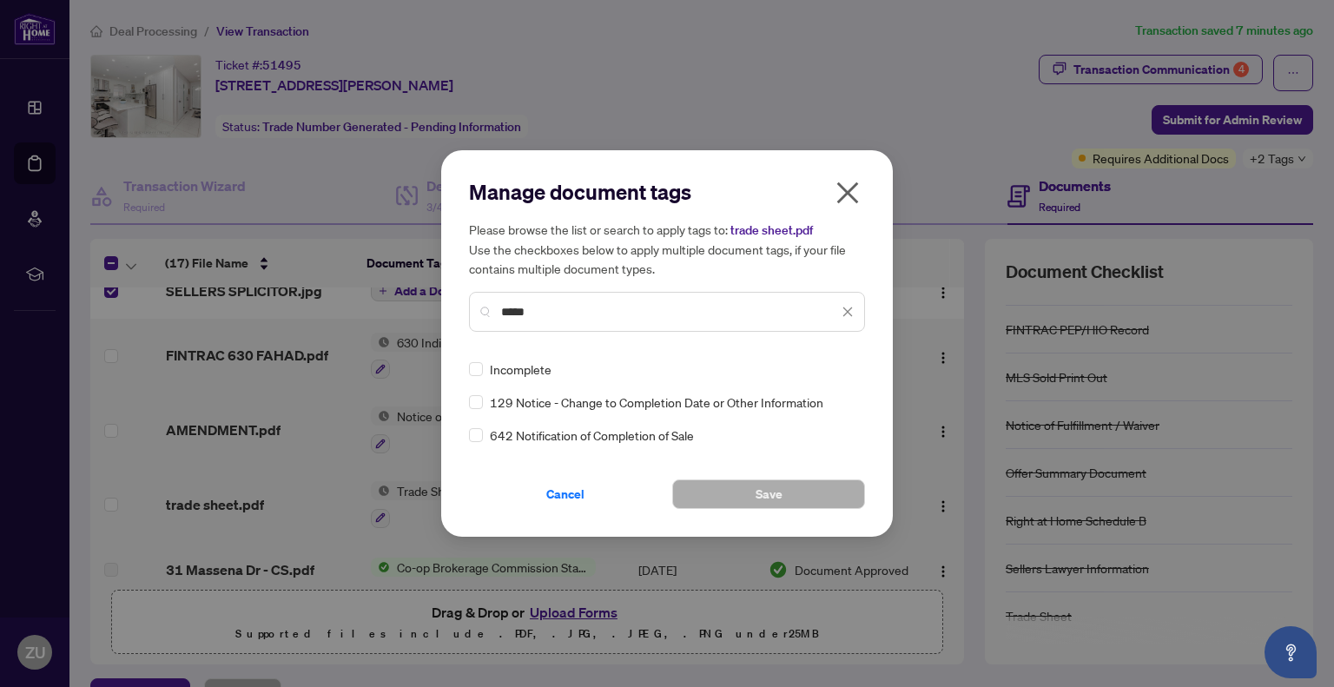
type input "*****"
click at [853, 194] on icon "close" at bounding box center [848, 193] width 28 height 28
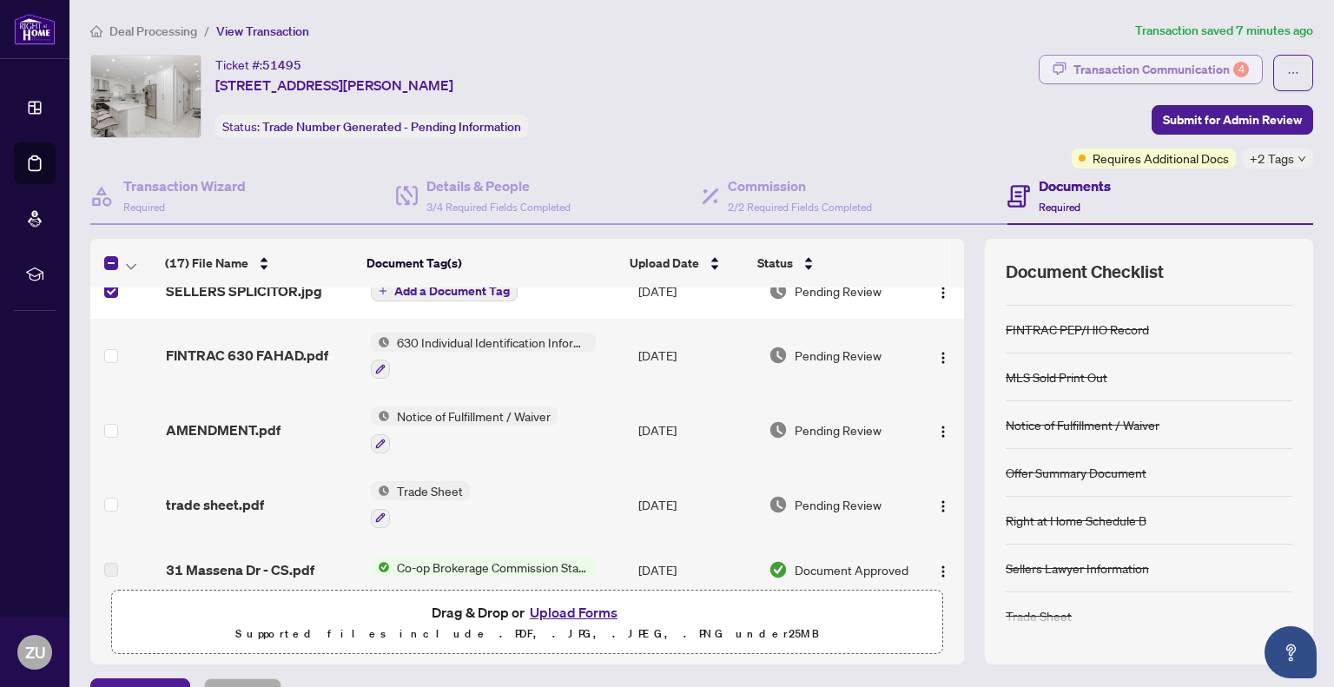
click at [1160, 68] on div "Transaction Communication 4" at bounding box center [1160, 70] width 175 height 28
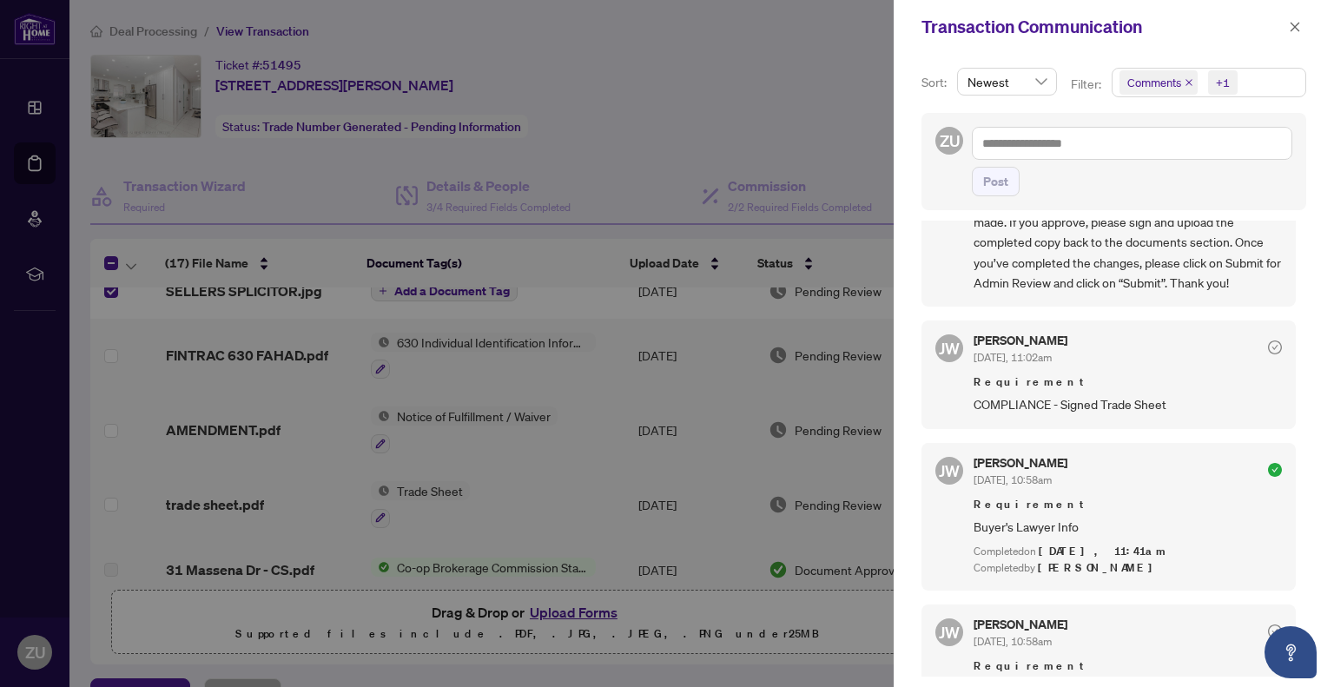
scroll to position [0, 0]
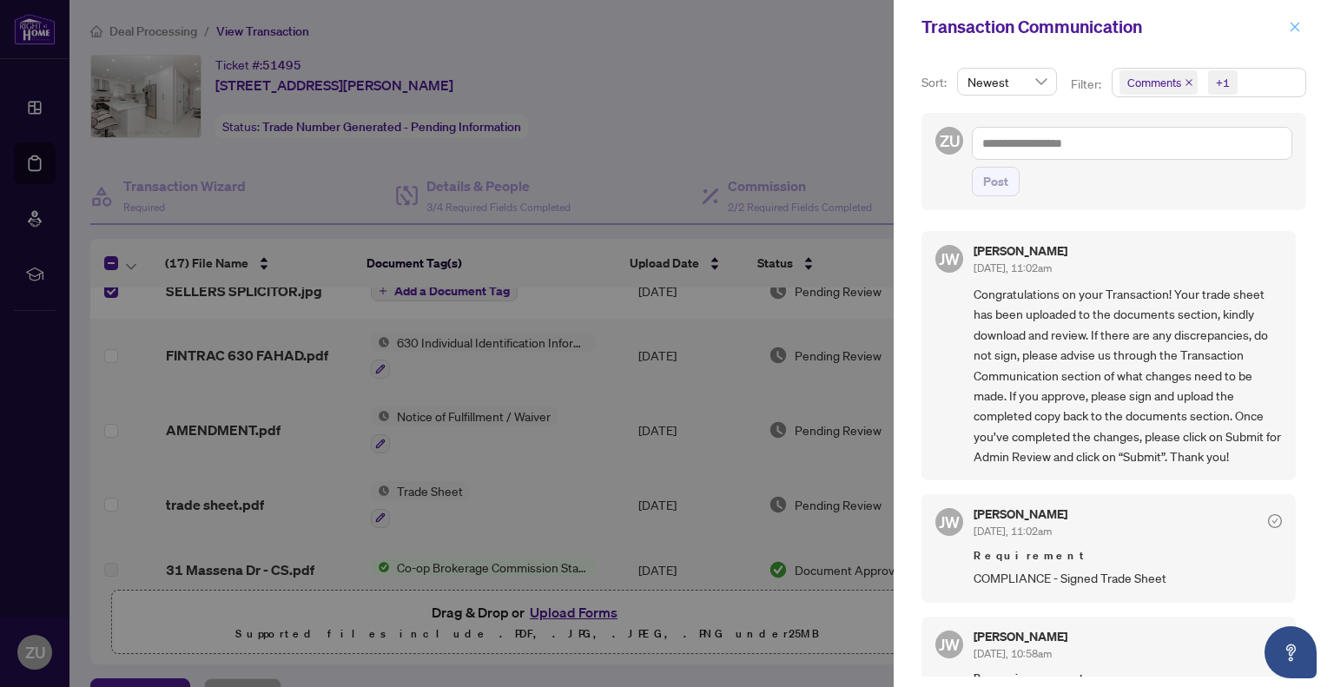
click at [1299, 28] on icon "close" at bounding box center [1295, 27] width 12 height 12
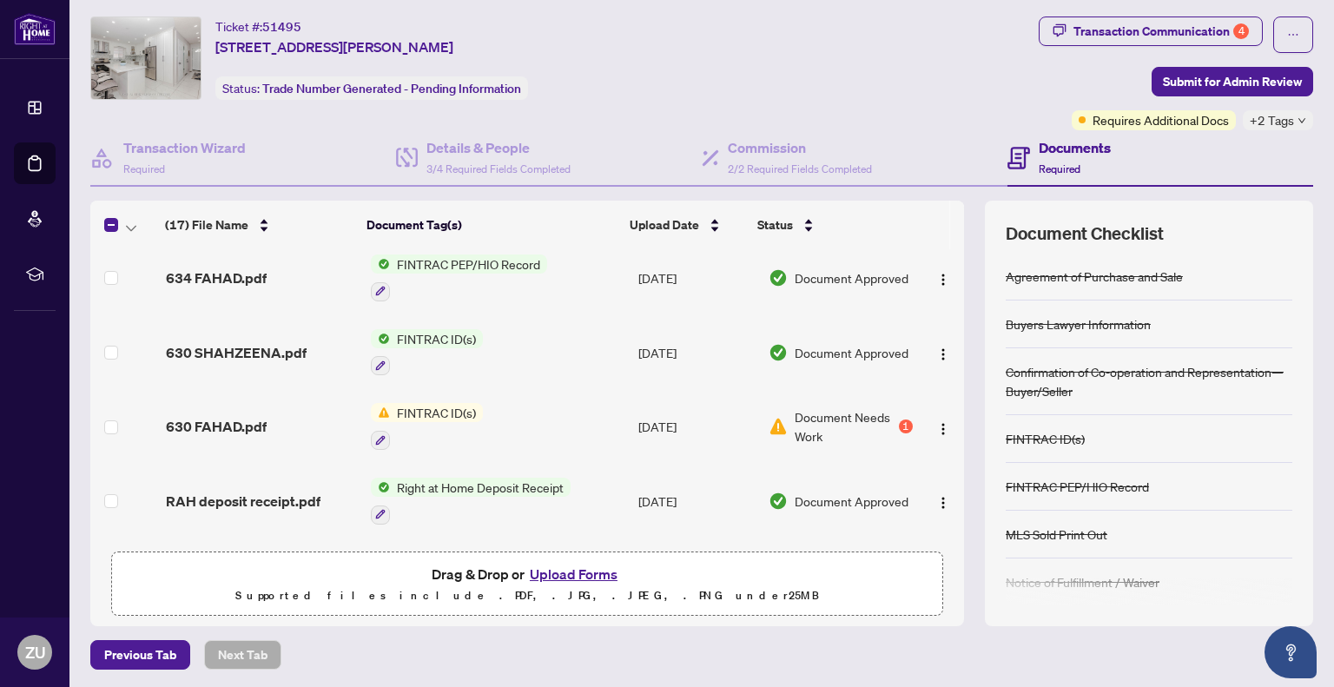
scroll to position [608, 0]
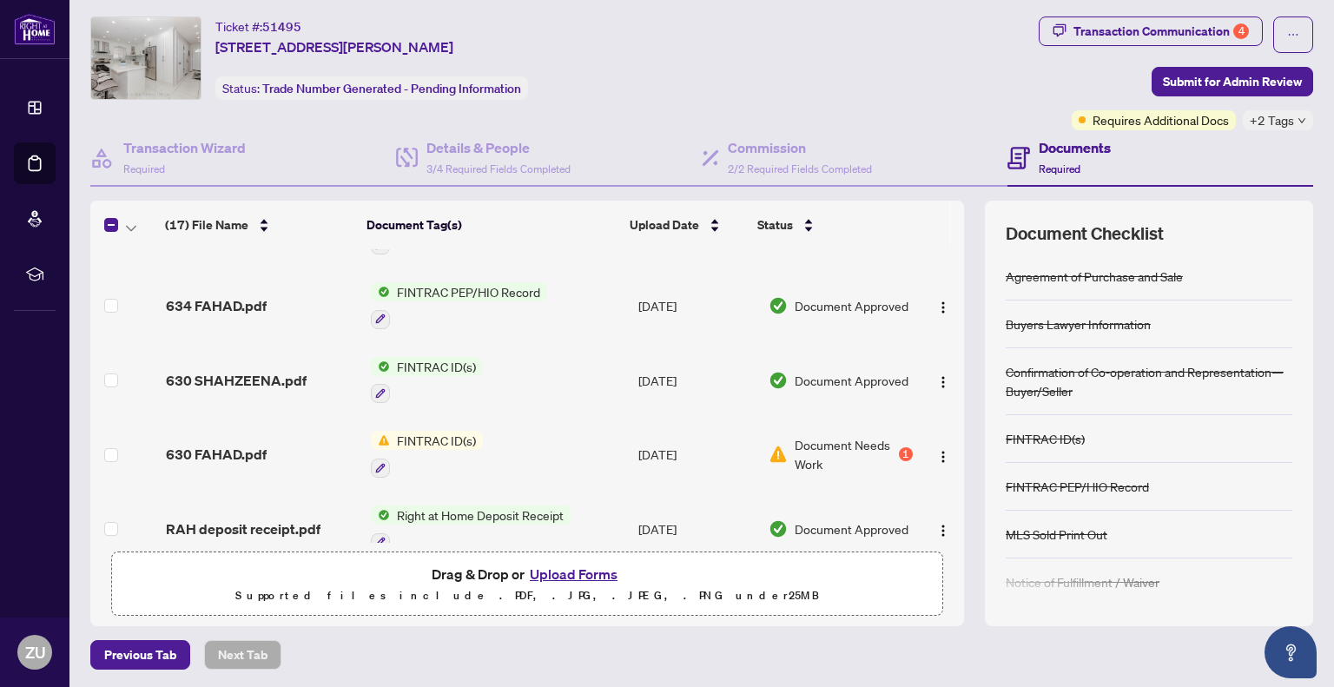
click at [807, 452] on span "Document Needs Work" at bounding box center [845, 454] width 101 height 38
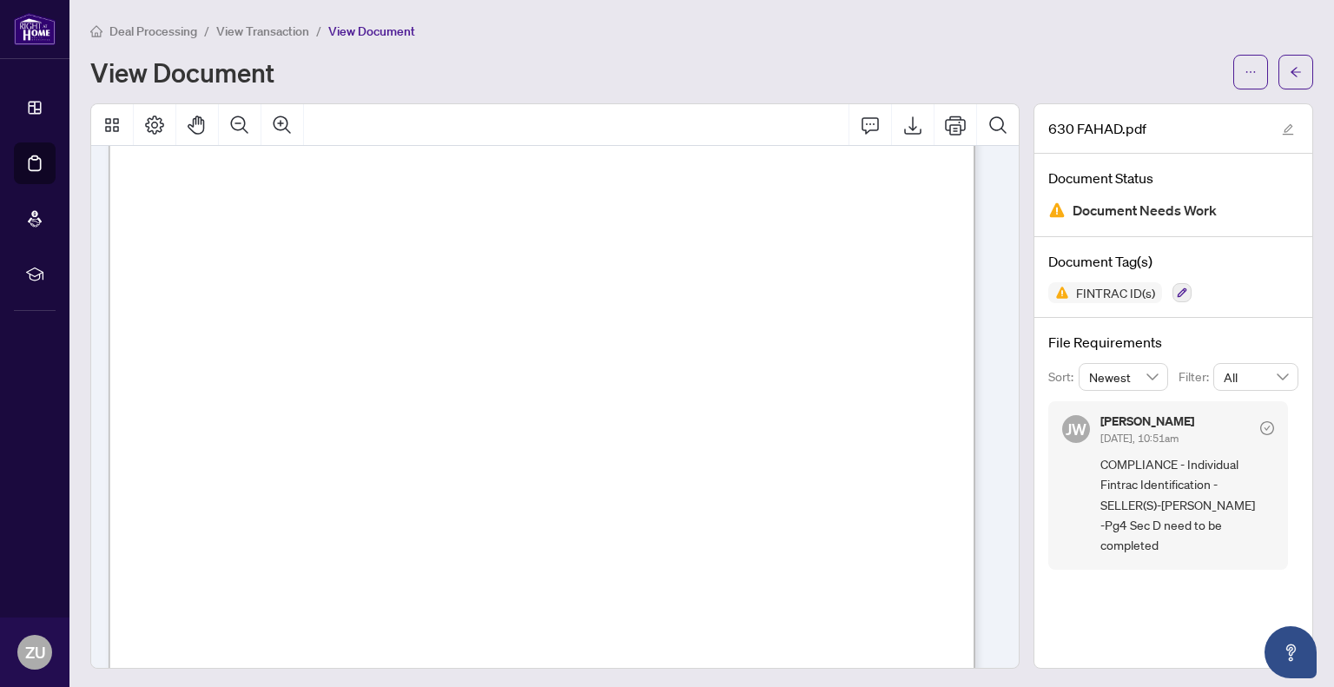
scroll to position [3474, 0]
click at [1245, 69] on button "button" at bounding box center [1250, 72] width 35 height 35
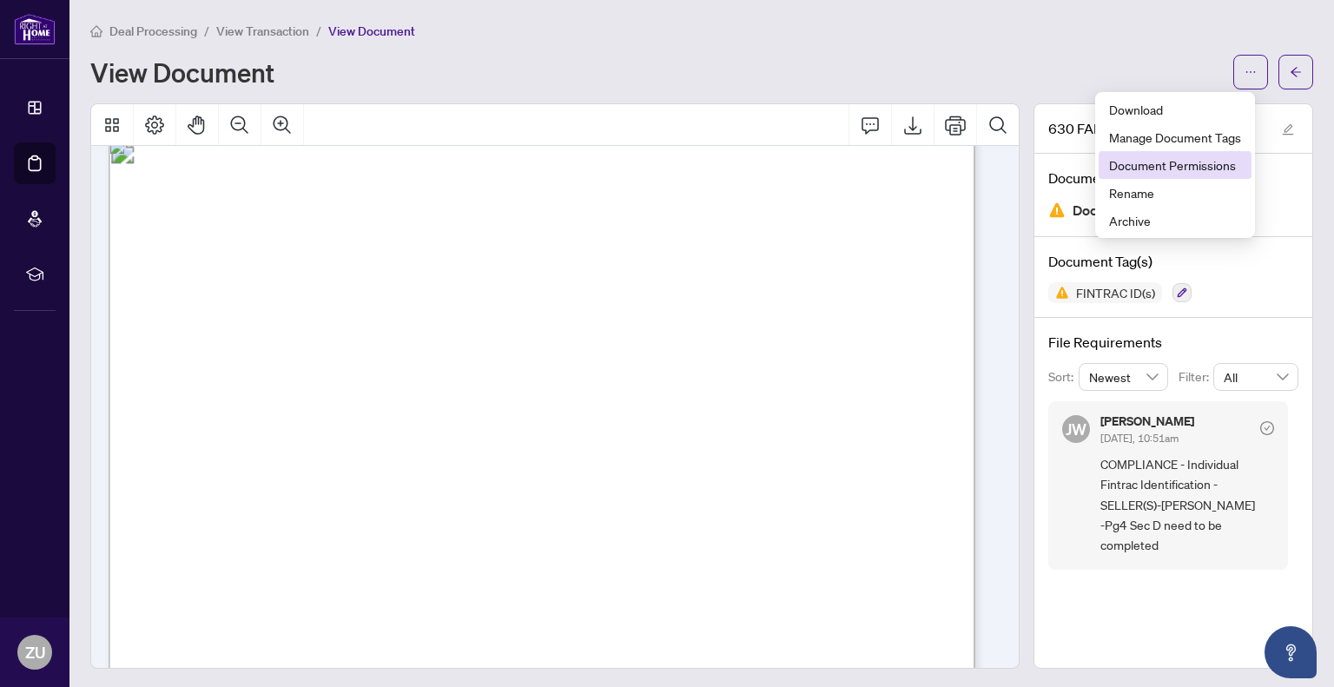
click at [1213, 168] on span "Document Permissions" at bounding box center [1175, 164] width 132 height 19
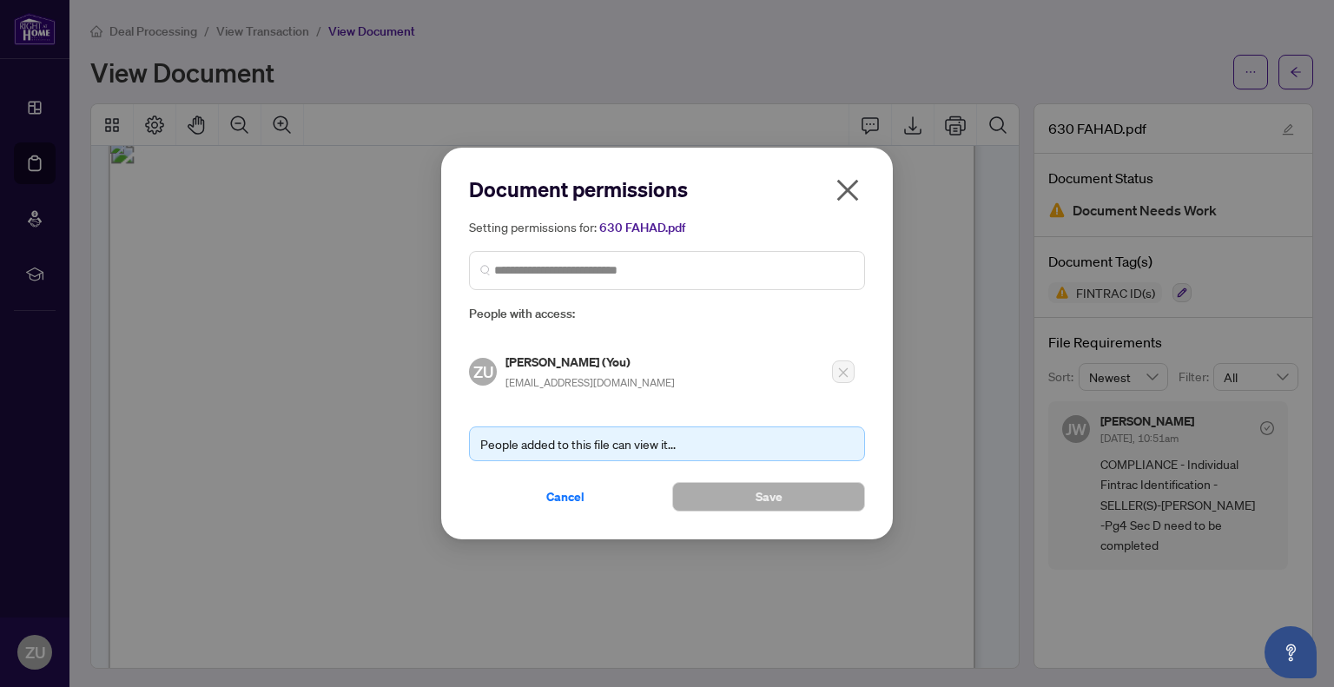
click at [801, 434] on div "People added to this file can view it..." at bounding box center [666, 443] width 373 height 19
click at [843, 189] on icon "close" at bounding box center [848, 190] width 28 height 28
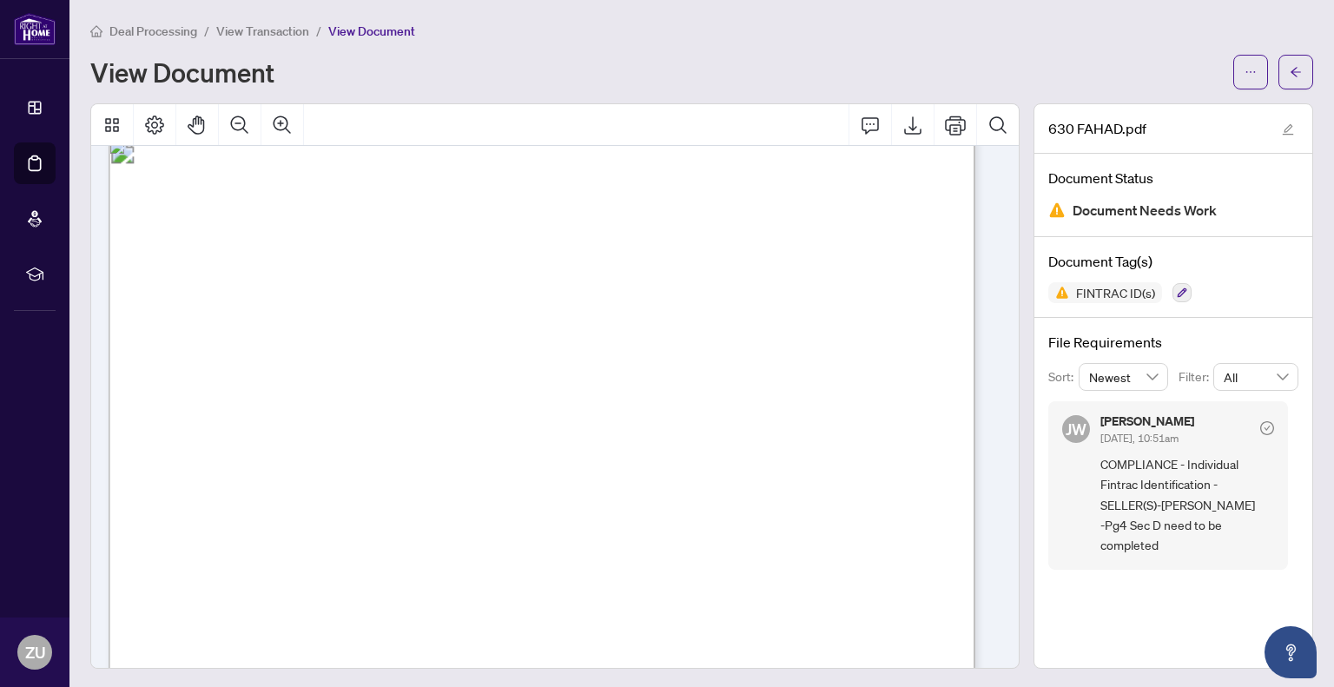
click at [1146, 211] on span "Document Needs Work" at bounding box center [1144, 210] width 144 height 23
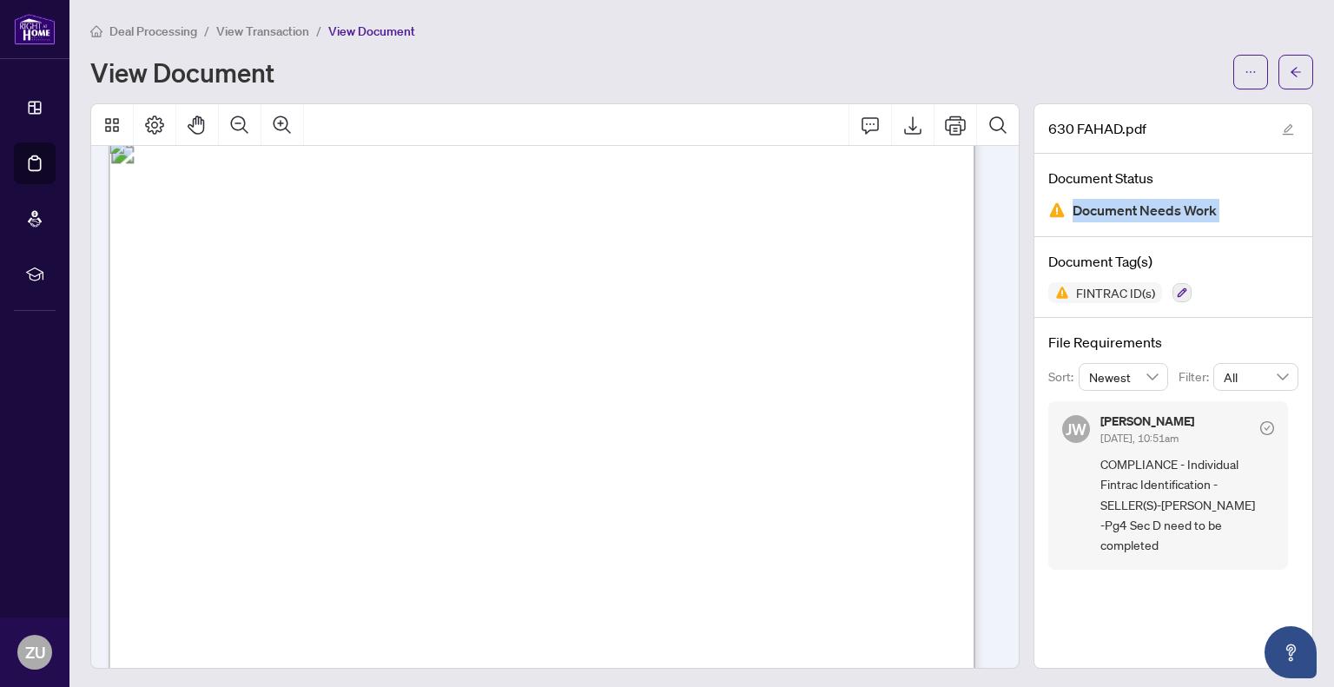
click at [1146, 211] on span "Document Needs Work" at bounding box center [1144, 210] width 144 height 23
click at [1146, 210] on span "Document Needs Work" at bounding box center [1144, 210] width 144 height 23
click at [1145, 210] on span "Document Needs Work" at bounding box center [1144, 210] width 144 height 23
click at [1144, 211] on span "Document Needs Work" at bounding box center [1144, 210] width 144 height 23
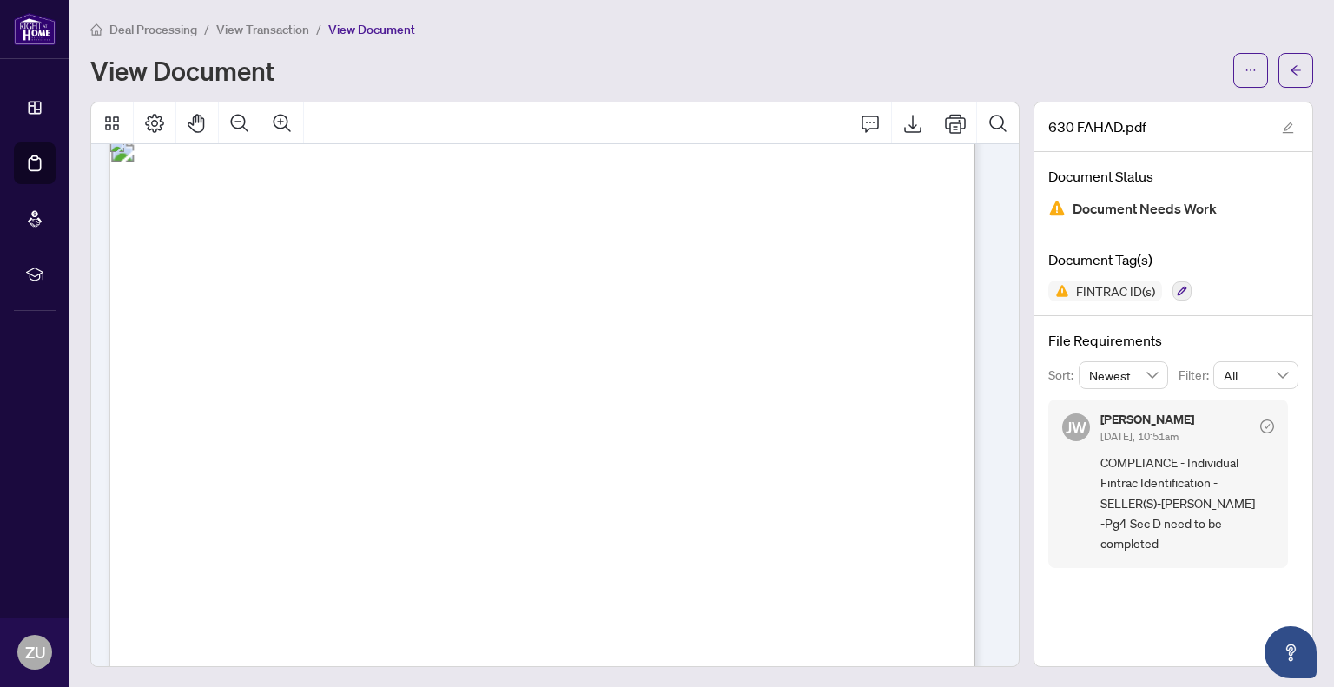
click at [1260, 421] on icon "check-circle" at bounding box center [1267, 426] width 14 height 14
click at [863, 121] on icon "Comment" at bounding box center [870, 123] width 21 height 21
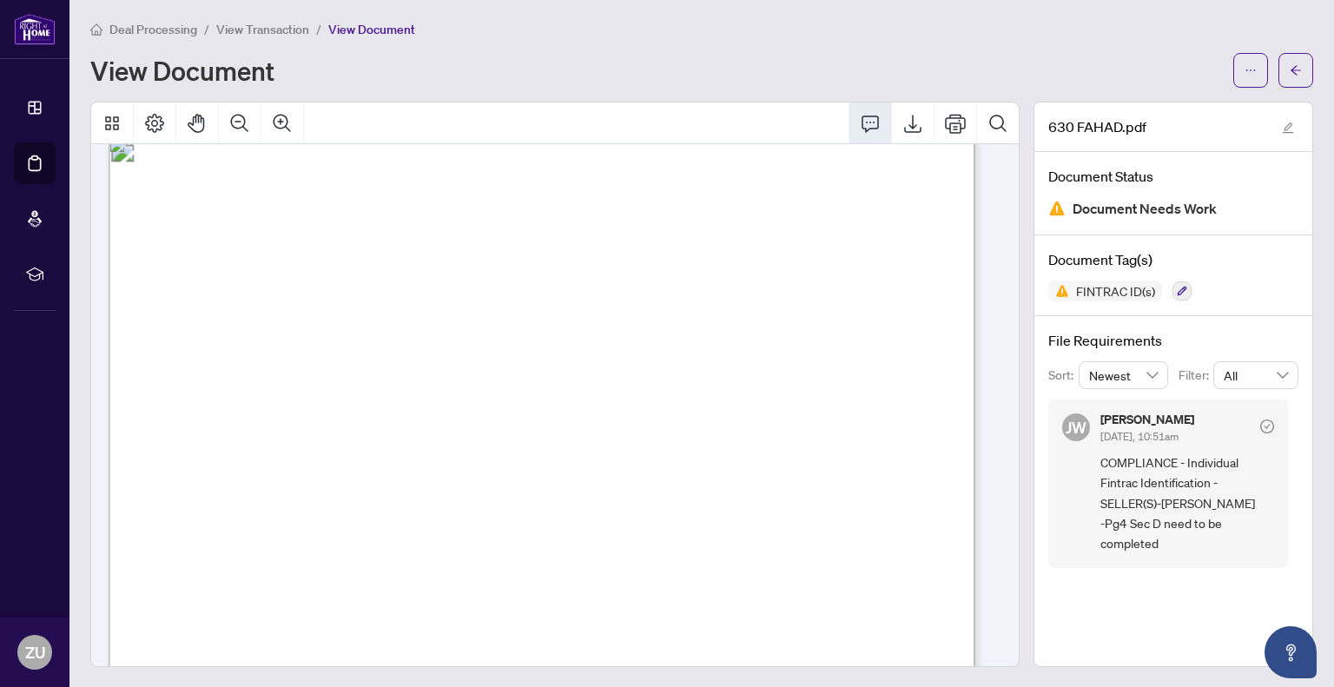
click at [860, 117] on icon "Comment" at bounding box center [870, 123] width 21 height 21
click at [1215, 617] on div "630 FAHAD.pdf Document Status Document Needs Work Document Tag(s) FINTRAC ID(s)…" at bounding box center [1173, 384] width 280 height 565
click at [205, 300] on span "" at bounding box center [203, 305] width 4 height 14
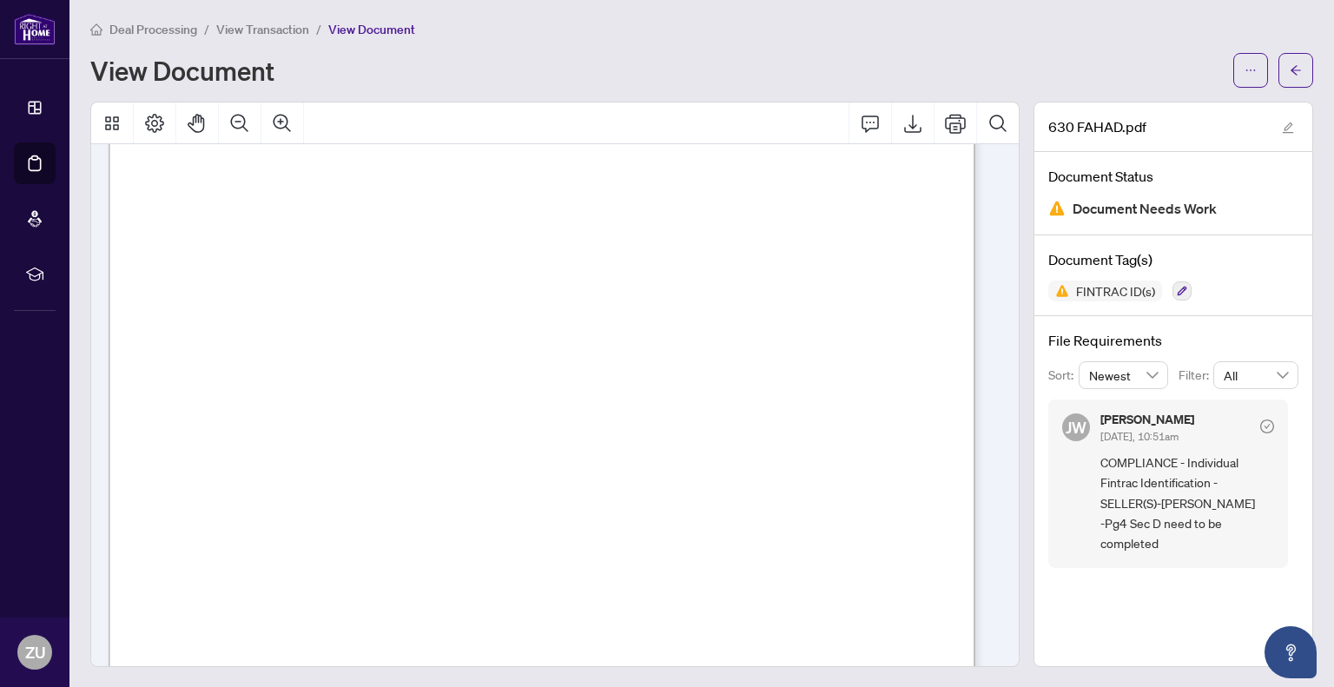
drag, startPoint x: 203, startPoint y: 298, endPoint x: 212, endPoint y: 319, distance: 22.6
click at [212, 49] on p "Individual Identification Information Record Form 630 for use in the Province o…" at bounding box center [815, 49] width 1412 height 0
click at [243, 339] on span "Other, please specify: . . . . . . . . . . . . . . . . . . . . . . . . . . . . …" at bounding box center [546, 346] width 671 height 15
click at [287, 346] on span "Other, please specify: . . . . . . . . . . . . . . . . . . . . . . . . . . . . …" at bounding box center [546, 346] width 671 height 15
click at [849, 128] on button "Comment" at bounding box center [870, 123] width 42 height 42
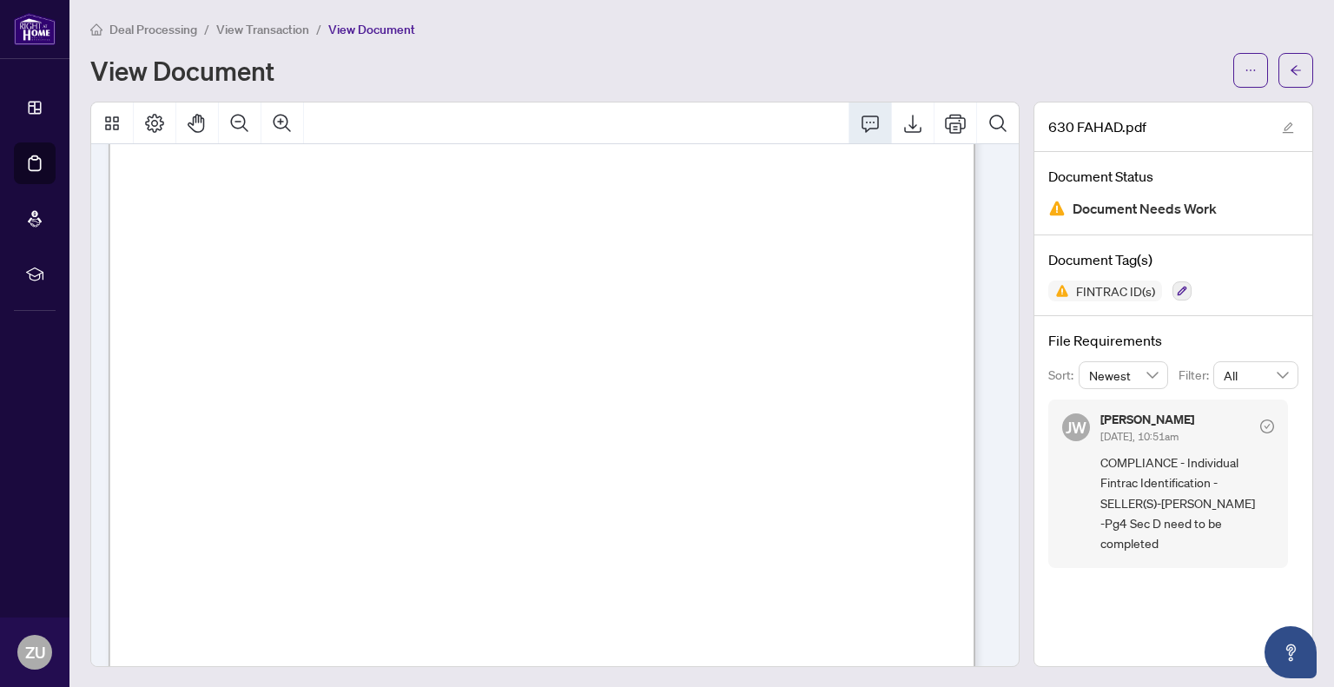
click at [860, 121] on icon "Comment" at bounding box center [870, 123] width 21 height 21
click at [865, 256] on div "Individual Identification Information Record Form 630 for use in the Province o…" at bounding box center [554, 384] width 927 height 564
click at [333, 260] on span "Check the appropriate boxes ." at bounding box center [250, 262] width 163 height 15
click at [860, 127] on icon "Comment" at bounding box center [870, 123] width 21 height 21
drag, startPoint x: 843, startPoint y: 235, endPoint x: 927, endPoint y: 267, distance: 90.2
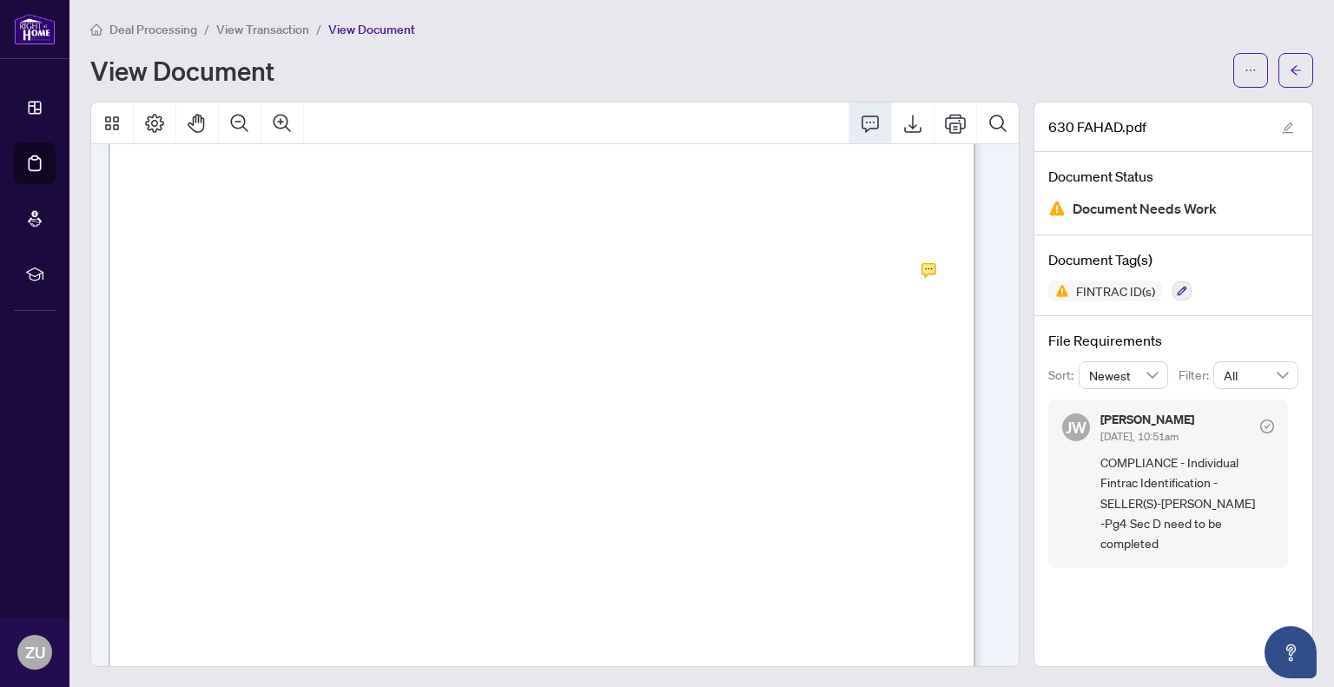
click at [931, 364] on div "**********" at bounding box center [932, 373] width 274 height 147
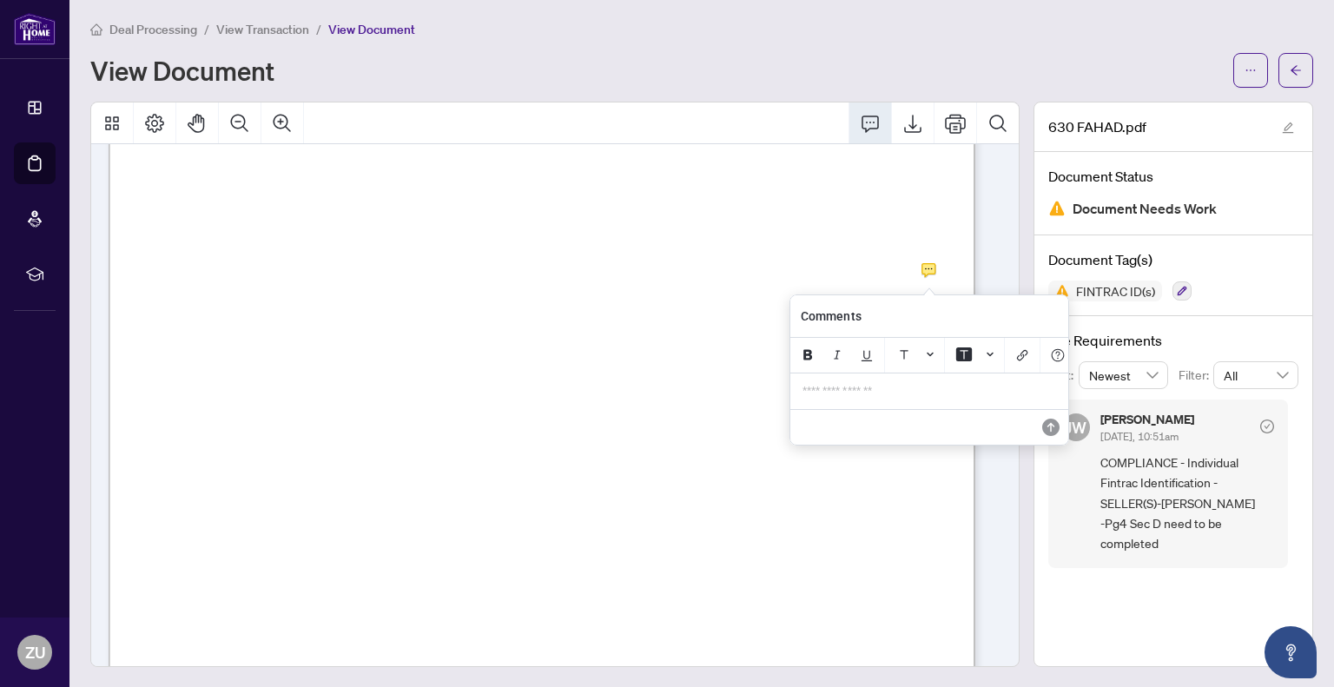
scroll to position [0, 8]
drag, startPoint x: 1067, startPoint y: 458, endPoint x: 955, endPoint y: 454, distance: 112.1
click at [954, 445] on section "**********" at bounding box center [929, 369] width 280 height 151
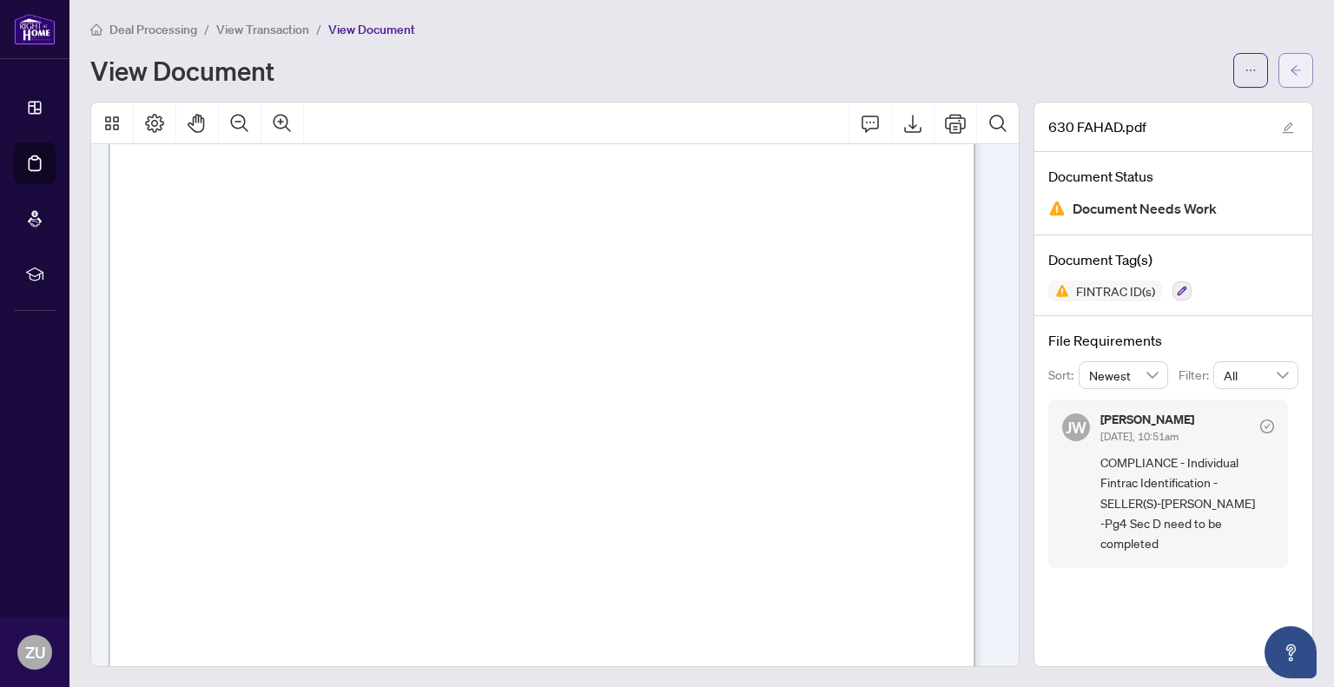
click at [1290, 68] on icon "arrow-left" at bounding box center [1296, 70] width 12 height 12
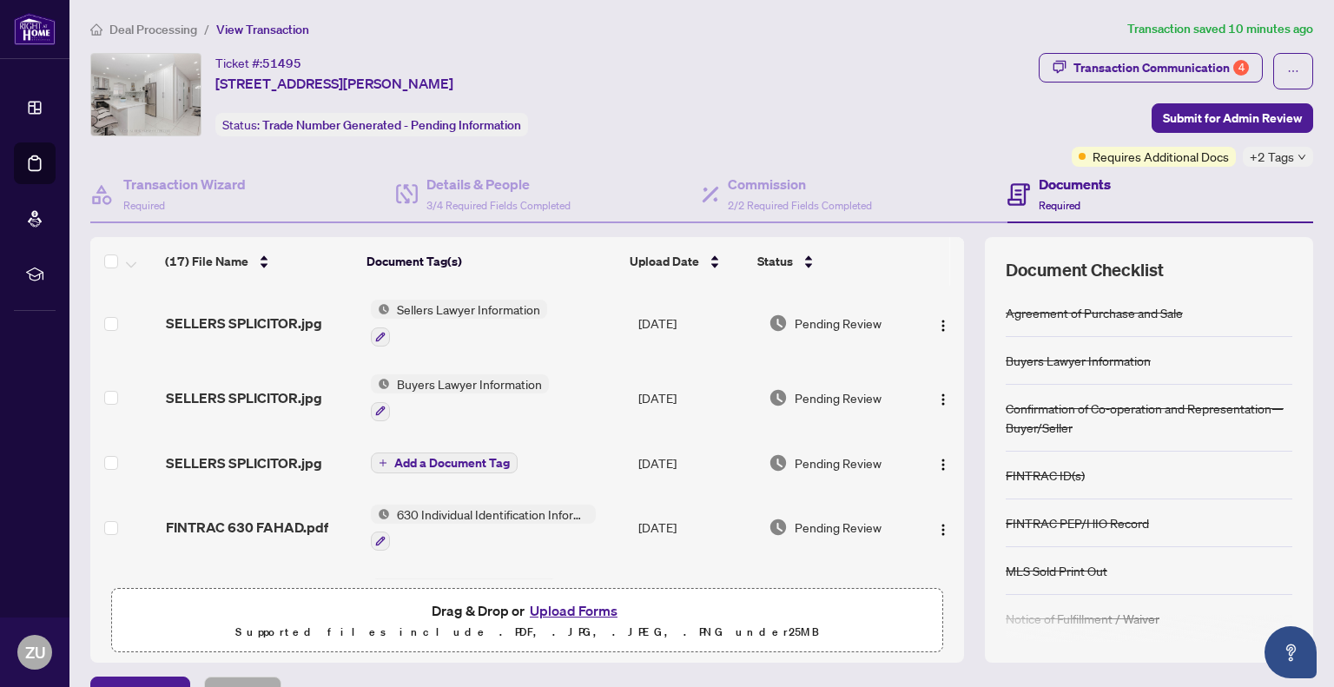
click at [1296, 155] on div "+2 Tags" at bounding box center [1278, 157] width 70 height 20
click at [1214, 201] on span "Pending to Invoice" at bounding box center [1208, 193] width 101 height 19
click at [1214, 190] on span "Pending to Invoice" at bounding box center [1208, 193] width 101 height 19
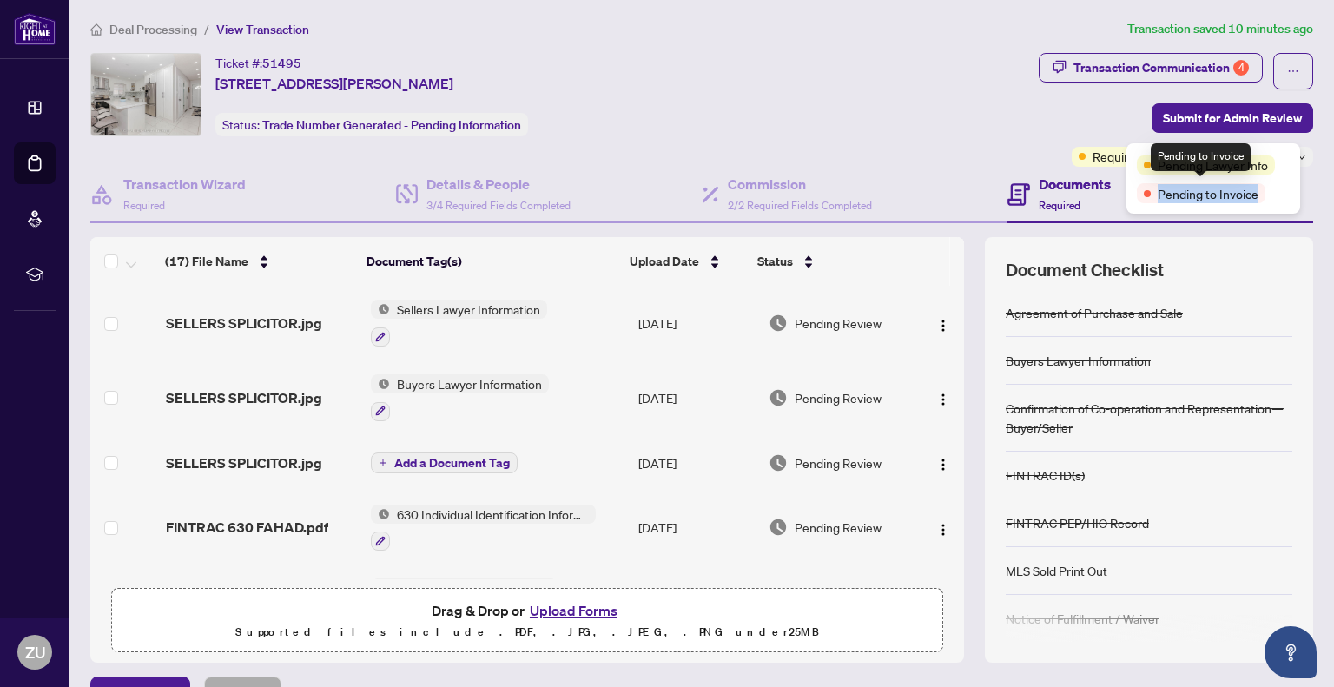
click at [1214, 190] on span "Pending to Invoice" at bounding box center [1208, 193] width 101 height 19
click at [1227, 195] on span "Pending to Invoice" at bounding box center [1208, 193] width 101 height 19
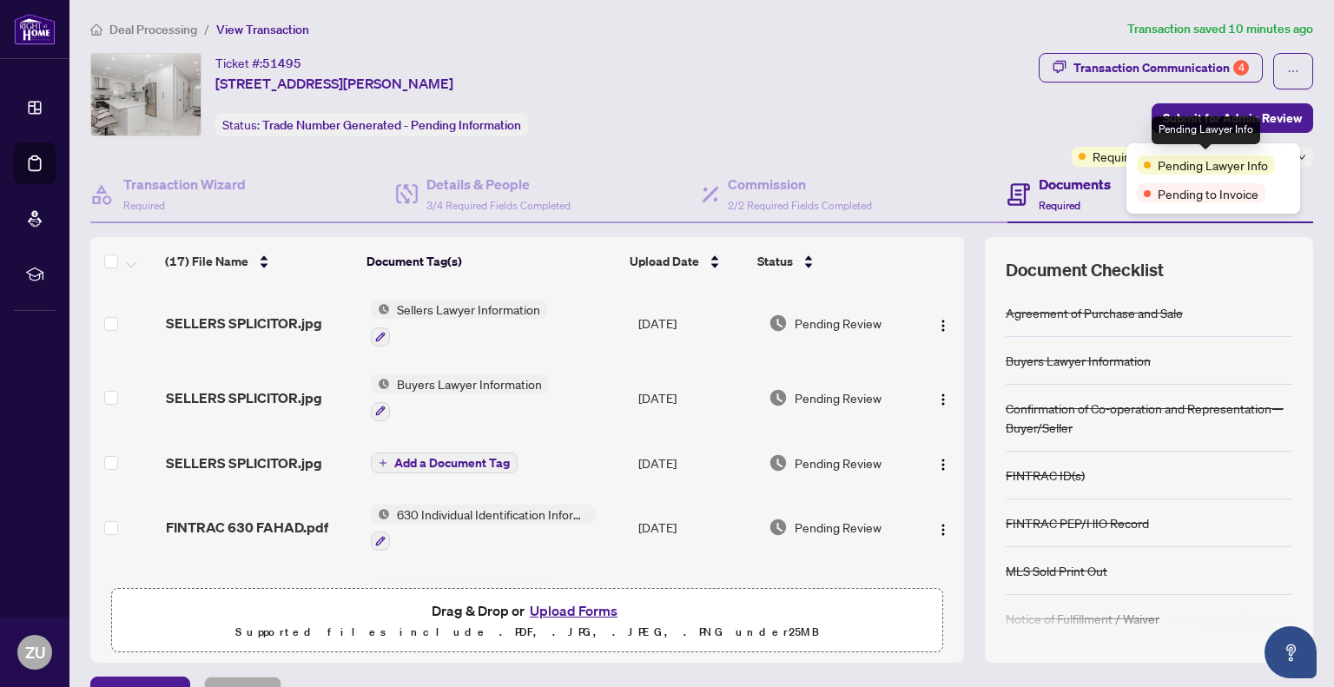
click at [1227, 167] on span "Pending Lawyer Info" at bounding box center [1213, 164] width 110 height 19
click at [1053, 130] on div "Transaction Communication 4 Submit for Admin Review Requires Additional Docs +2…" at bounding box center [1176, 110] width 274 height 114
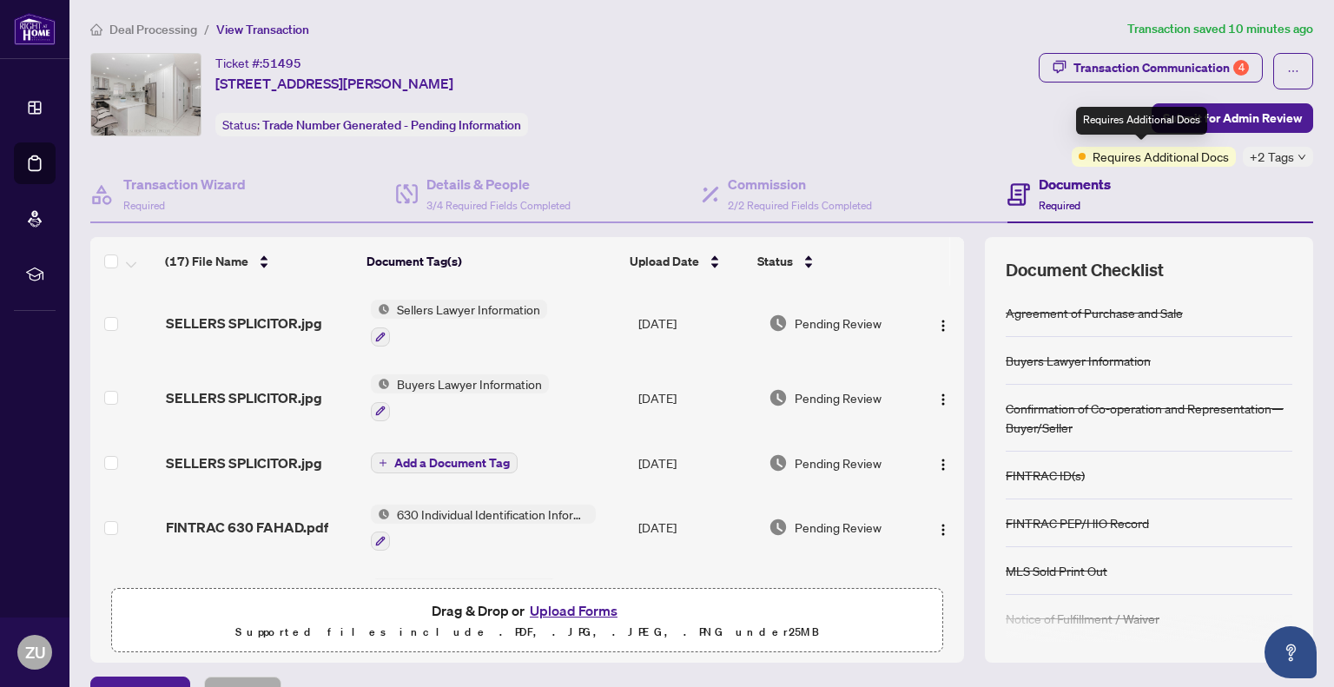
click at [1092, 155] on span "Requires Additional Docs" at bounding box center [1160, 156] width 136 height 19
click at [459, 459] on span "Add a Document Tag" at bounding box center [451, 463] width 115 height 12
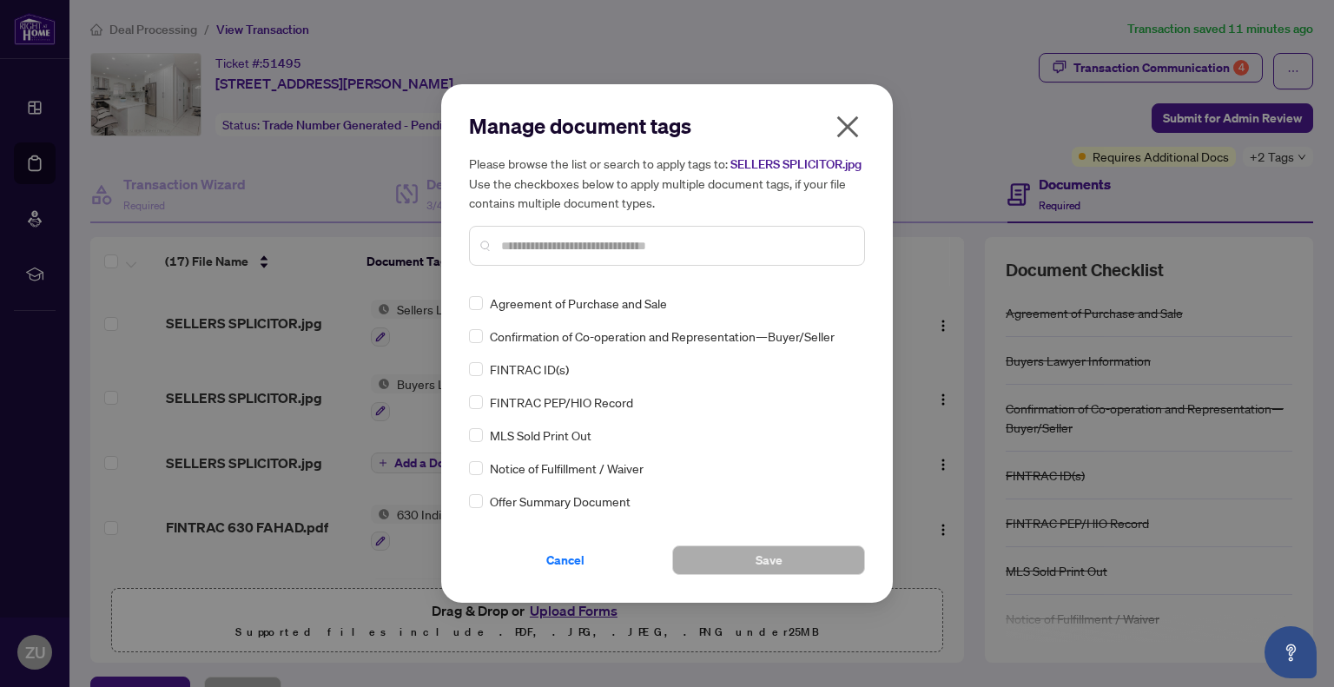
click at [555, 244] on input "text" at bounding box center [675, 245] width 349 height 19
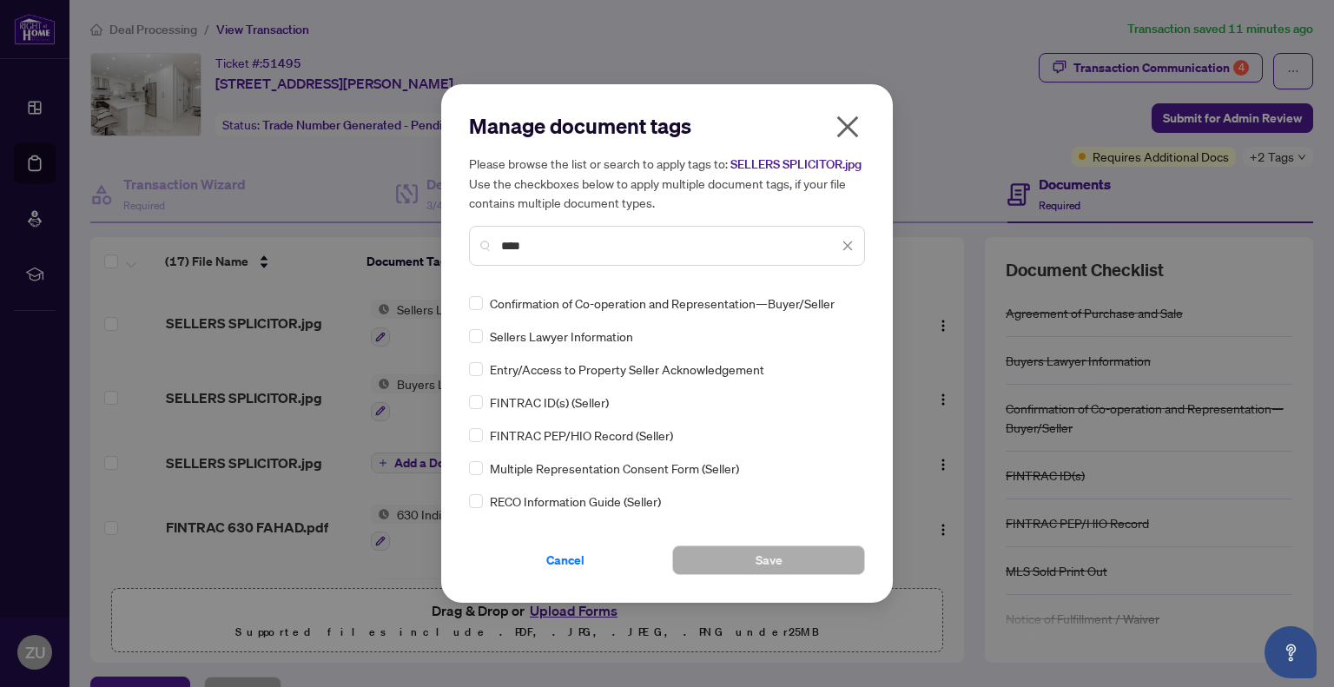
type input "****"
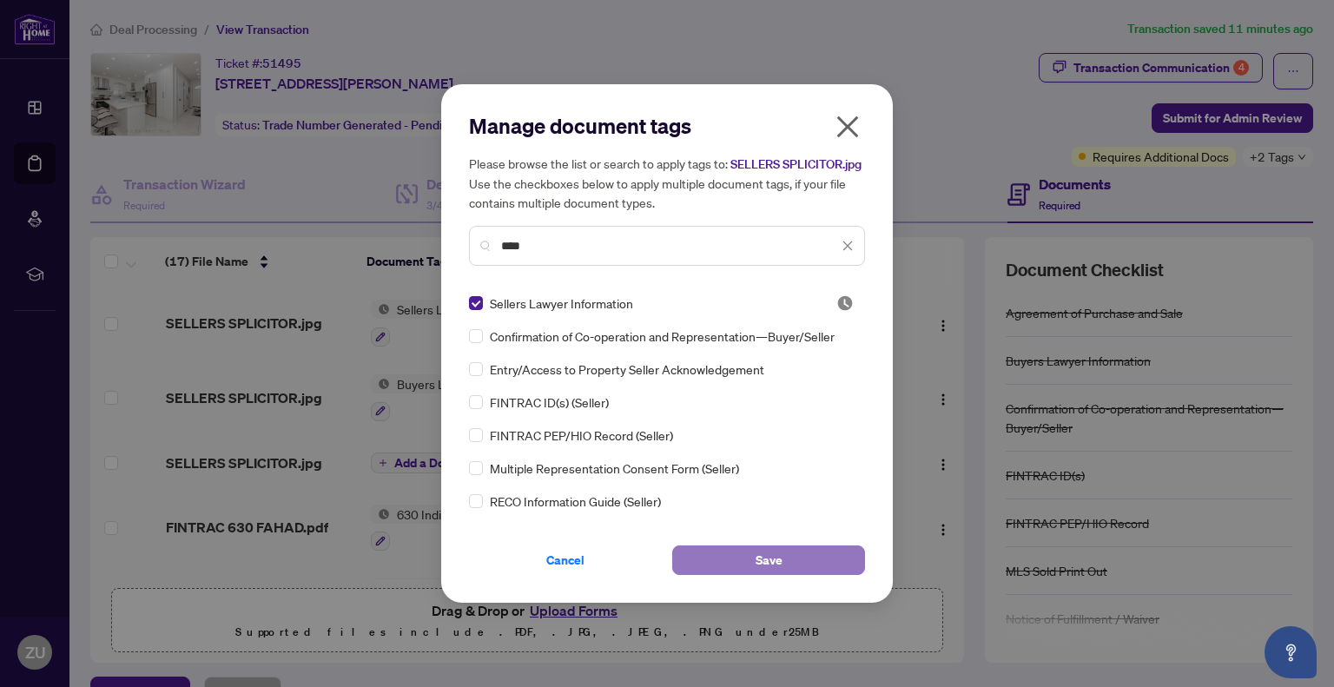
click at [718, 558] on button "Save" at bounding box center [768, 560] width 193 height 30
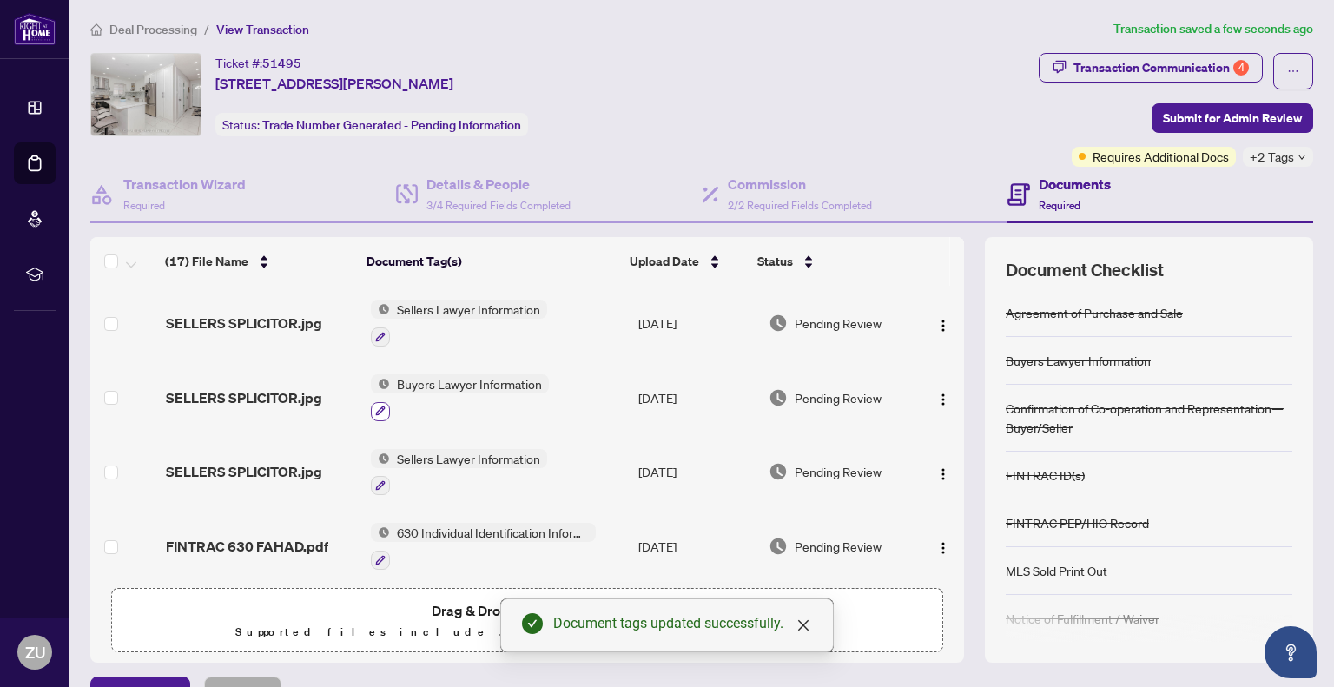
click at [376, 406] on icon "button" at bounding box center [380, 411] width 10 height 10
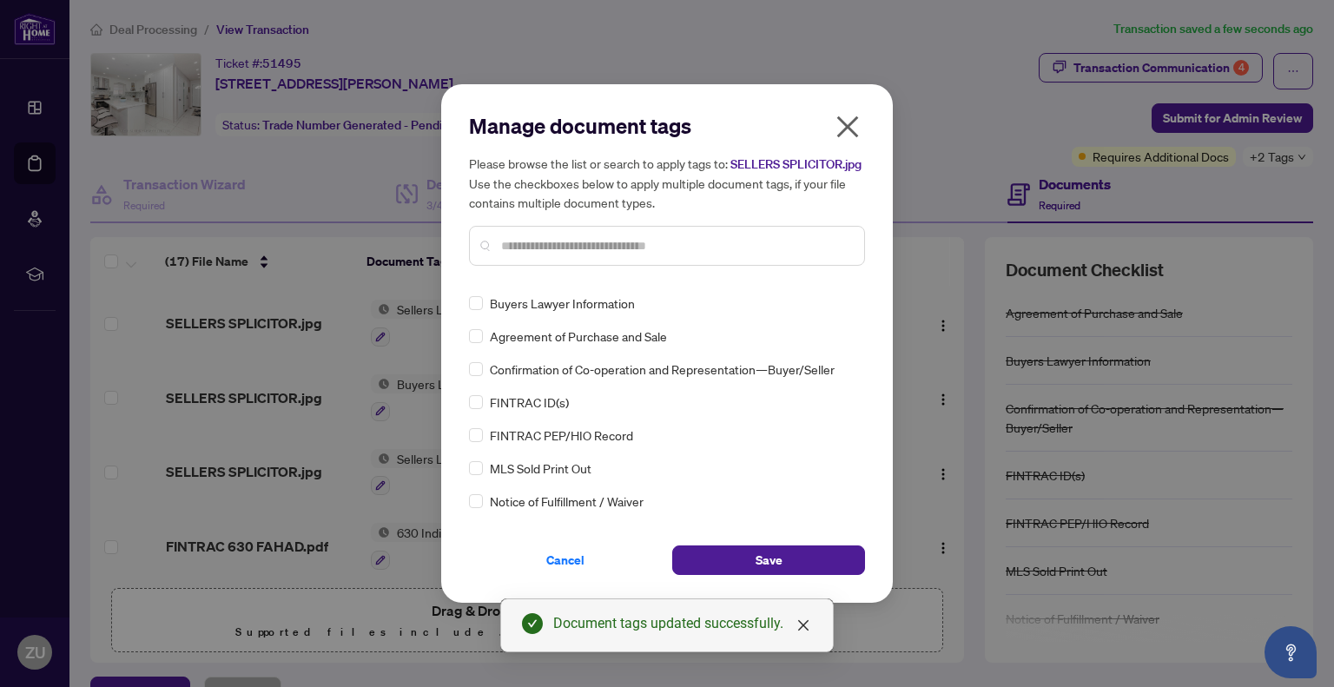
click at [540, 242] on input "text" at bounding box center [675, 245] width 349 height 19
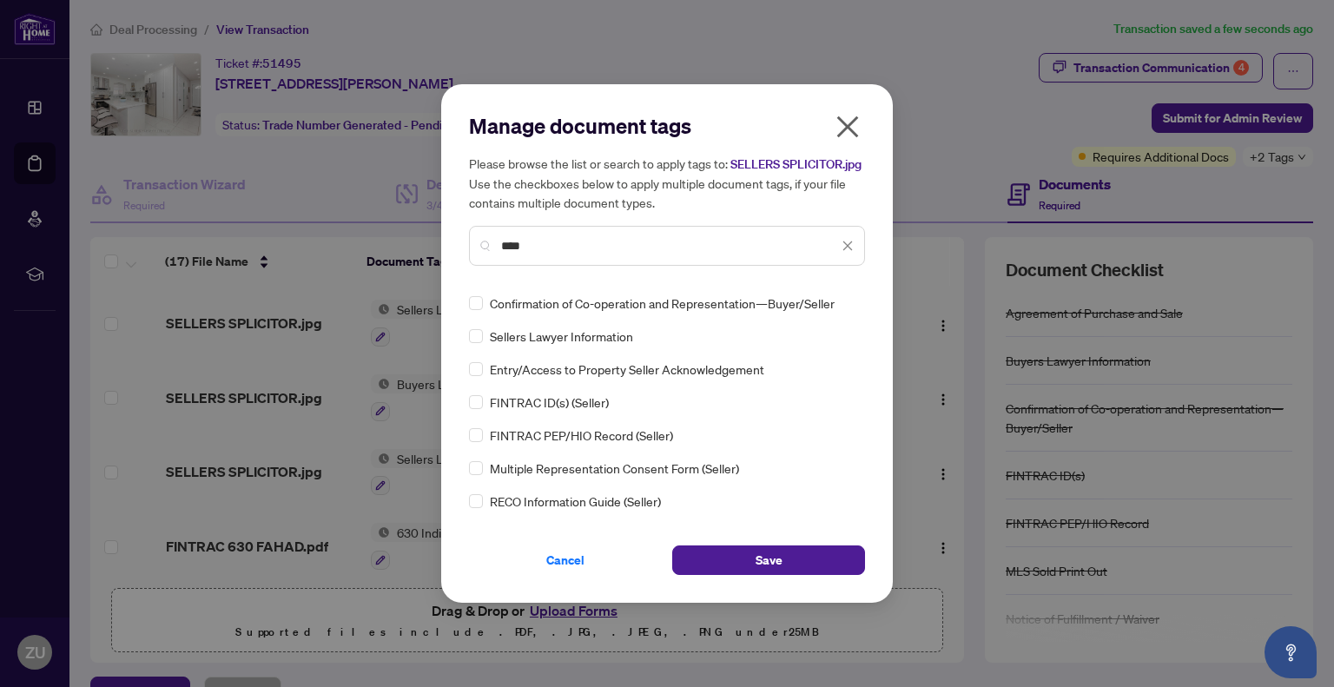
type input "****"
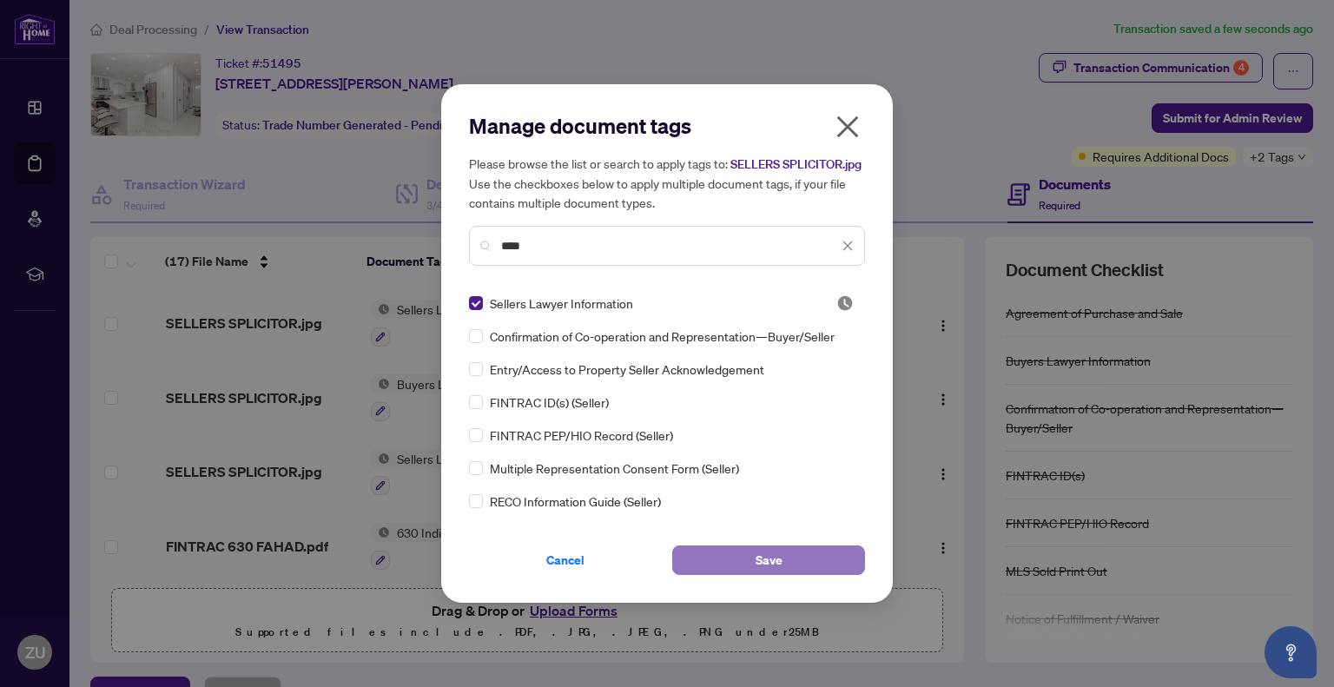
click at [720, 551] on button "Save" at bounding box center [768, 560] width 193 height 30
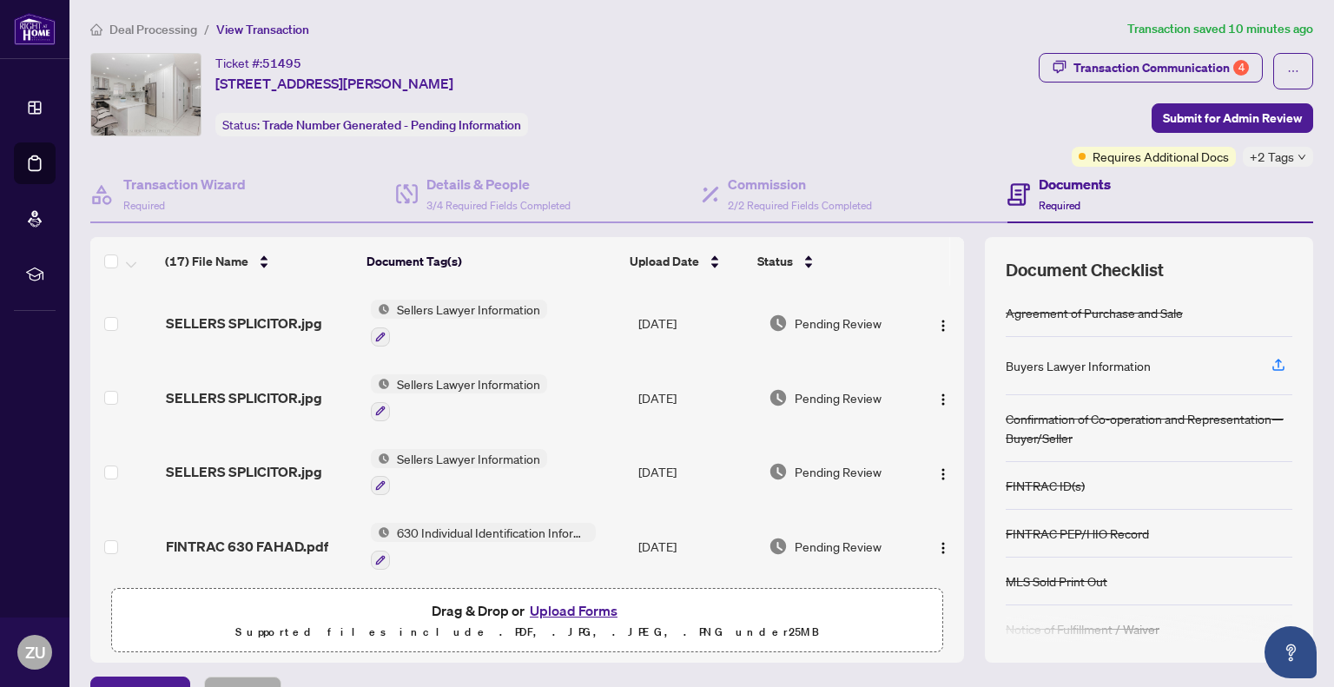
click at [1084, 360] on div "Buyers Lawyer Information" at bounding box center [1078, 365] width 145 height 19
click at [1270, 364] on icon "button" at bounding box center [1278, 365] width 16 height 16
click at [1270, 360] on icon "button" at bounding box center [1278, 365] width 16 height 16
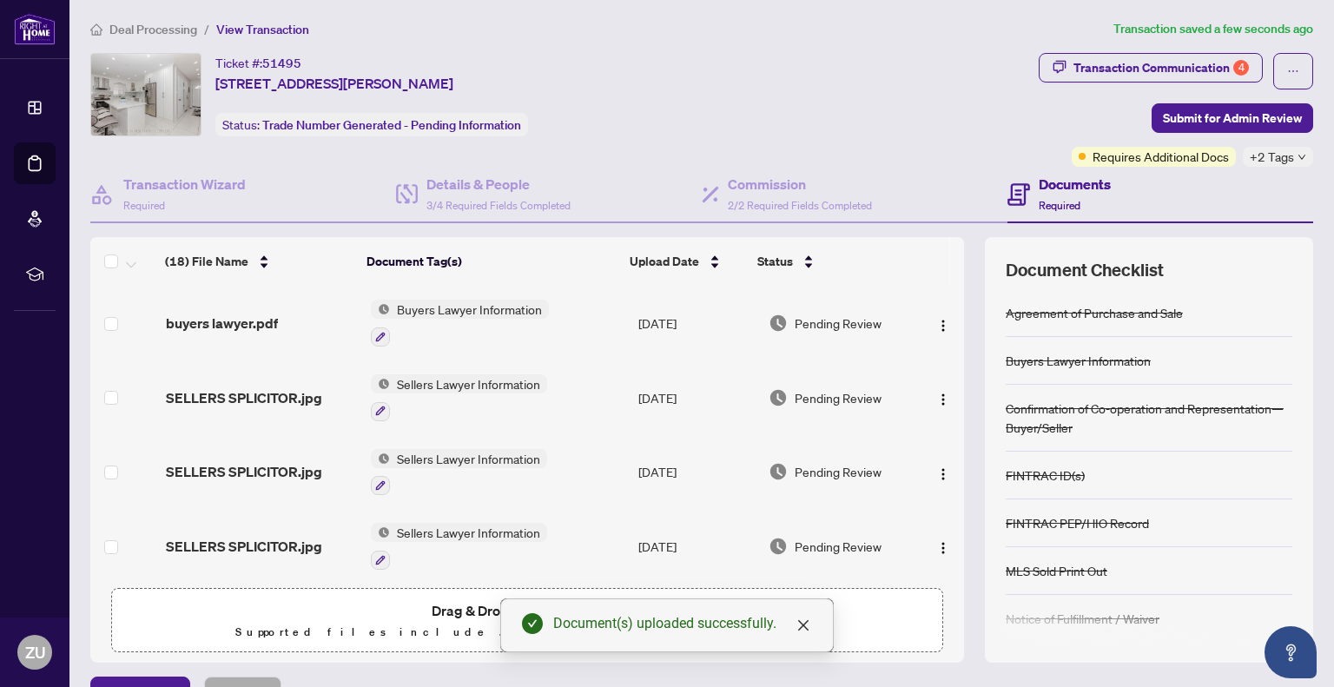
click at [477, 301] on span "Buyers Lawyer Information" at bounding box center [469, 309] width 159 height 19
click at [226, 320] on span "buyers lawyer.pdf" at bounding box center [222, 323] width 112 height 21
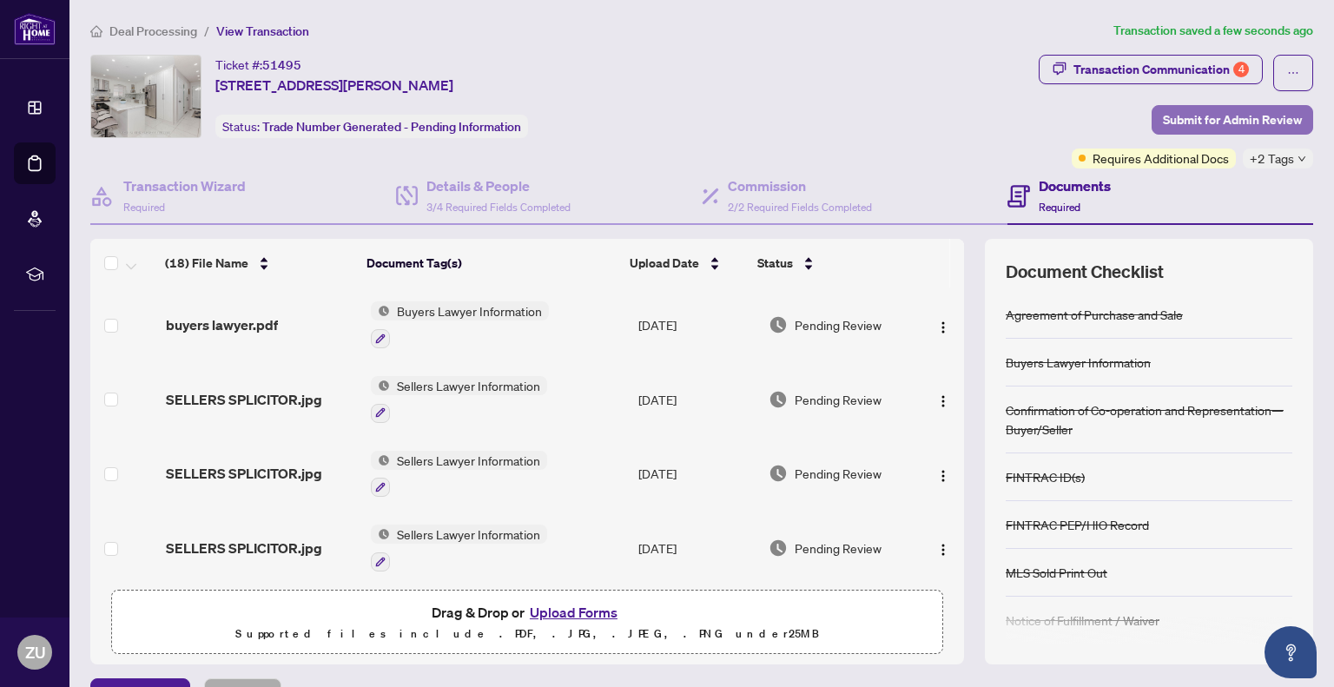
click at [1216, 123] on span "Submit for Admin Review" at bounding box center [1232, 120] width 139 height 28
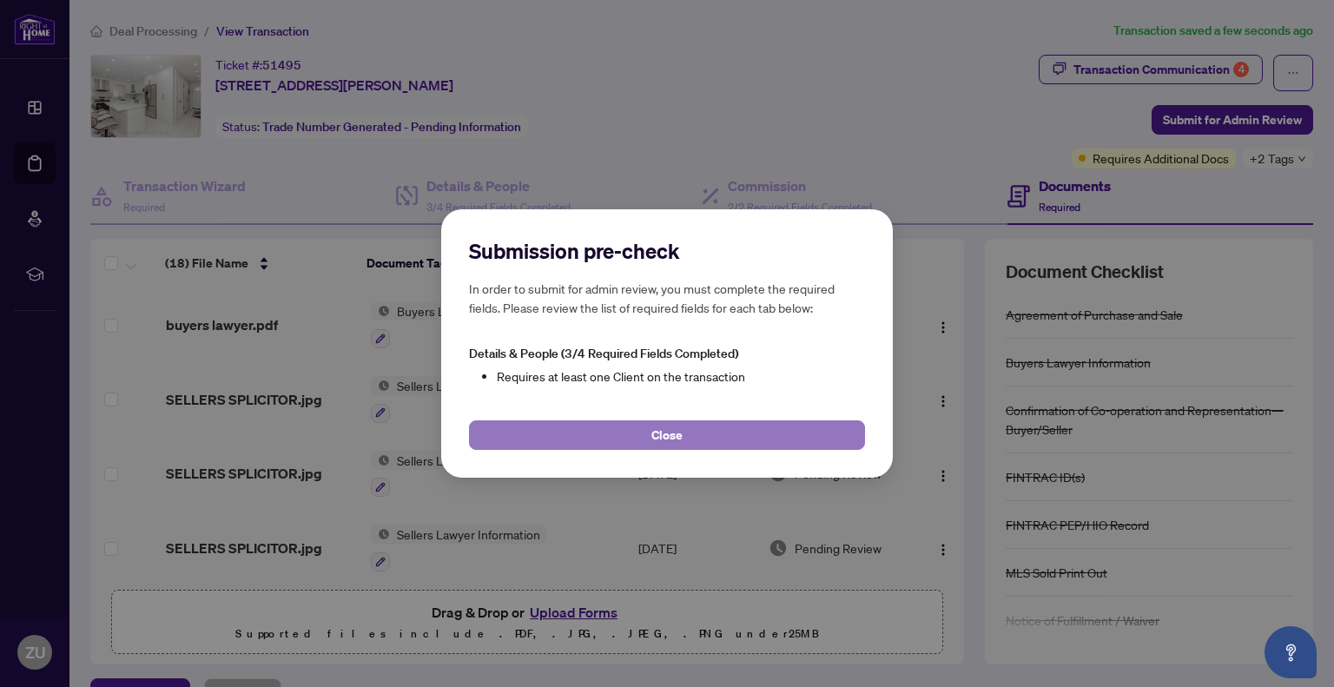
click at [763, 438] on button "Close" at bounding box center [667, 435] width 396 height 30
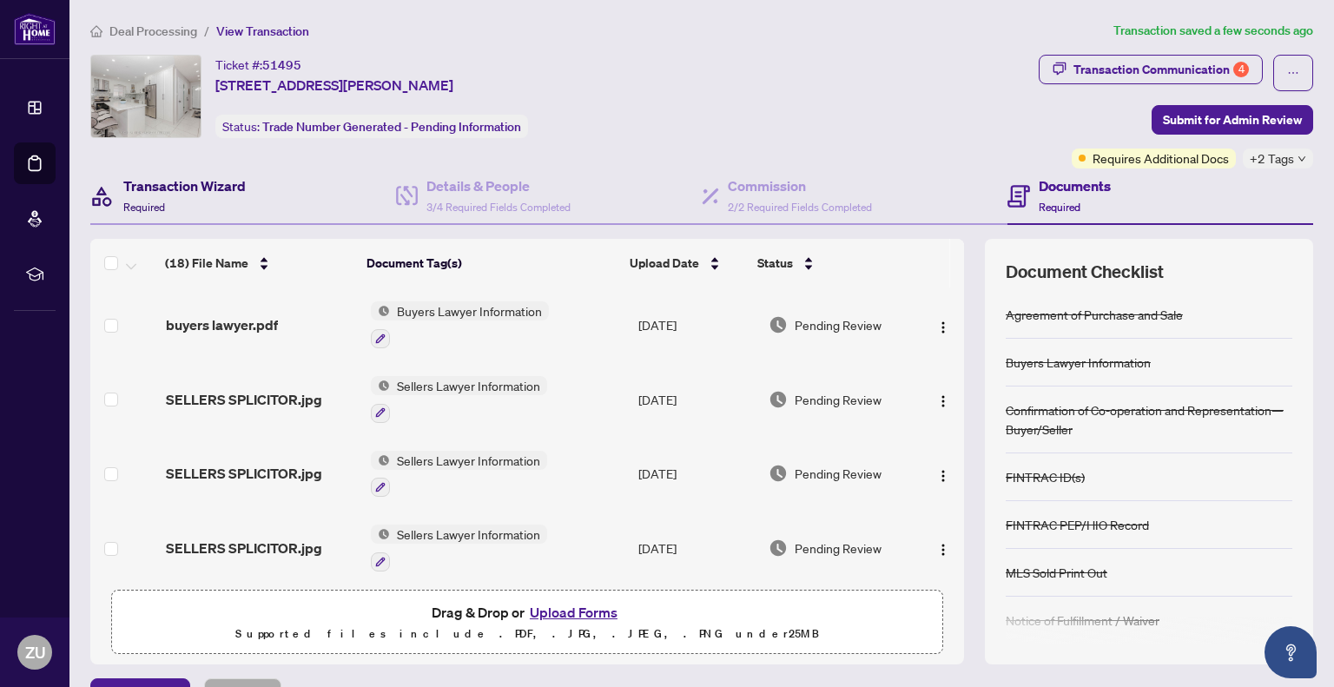
click at [237, 190] on h4 "Transaction Wizard" at bounding box center [184, 185] width 122 height 21
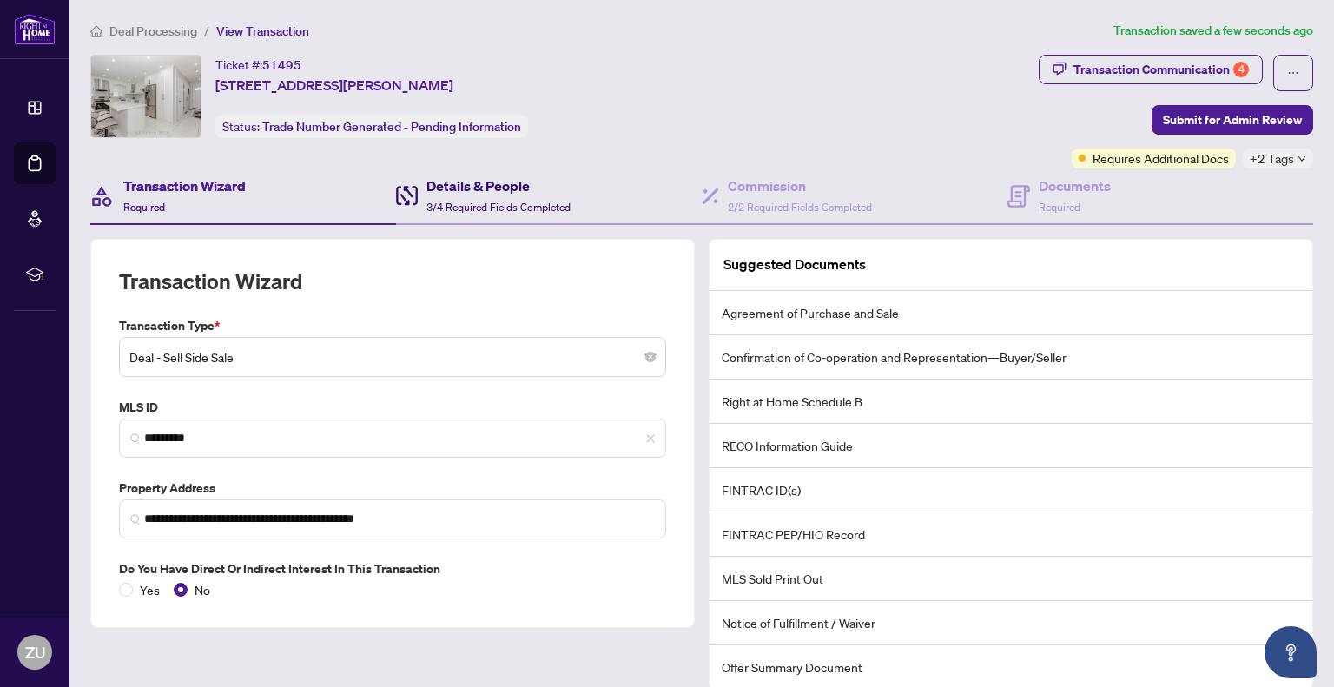
click at [448, 180] on h4 "Details & People" at bounding box center [498, 185] width 144 height 21
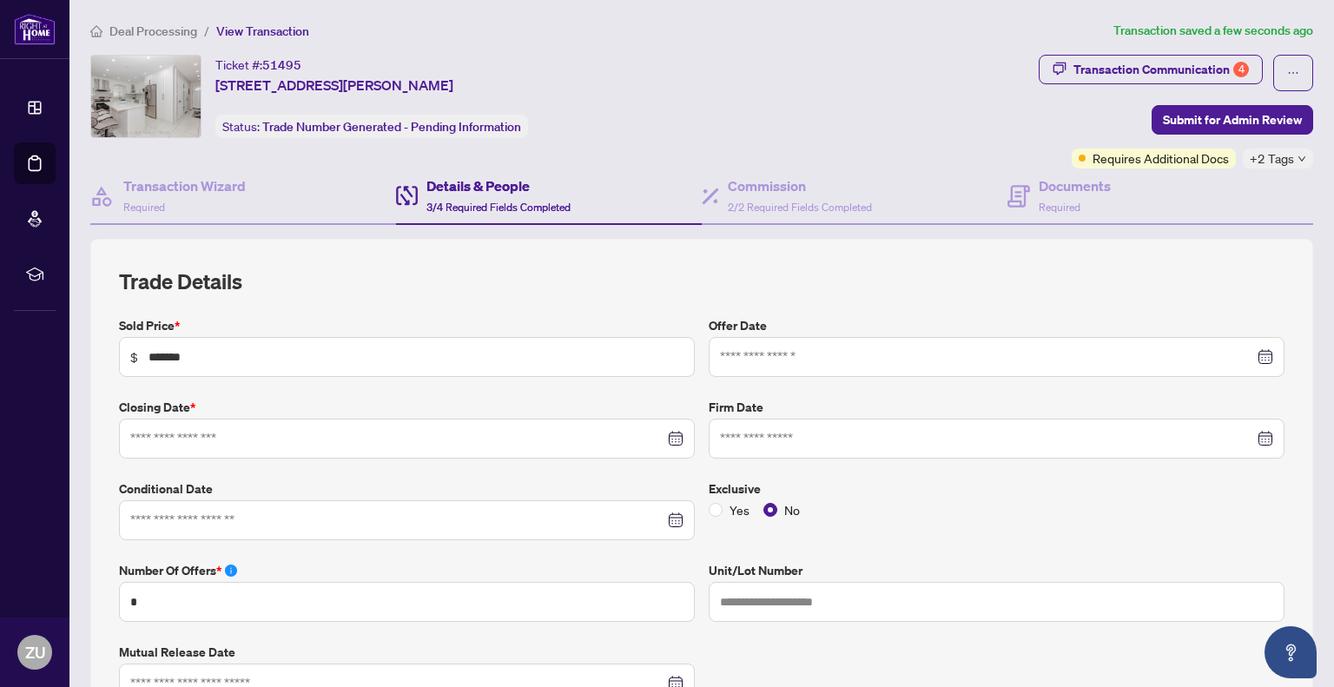
type input "**********"
click at [750, 187] on h4 "Commission" at bounding box center [800, 185] width 144 height 21
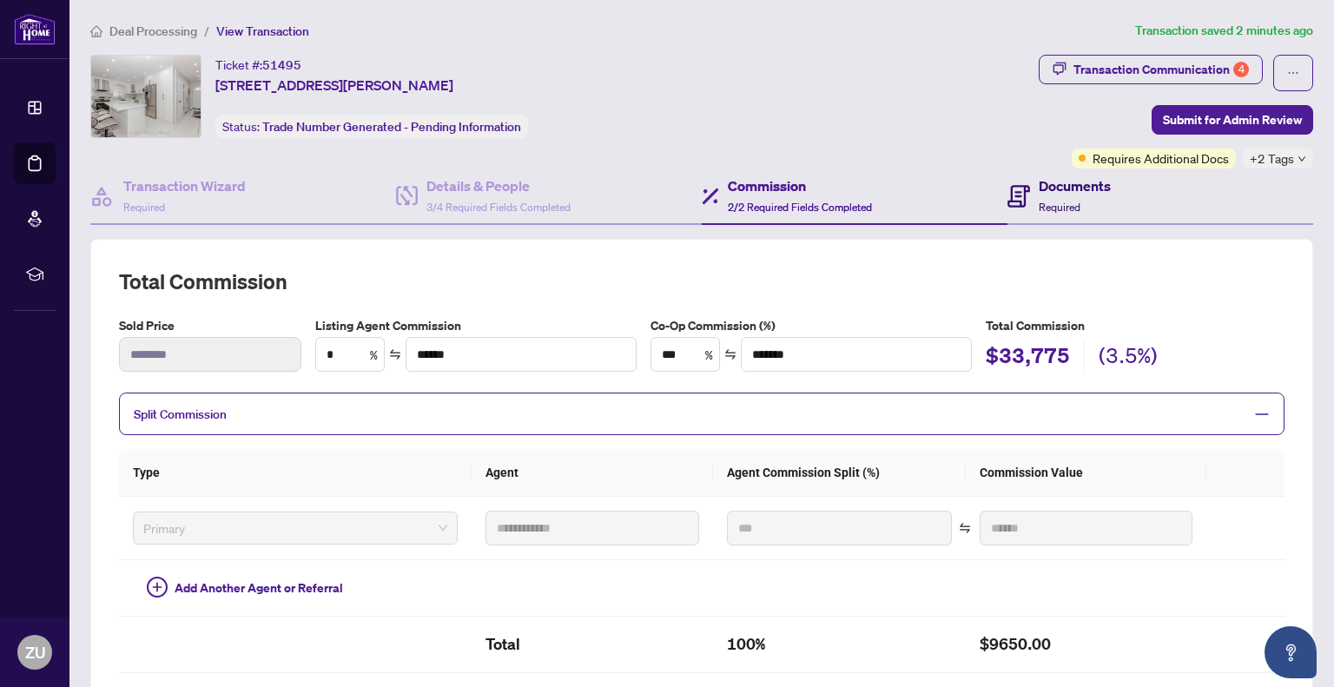
click at [1050, 204] on span "Required" at bounding box center [1060, 207] width 42 height 13
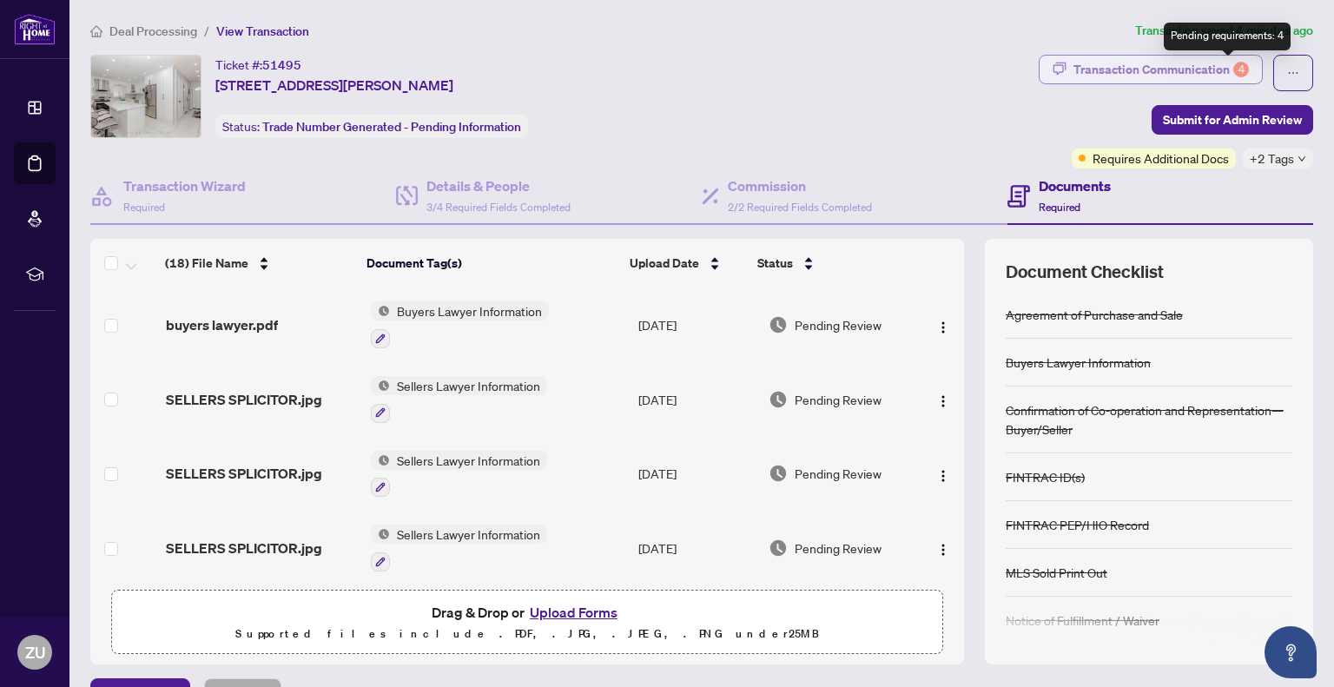
click at [1233, 70] on div "4" at bounding box center [1241, 70] width 16 height 16
type textarea "**********"
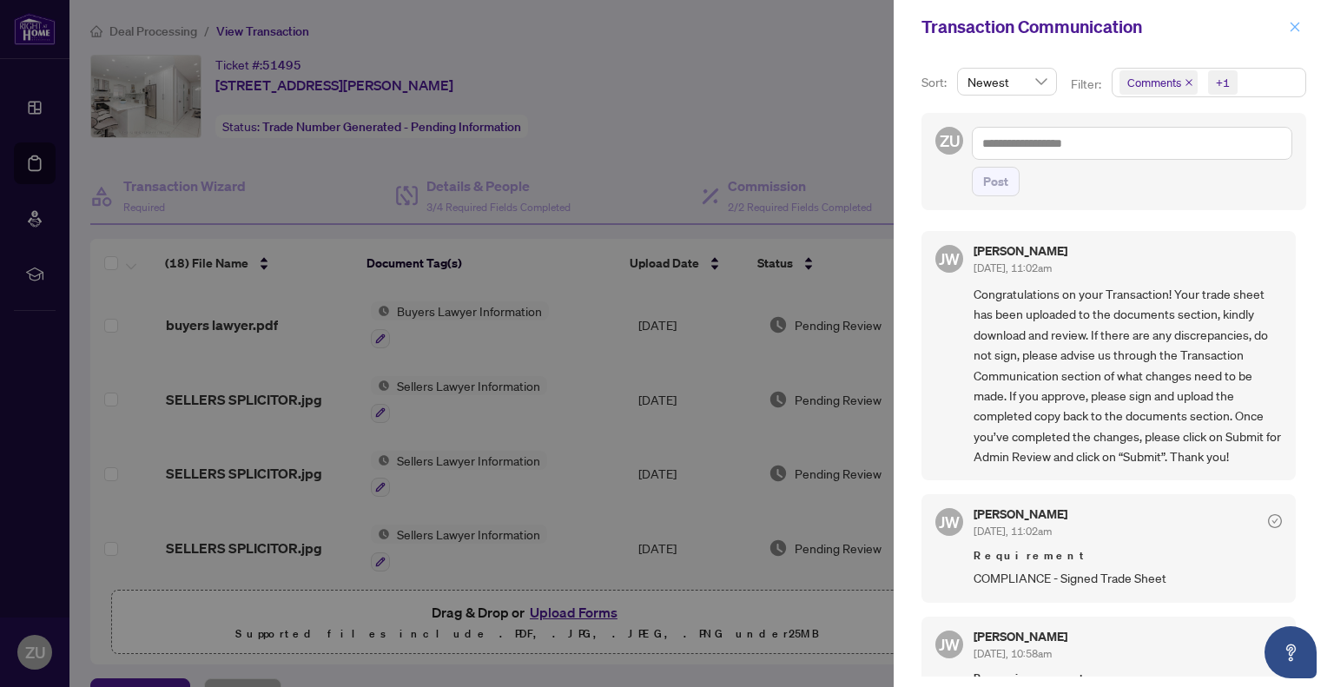
click at [1298, 29] on icon "close" at bounding box center [1295, 27] width 12 height 12
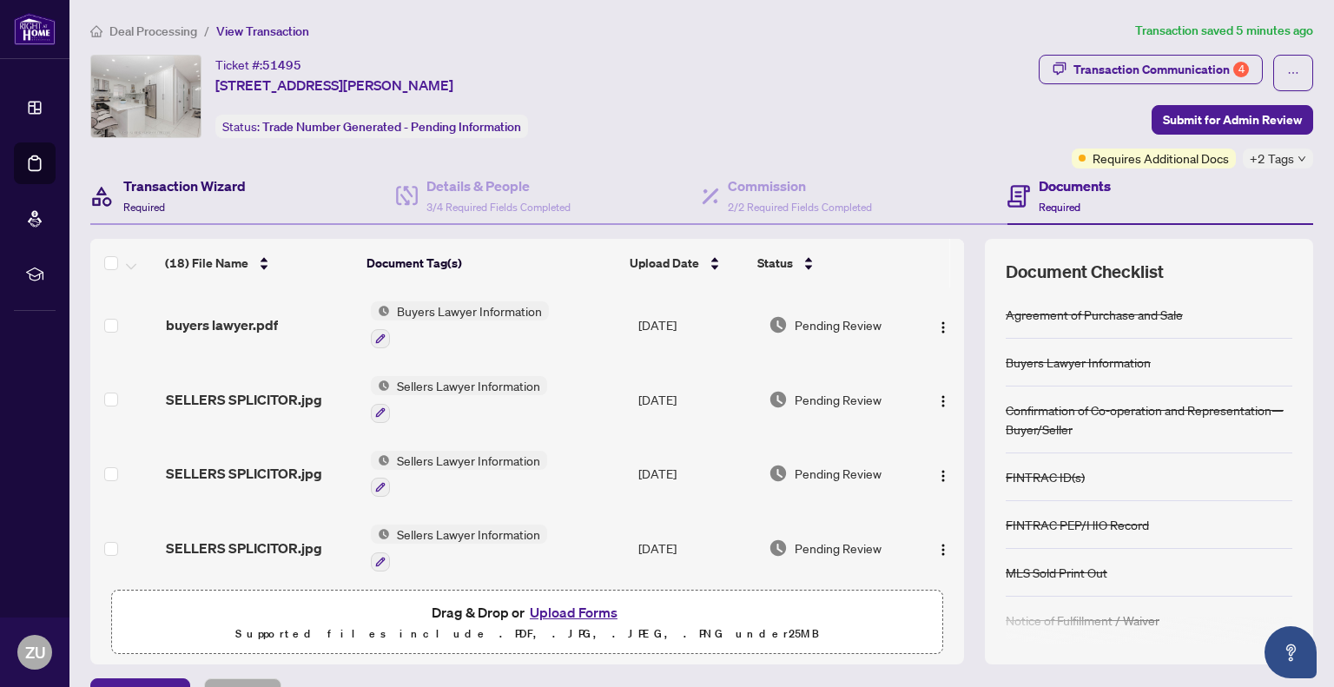
drag, startPoint x: 135, startPoint y: 191, endPoint x: 141, endPoint y: 200, distance: 10.1
click at [139, 195] on div "Transaction Wizard Required" at bounding box center [184, 195] width 122 height 41
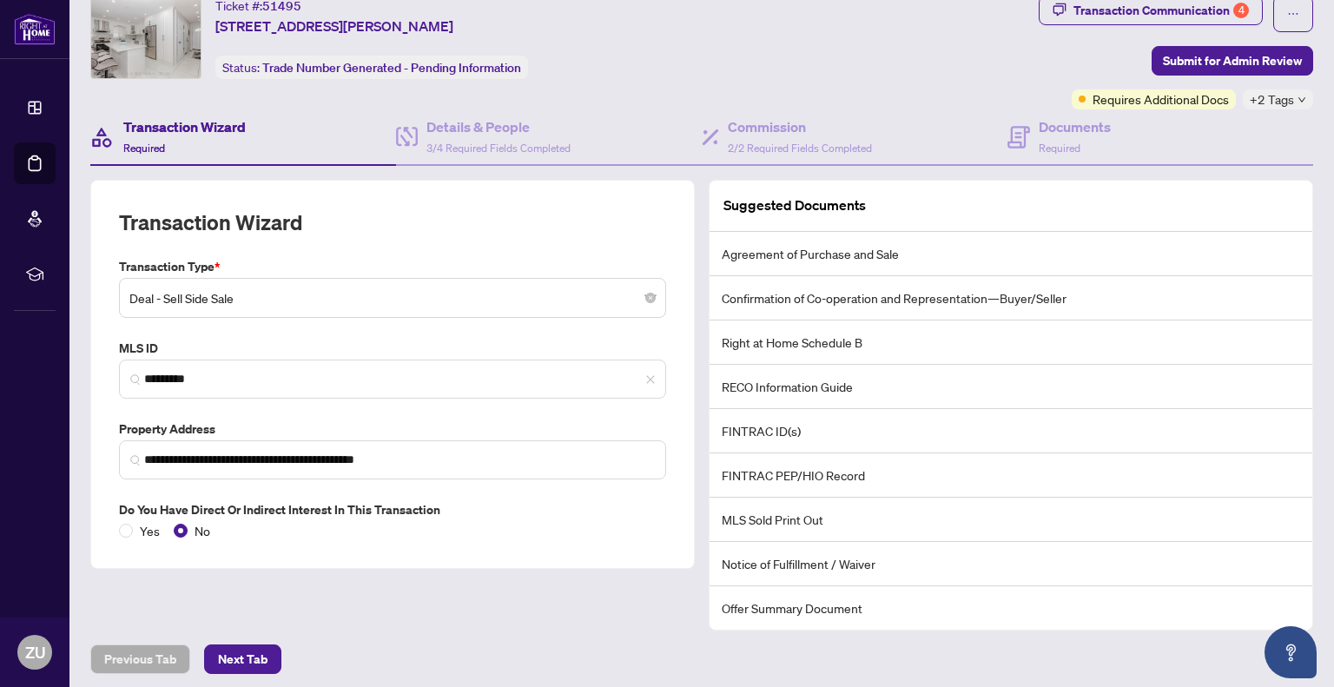
scroll to position [62, 0]
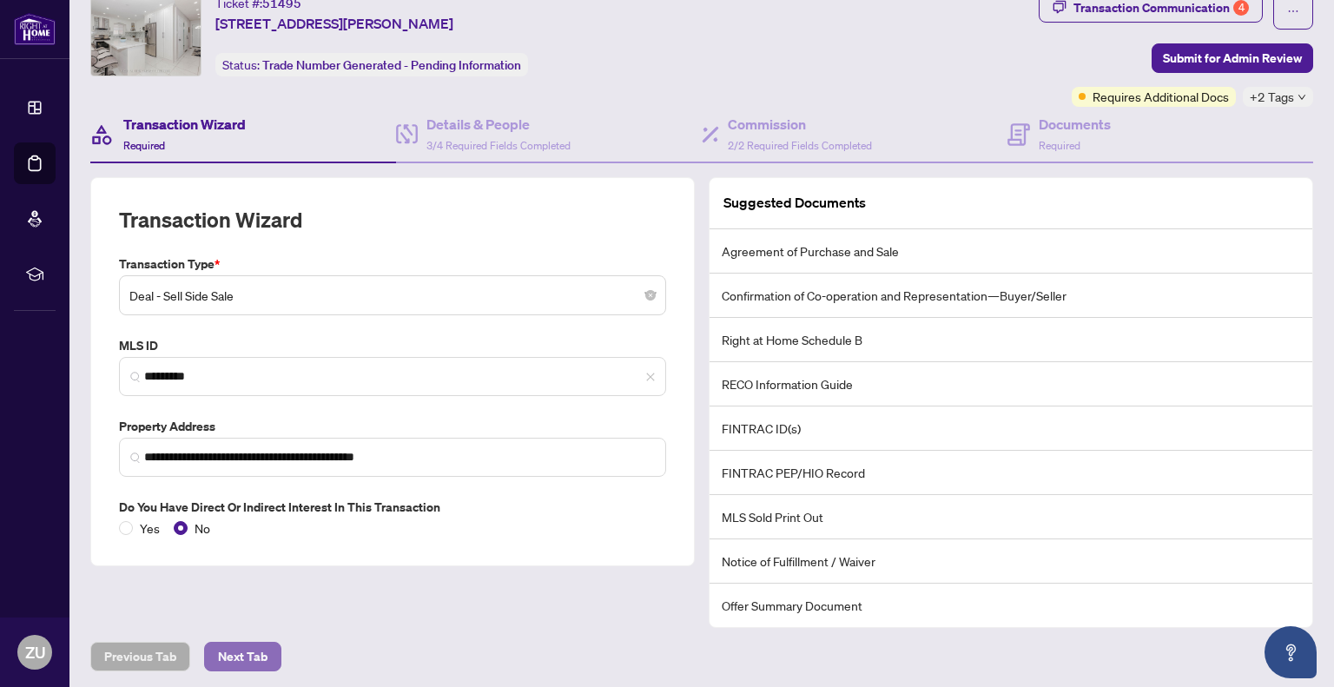
click at [267, 643] on button "Next Tab" at bounding box center [242, 657] width 77 height 30
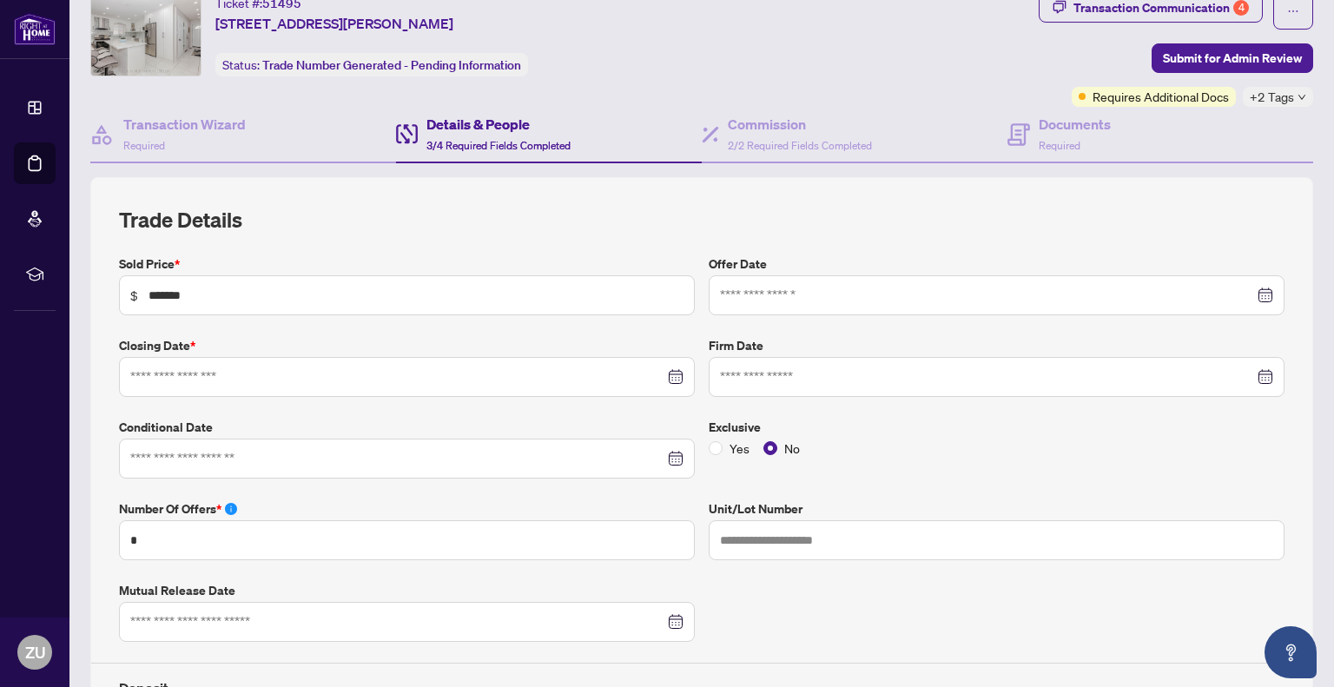
type input "**********"
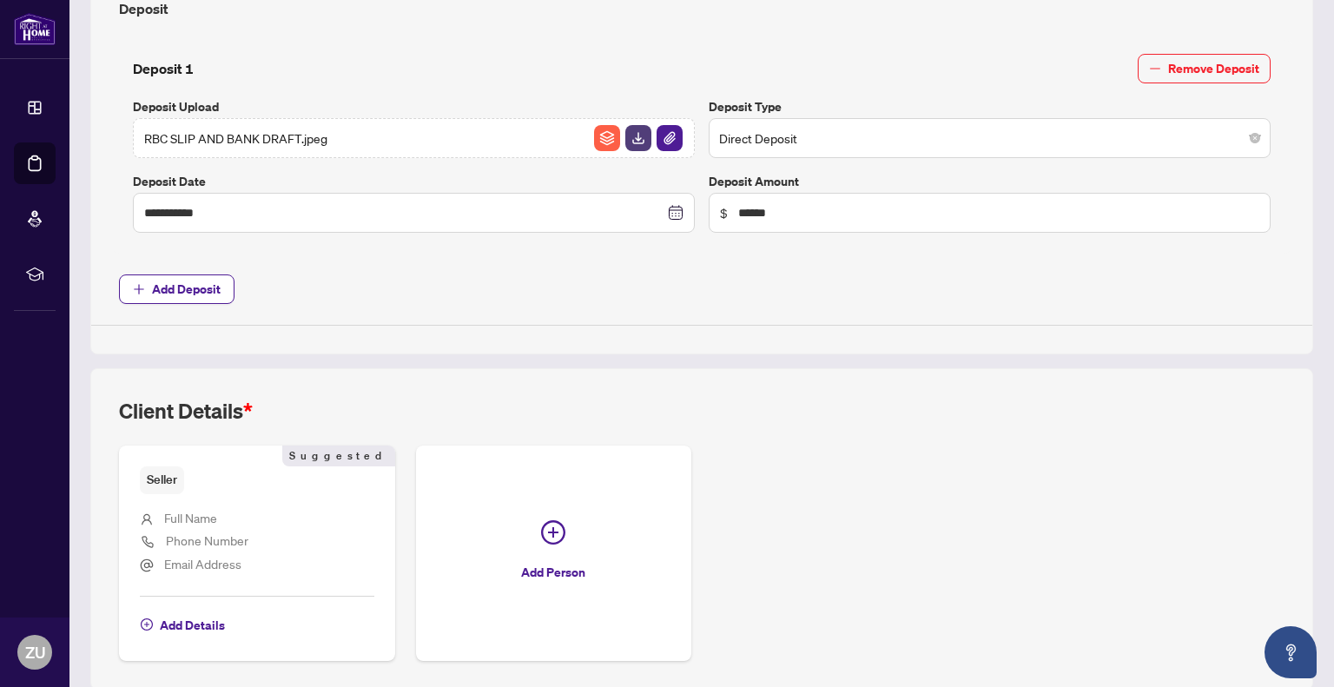
scroll to position [801, 0]
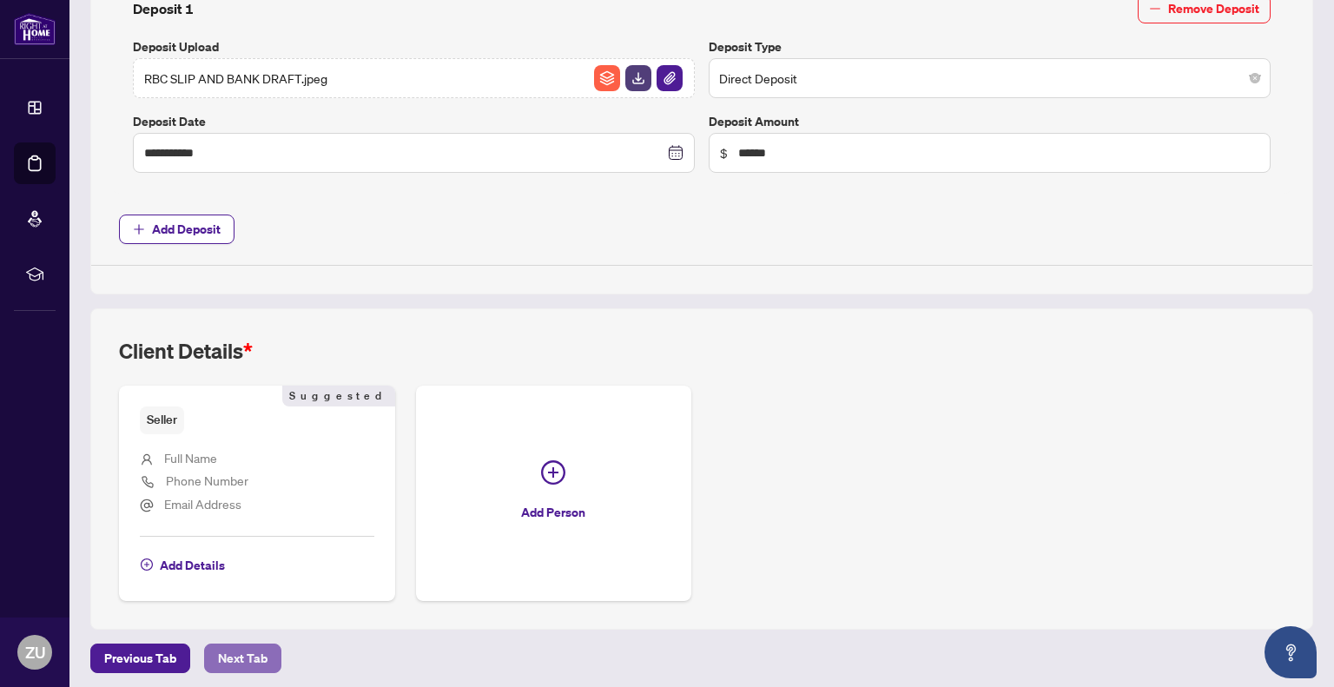
click at [235, 653] on span "Next Tab" at bounding box center [242, 658] width 49 height 28
type textarea "**********"
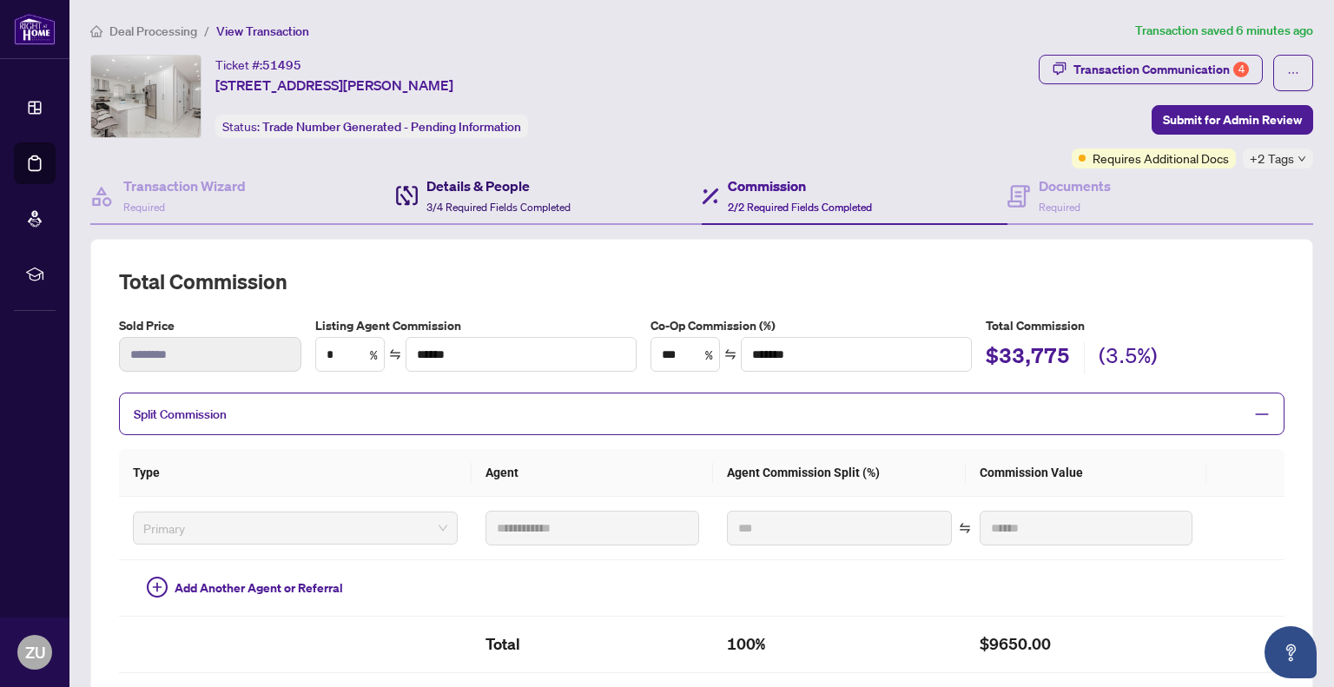
click at [497, 196] on div "Details & People 3/4 Required Fields Completed" at bounding box center [498, 195] width 144 height 41
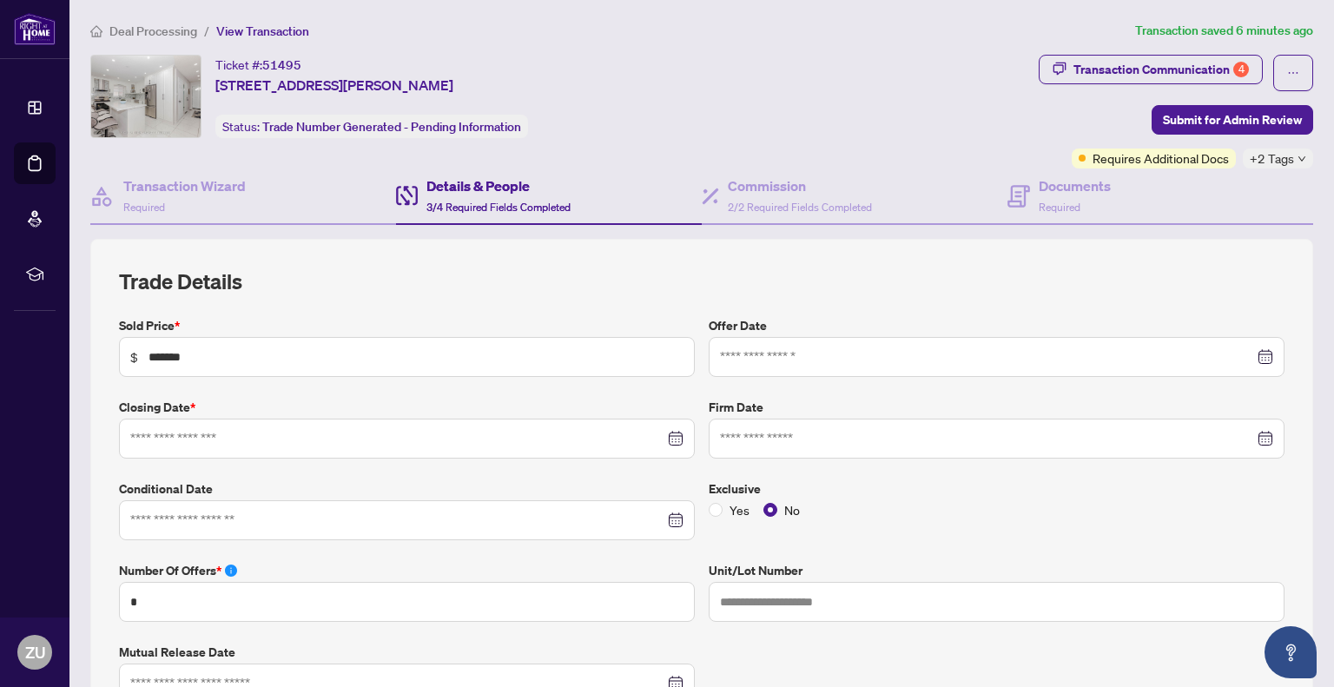
type input "**********"
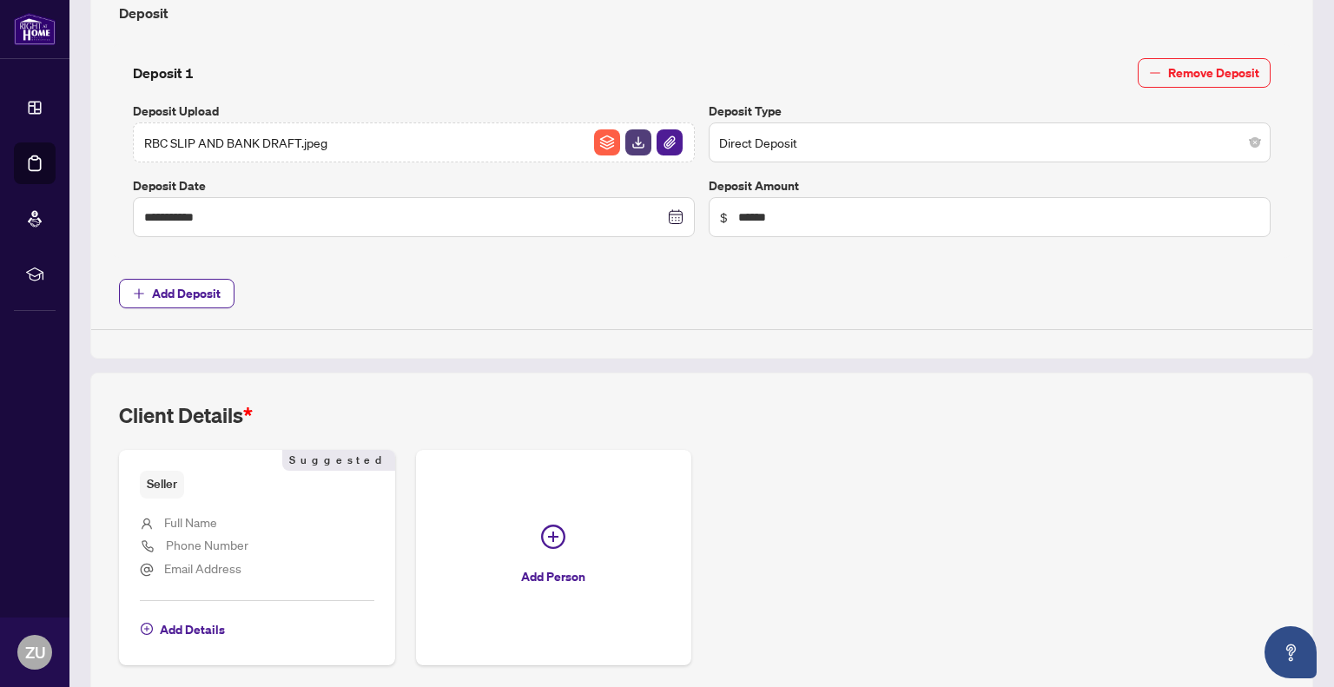
scroll to position [801, 0]
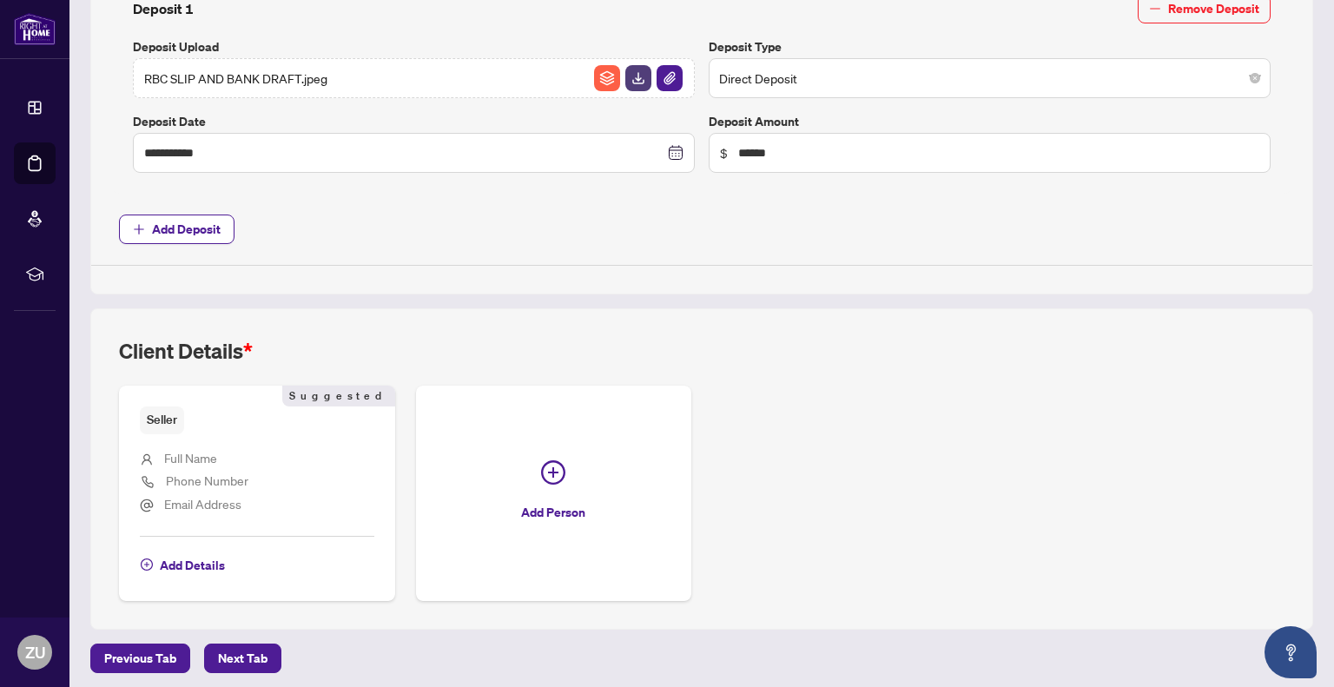
click at [348, 388] on span "Suggested" at bounding box center [338, 396] width 113 height 21
click at [208, 562] on span "Add Details" at bounding box center [192, 565] width 65 height 28
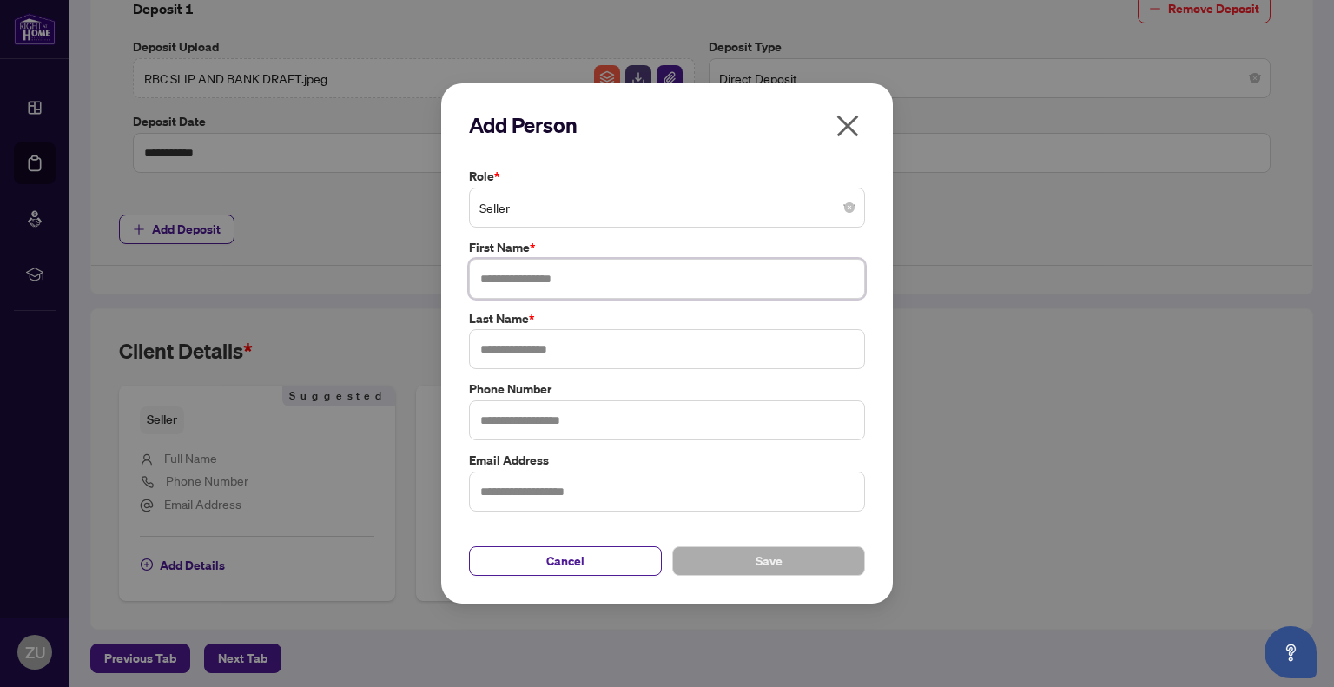
click at [600, 287] on input "text" at bounding box center [667, 279] width 396 height 40
type input "*****"
click at [592, 349] on input "text" at bounding box center [667, 349] width 396 height 40
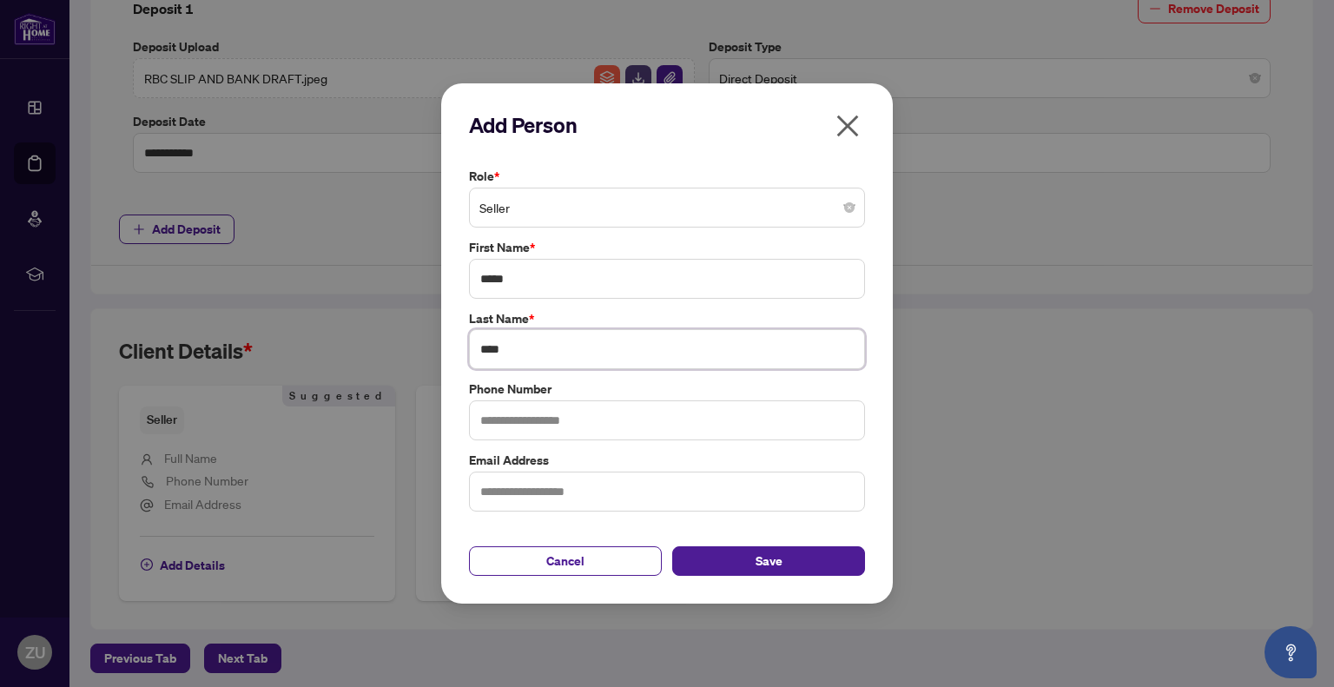
type input "****"
click at [598, 425] on input "text" at bounding box center [667, 420] width 396 height 40
type input "**********"
click at [597, 491] on input "text" at bounding box center [667, 492] width 396 height 40
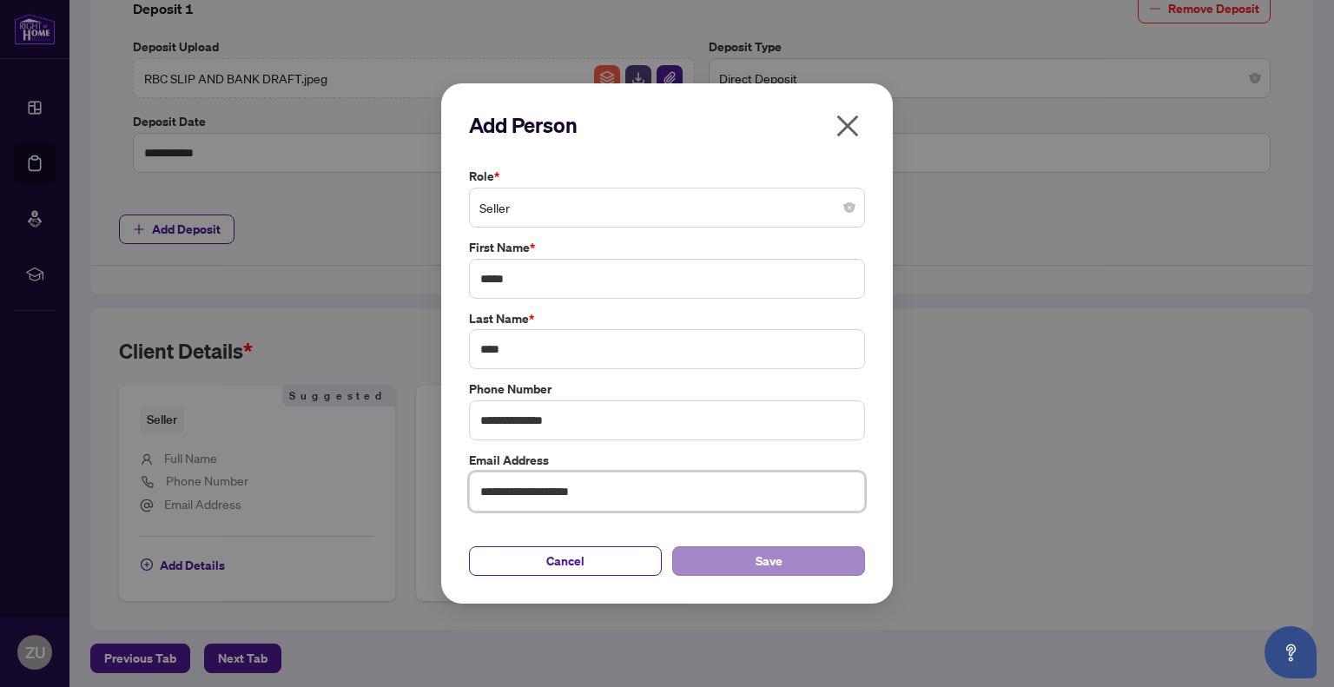
type input "**********"
click at [744, 566] on button "Save" at bounding box center [768, 561] width 193 height 30
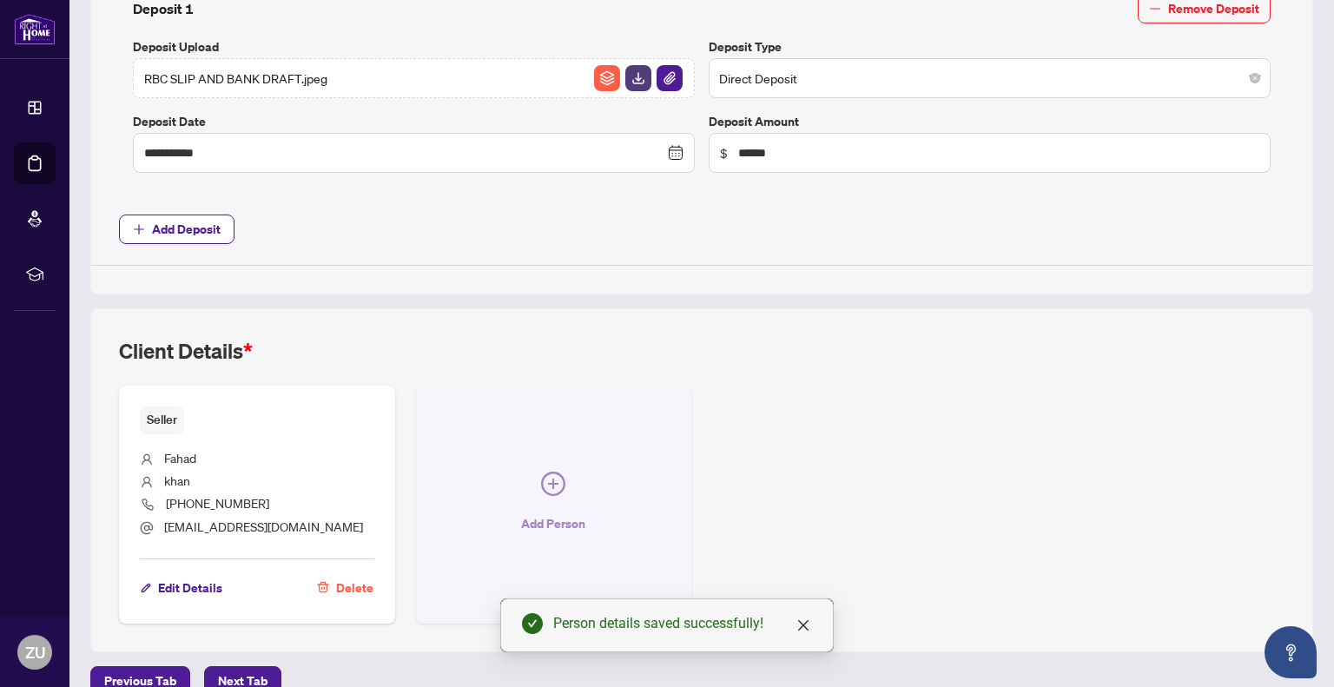
click at [541, 485] on icon "plus-circle" at bounding box center [553, 484] width 24 height 24
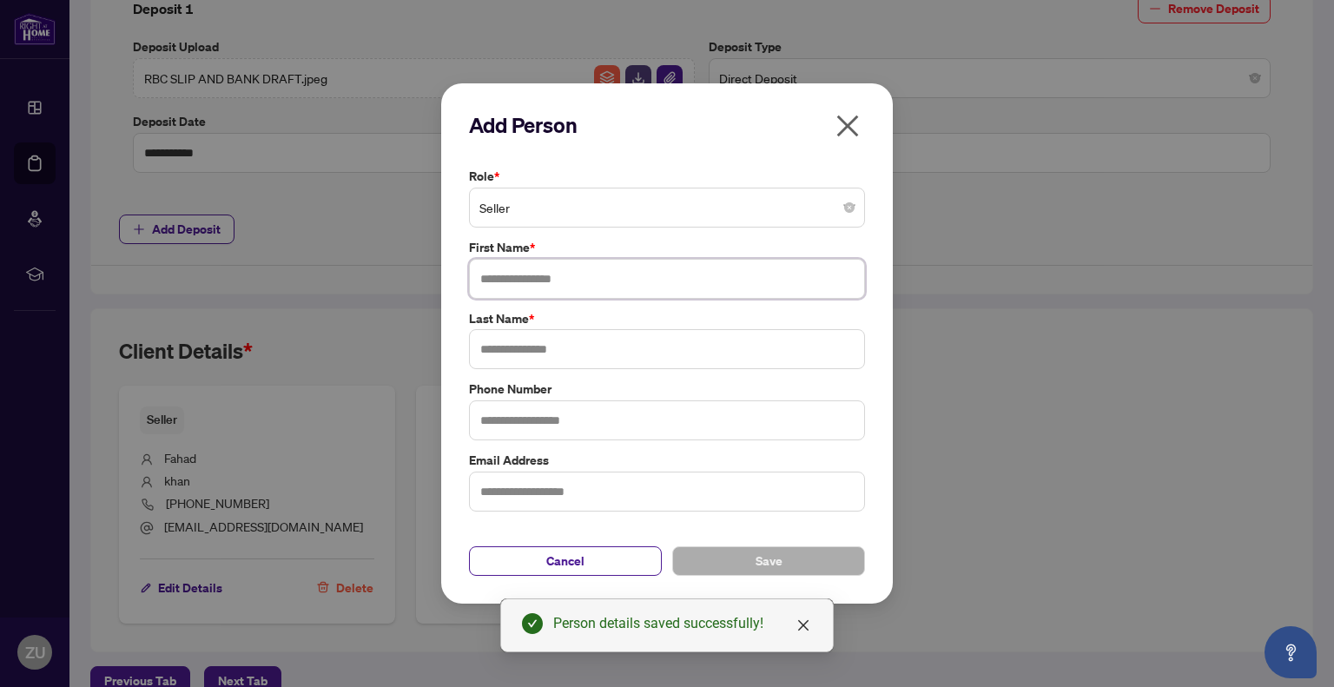
click at [601, 277] on input "text" at bounding box center [667, 279] width 396 height 40
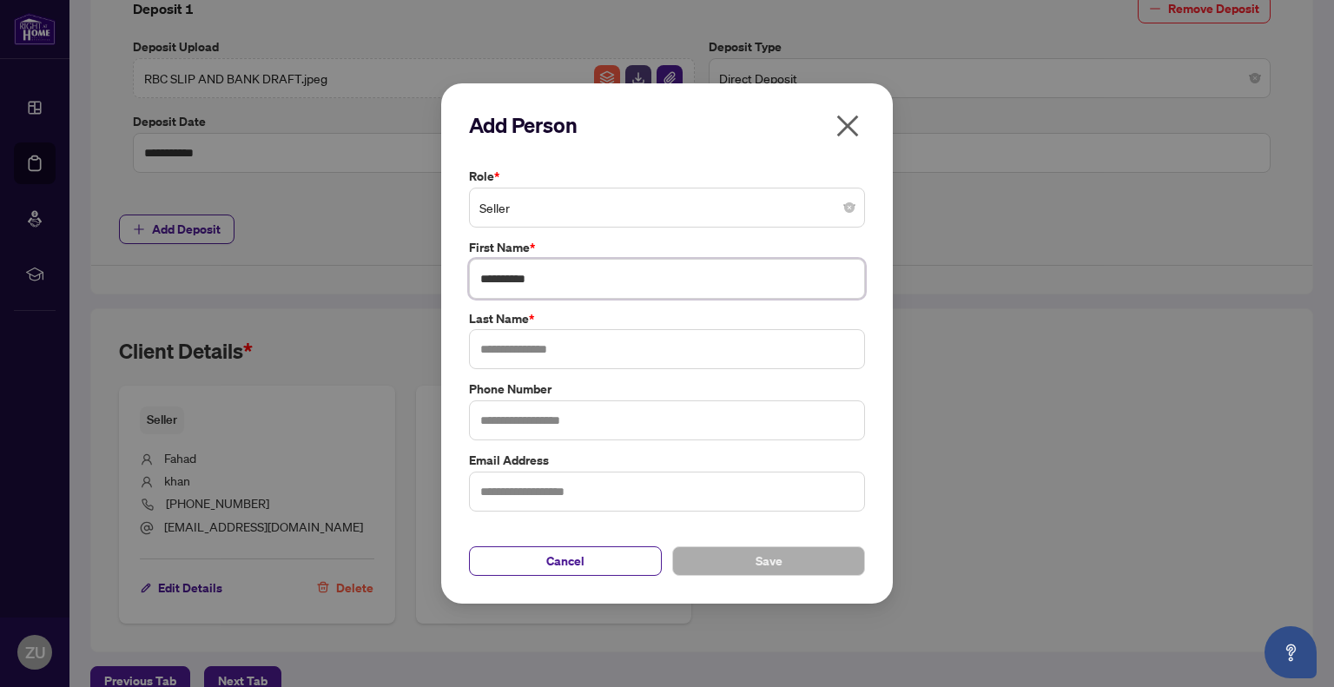
type input "*********"
click at [603, 354] on input "text" at bounding box center [667, 349] width 396 height 40
type input "*****"
click at [588, 430] on input "text" at bounding box center [667, 420] width 396 height 40
click at [723, 569] on button "Save" at bounding box center [768, 561] width 193 height 30
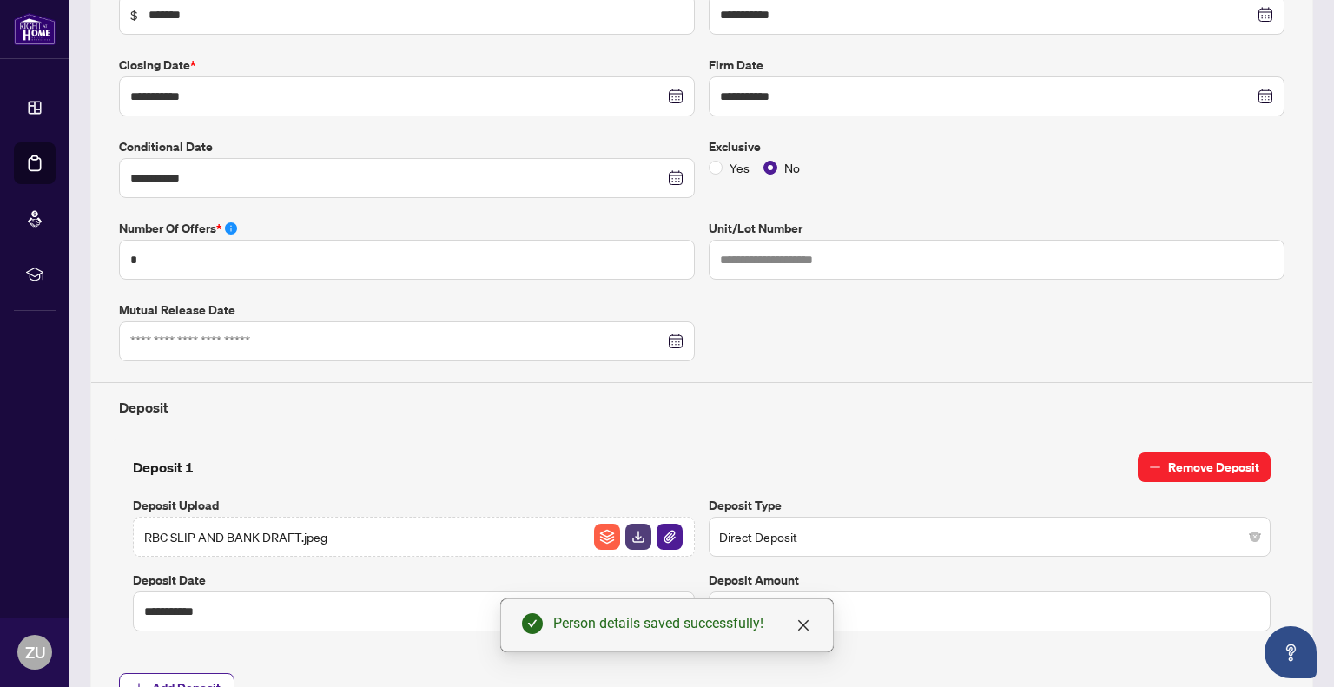
scroll to position [0, 0]
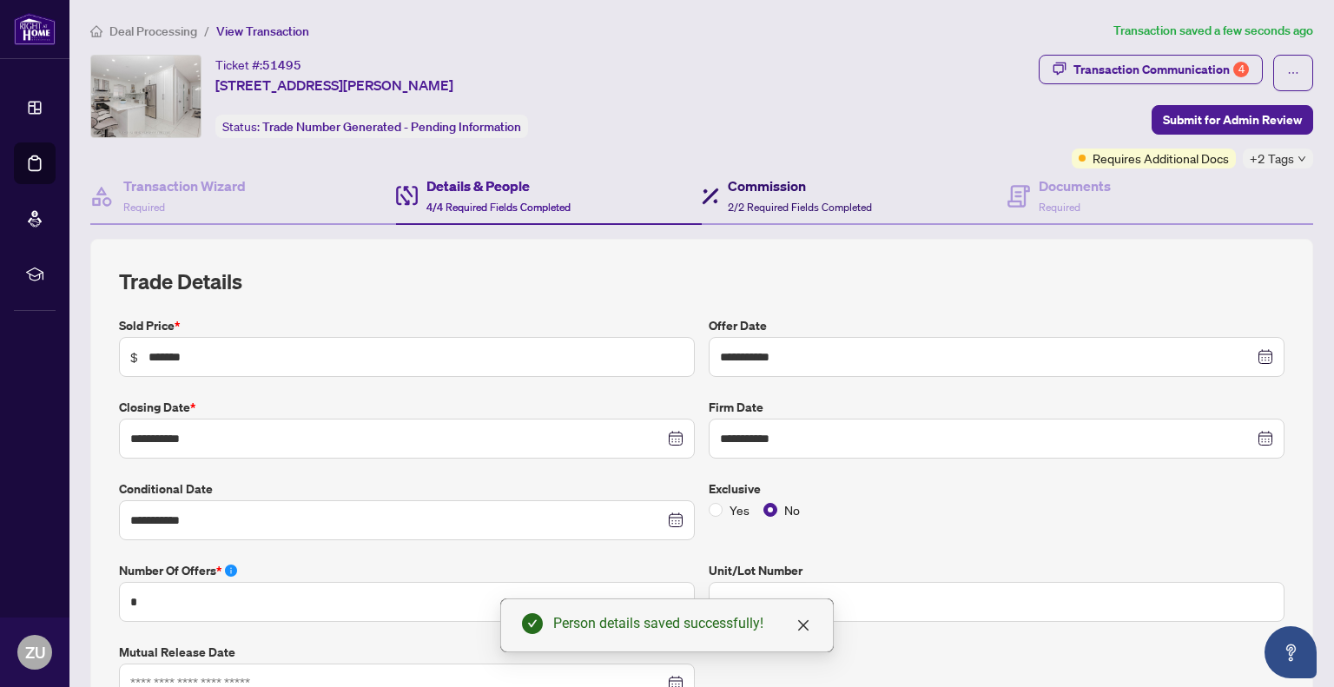
click at [799, 187] on h4 "Commission" at bounding box center [800, 185] width 144 height 21
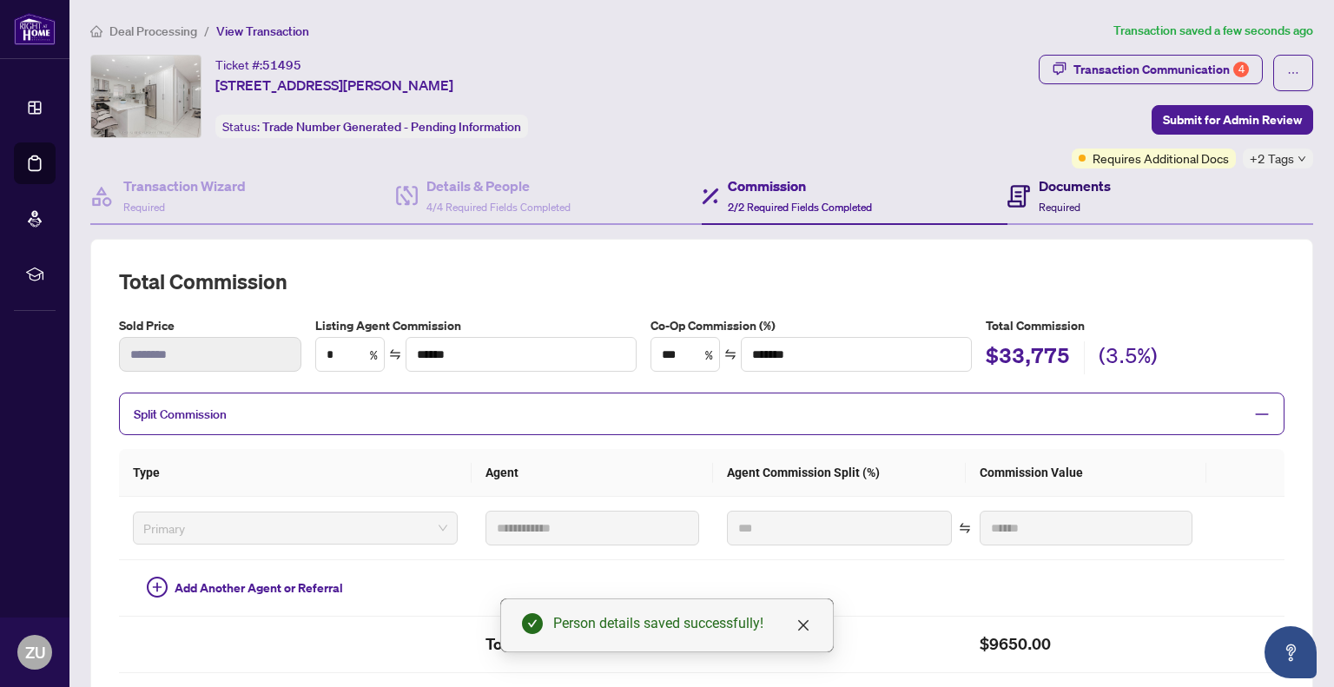
click at [1051, 201] on span "Required" at bounding box center [1060, 207] width 42 height 13
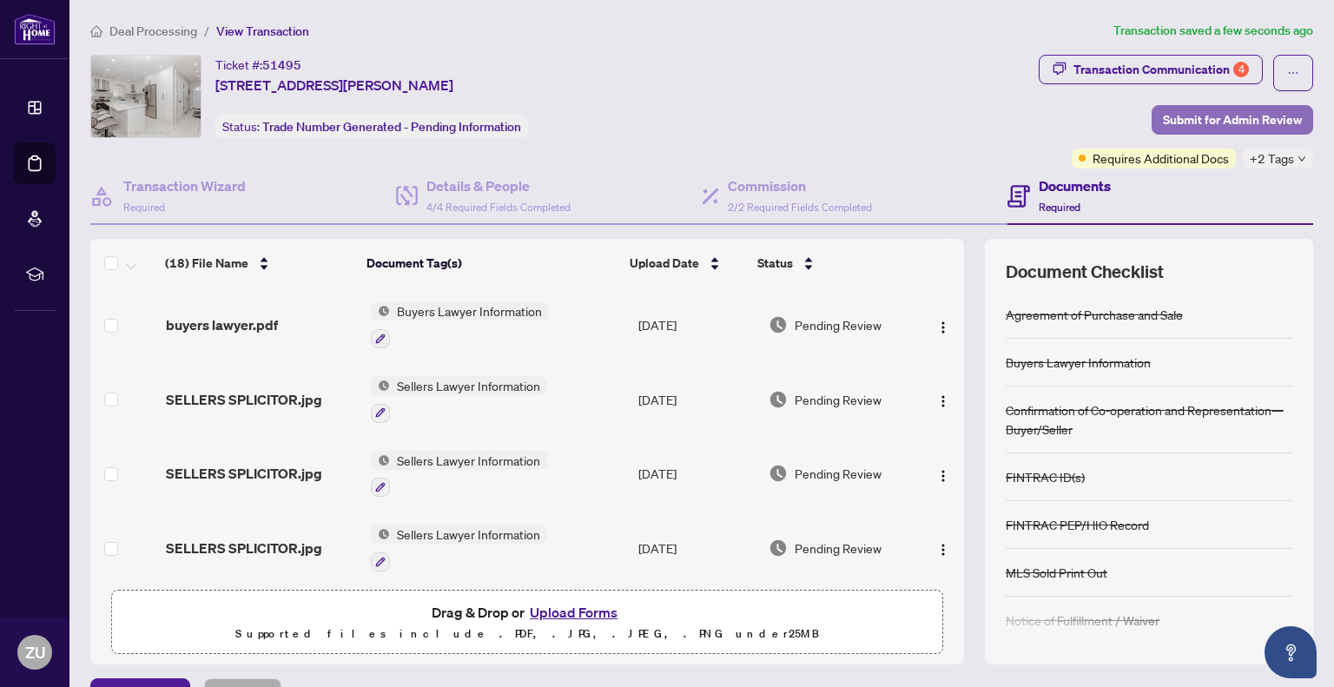
click at [1210, 114] on span "Submit for Admin Review" at bounding box center [1232, 120] width 139 height 28
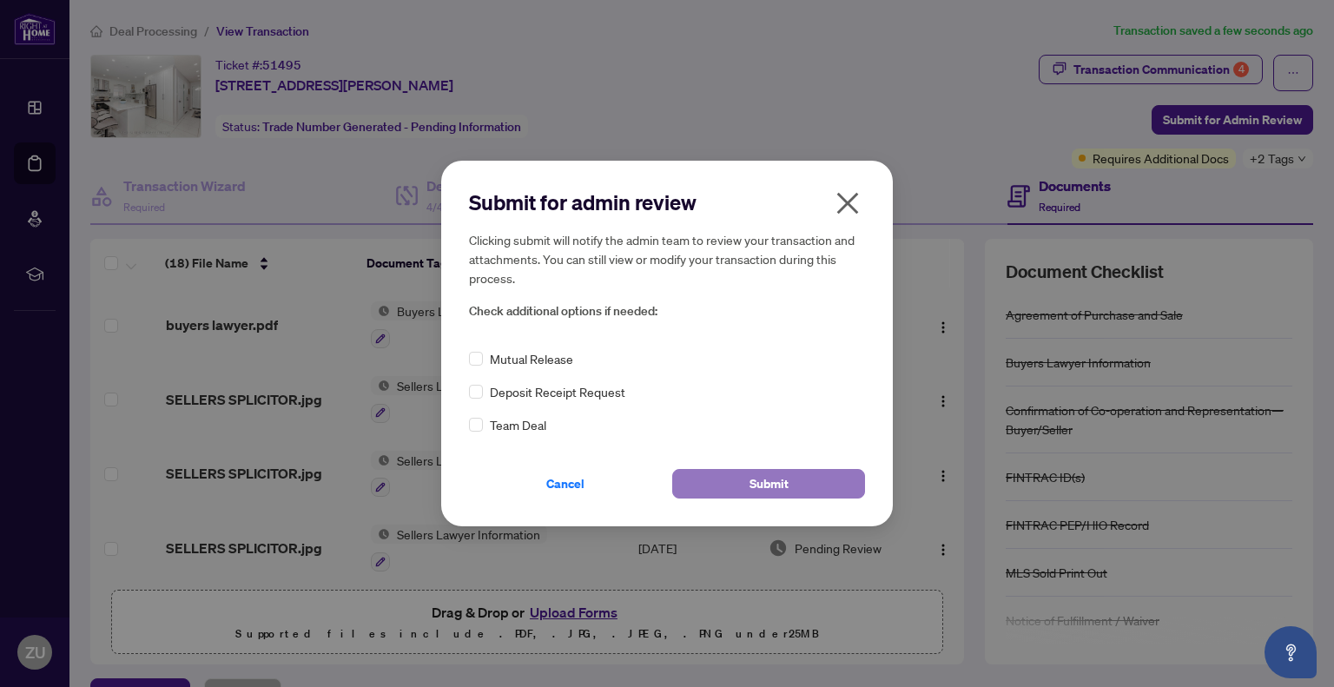
click at [787, 486] on span "Submit" at bounding box center [768, 484] width 39 height 28
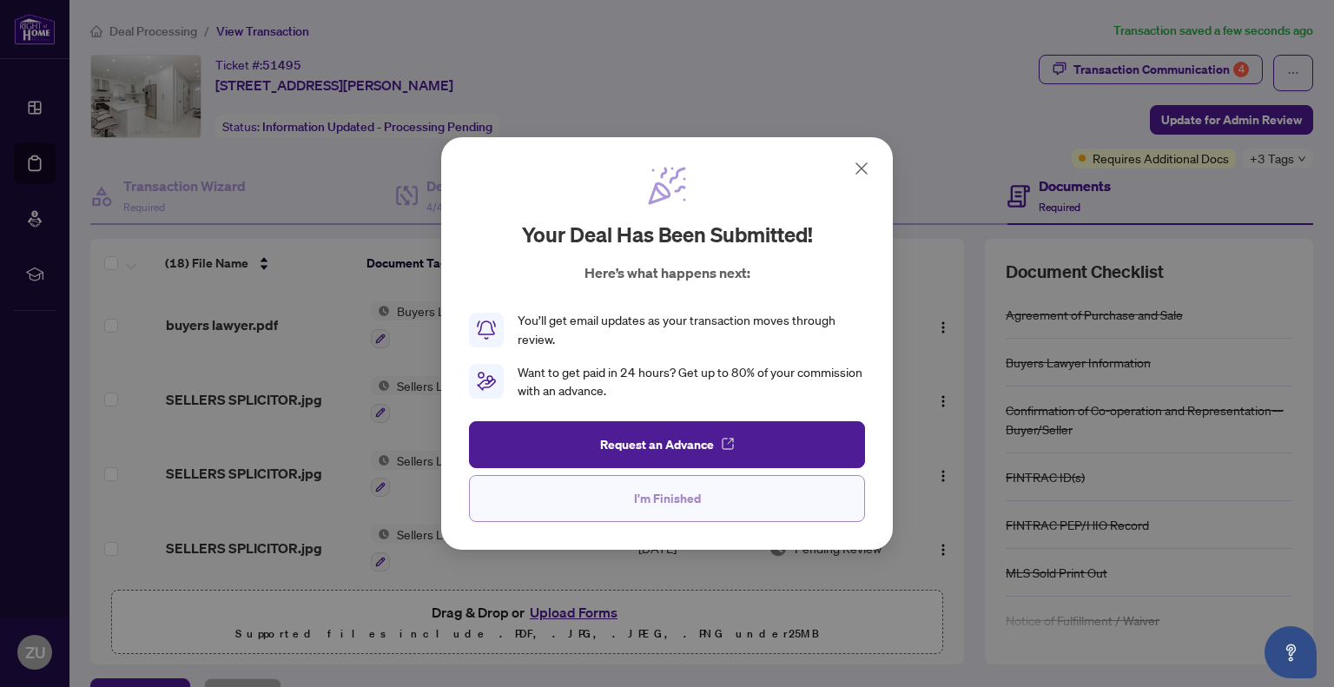
click at [793, 496] on button "I'm Finished" at bounding box center [667, 498] width 396 height 47
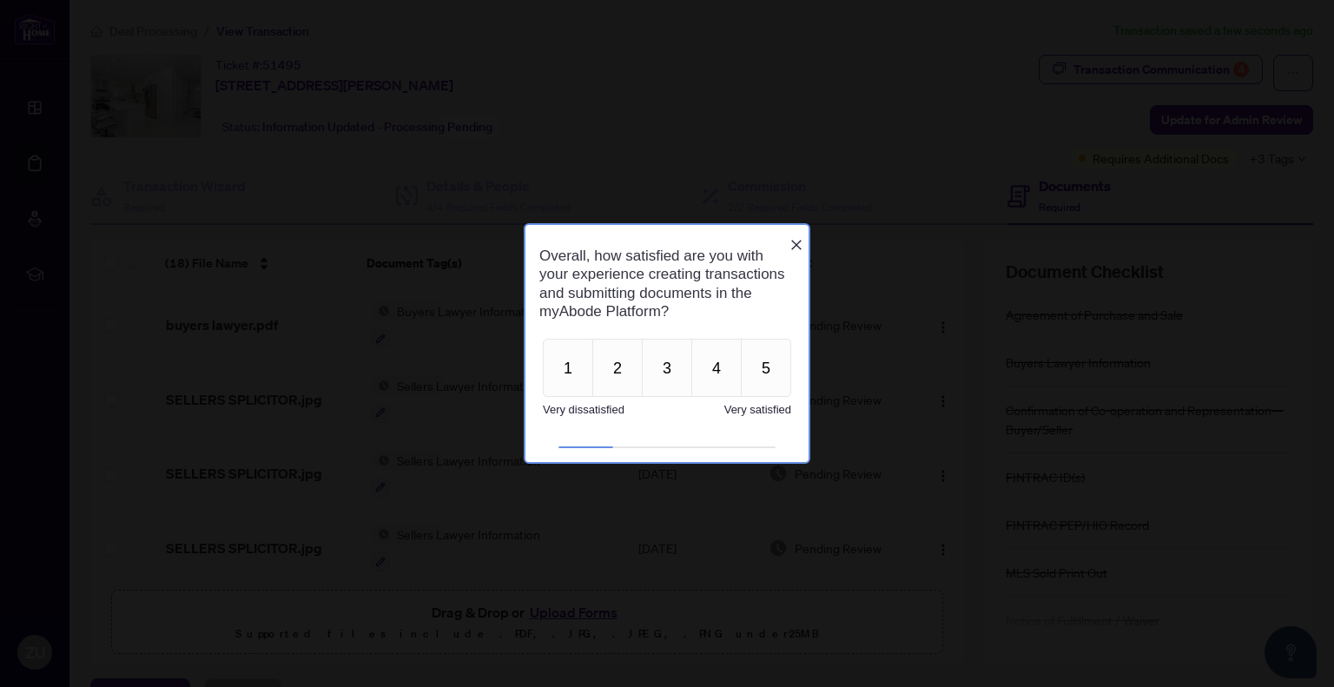
click at [792, 237] on icon "Close button" at bounding box center [796, 244] width 14 height 14
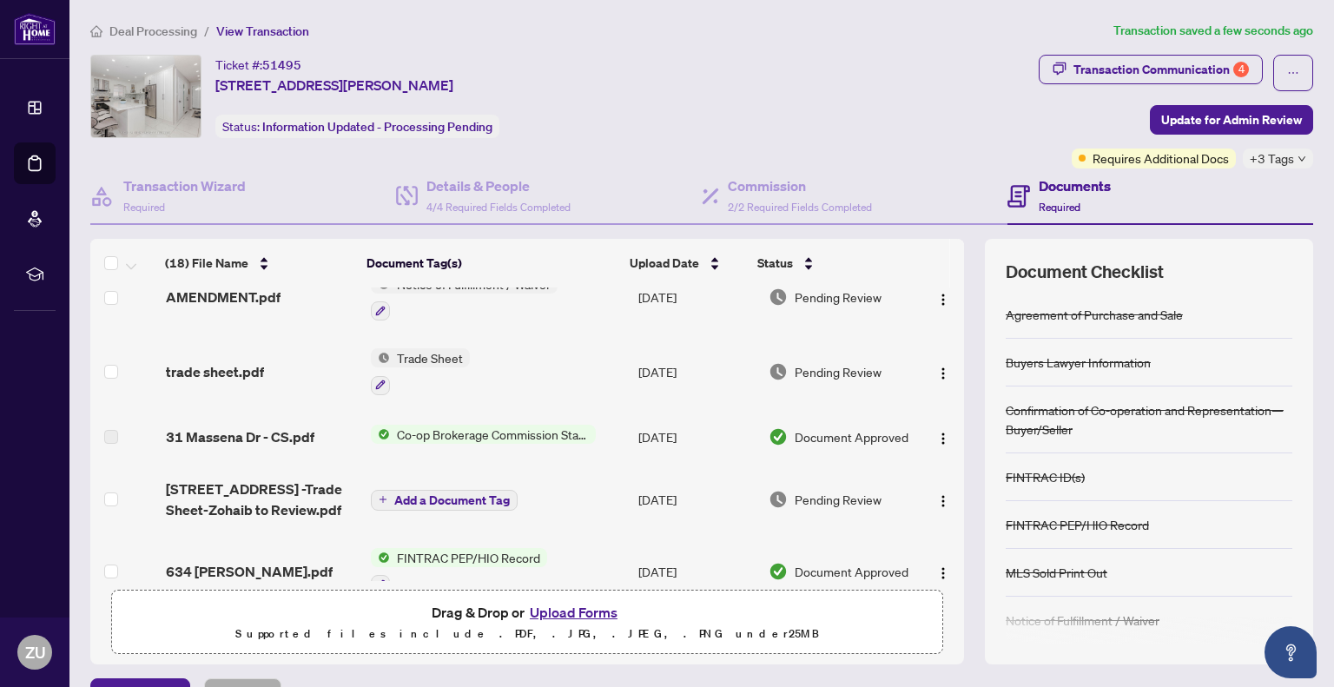
scroll to position [434, 0]
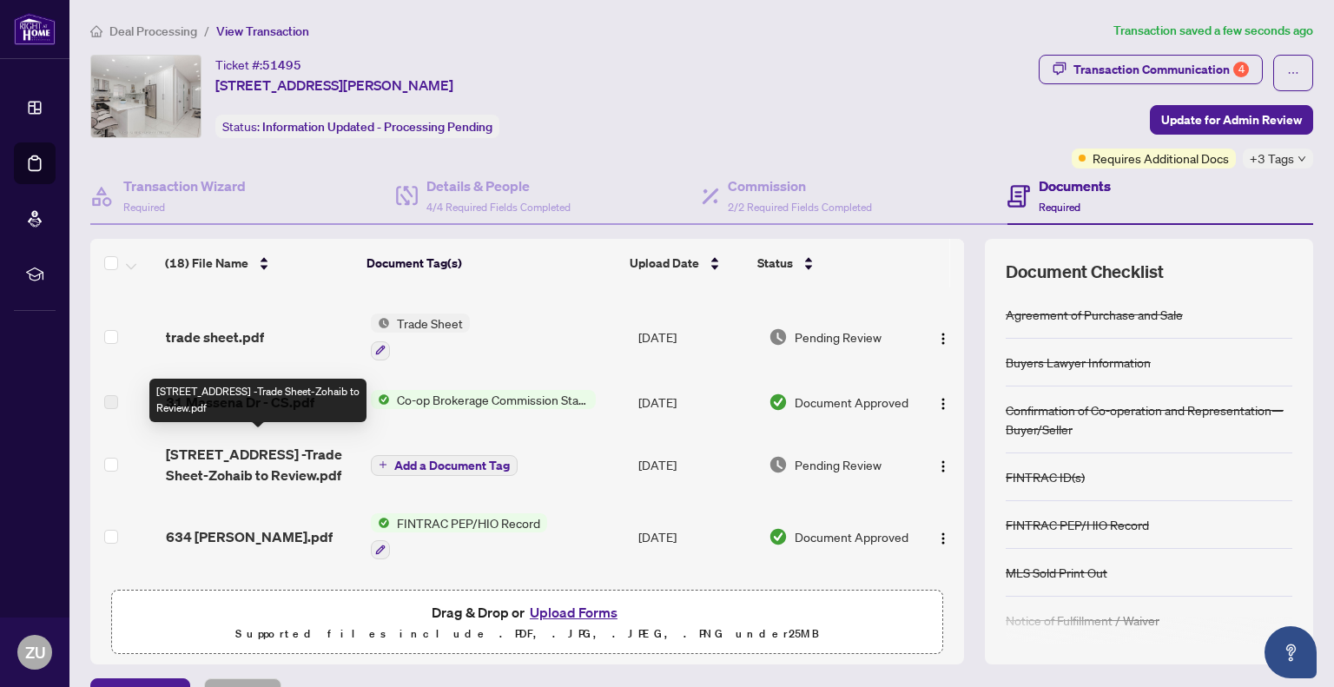
click at [302, 461] on span "[STREET_ADDRESS] -Trade Sheet-Zohaib to Review.pdf" at bounding box center [261, 465] width 190 height 42
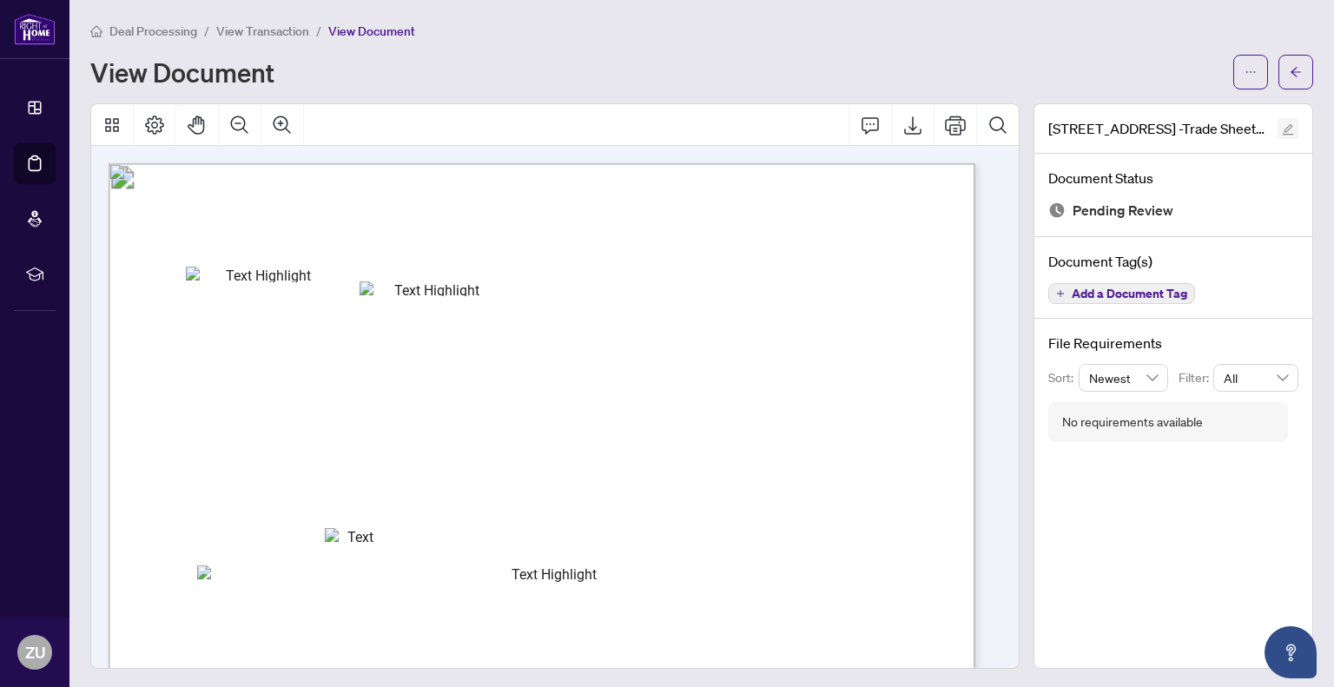
click at [1282, 128] on icon "edit" at bounding box center [1288, 129] width 12 height 12
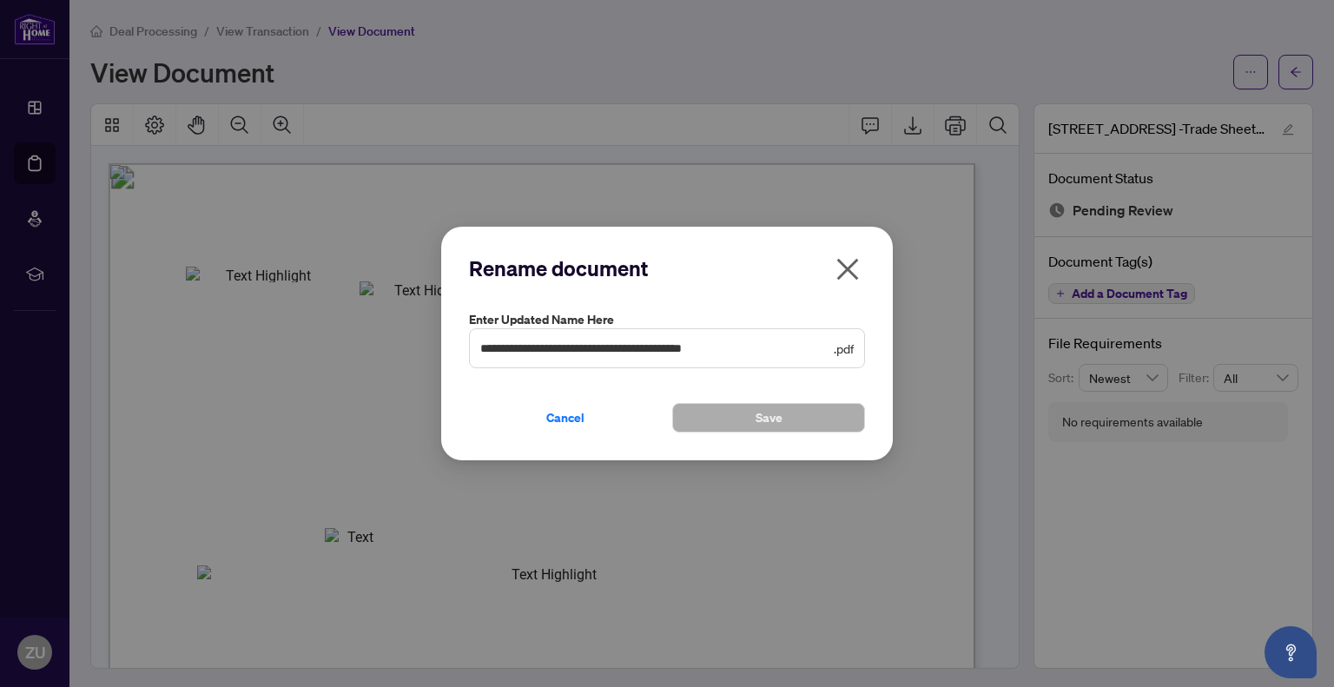
click at [843, 267] on icon "close" at bounding box center [848, 269] width 28 height 28
